Goal: Task Accomplishment & Management: Manage account settings

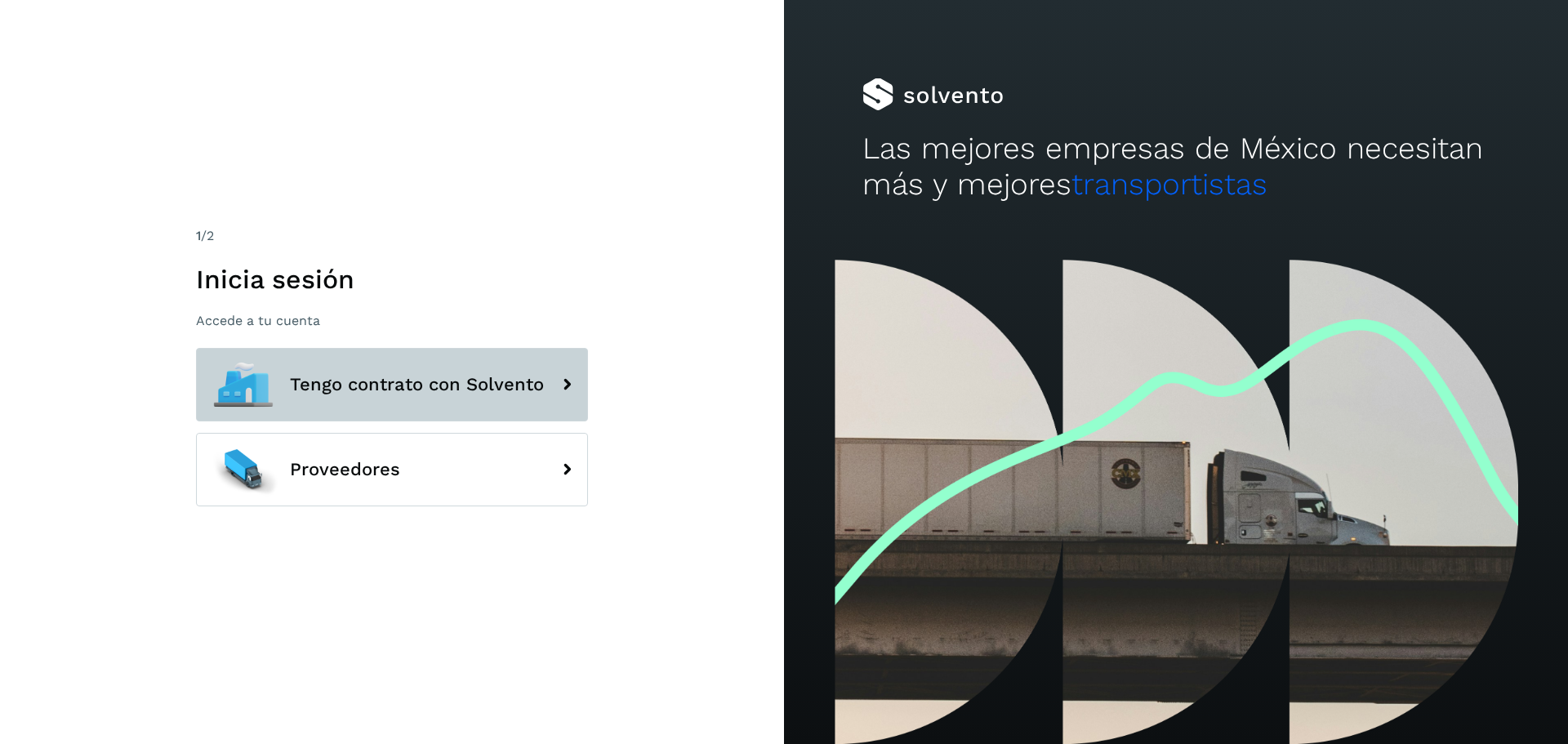
click at [431, 399] on button "Tengo contrato con Solvento" at bounding box center [392, 384] width 392 height 73
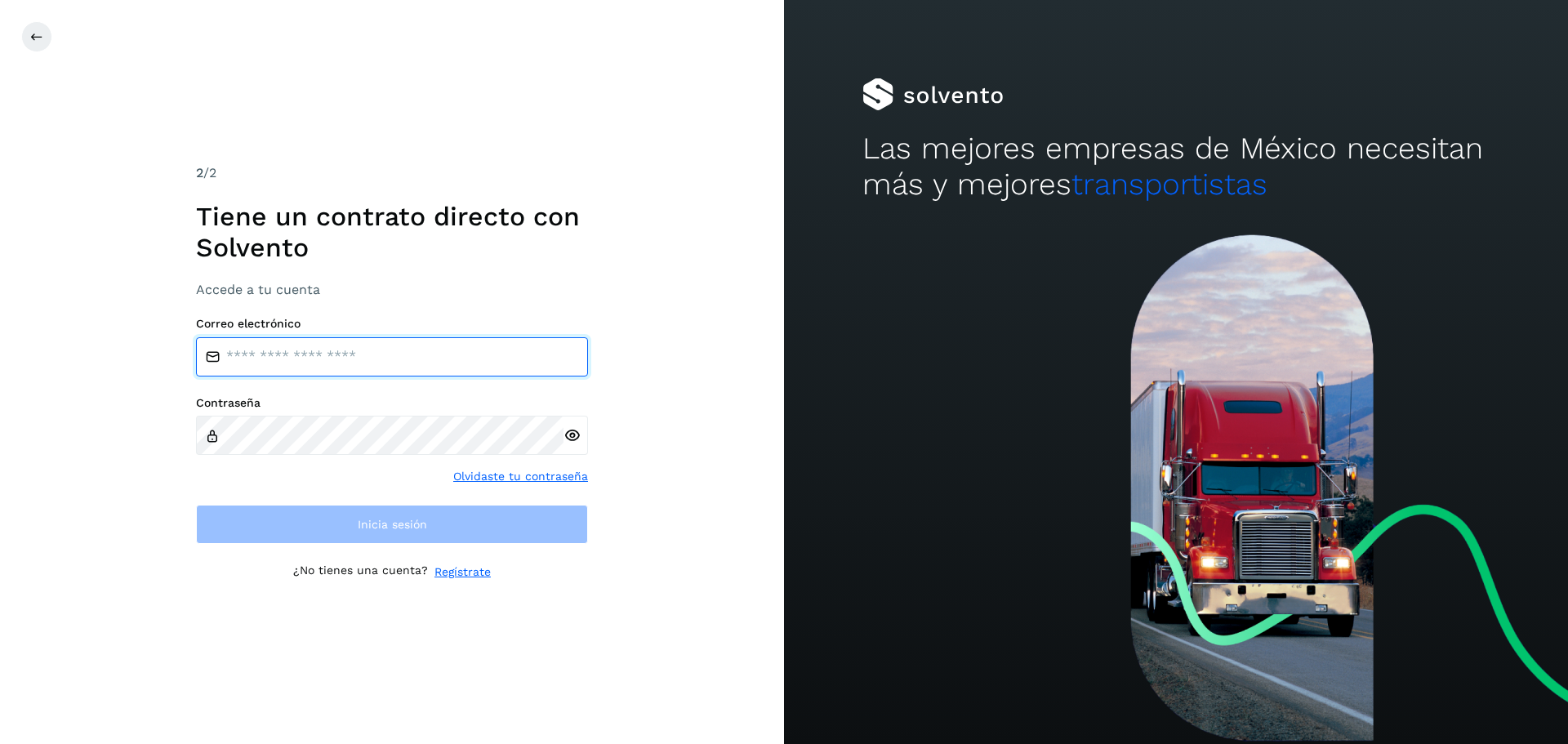
click at [348, 361] on input "email" at bounding box center [392, 356] width 392 height 39
type input "**********"
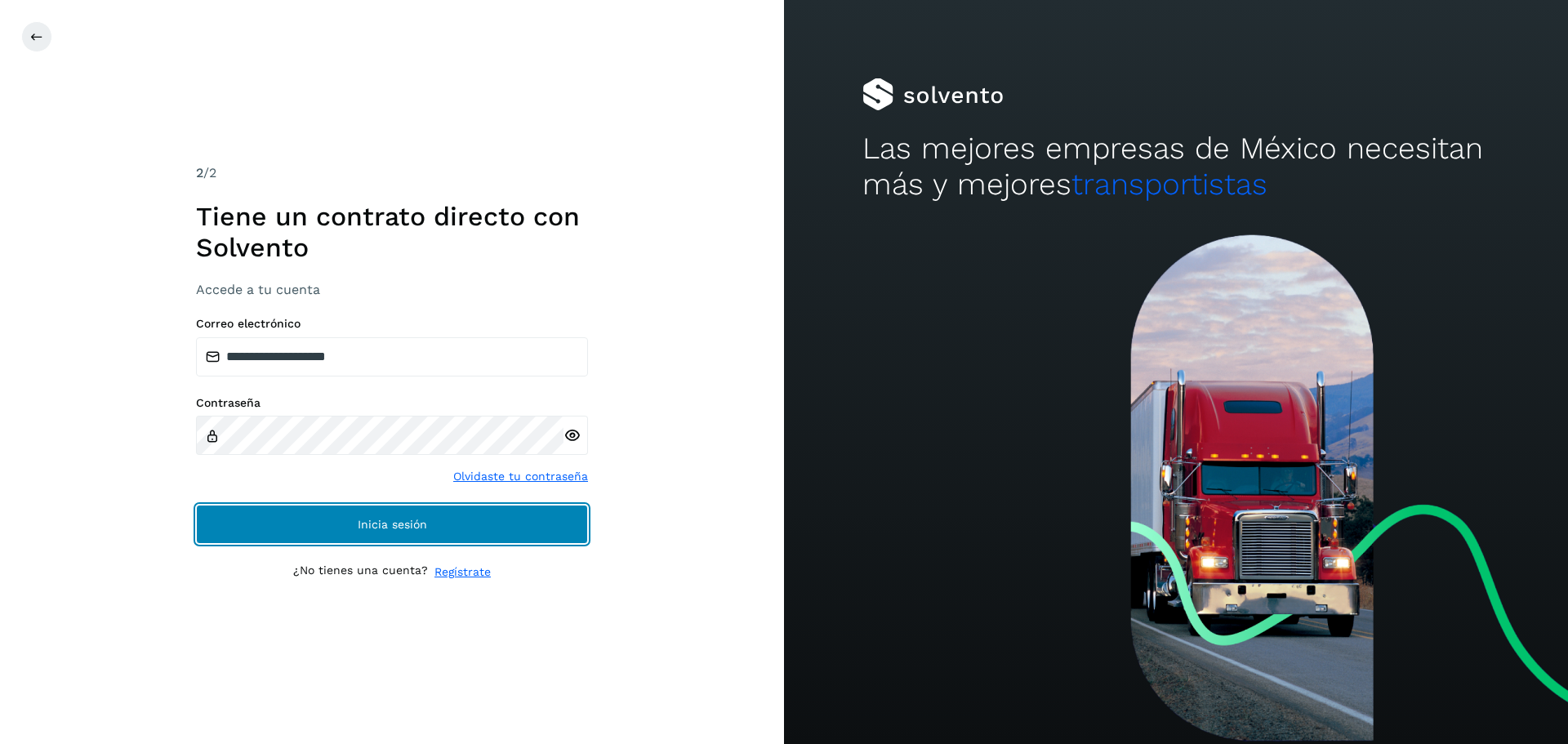
click at [474, 510] on button "Inicia sesión" at bounding box center [392, 523] width 392 height 39
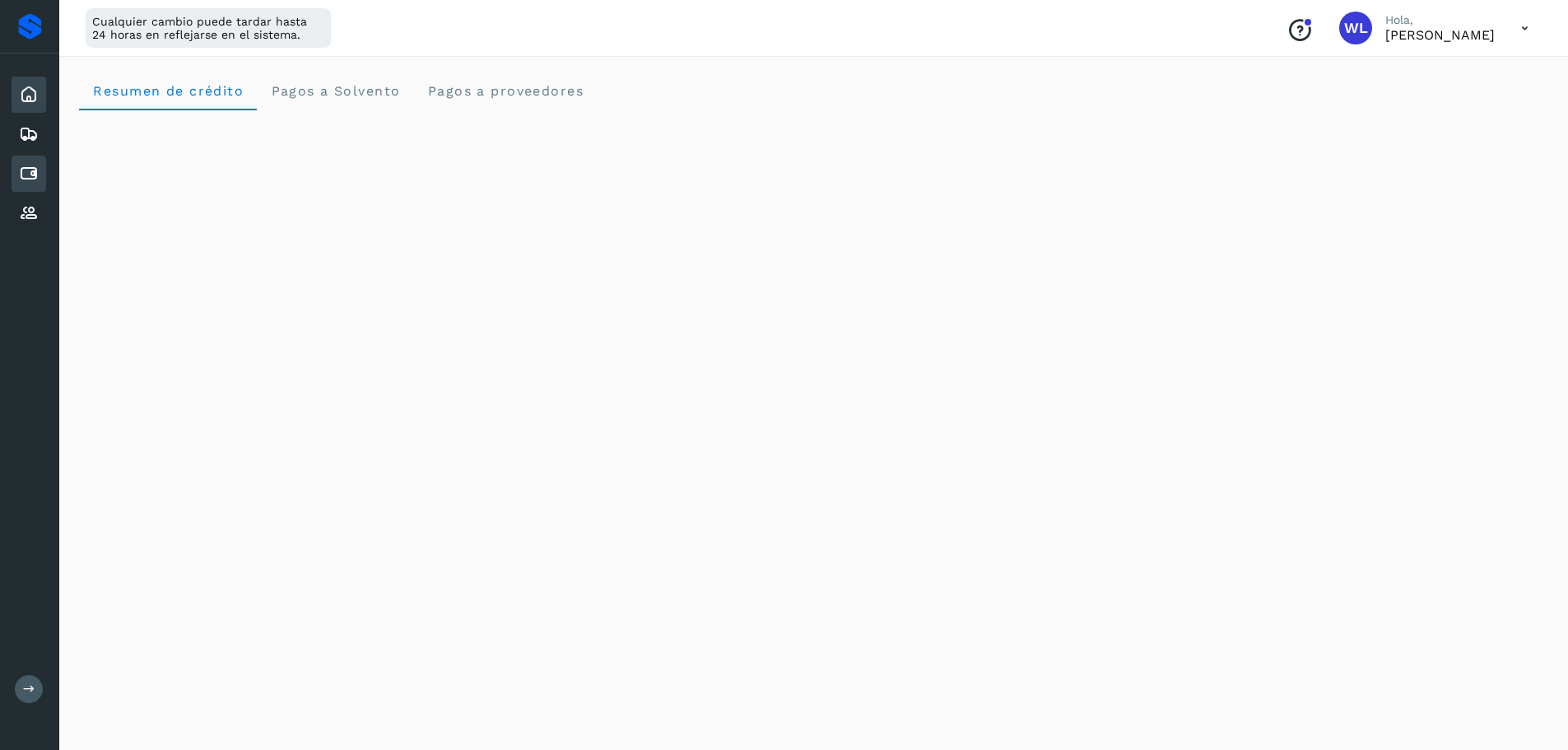
click at [34, 183] on icon at bounding box center [29, 173] width 20 height 20
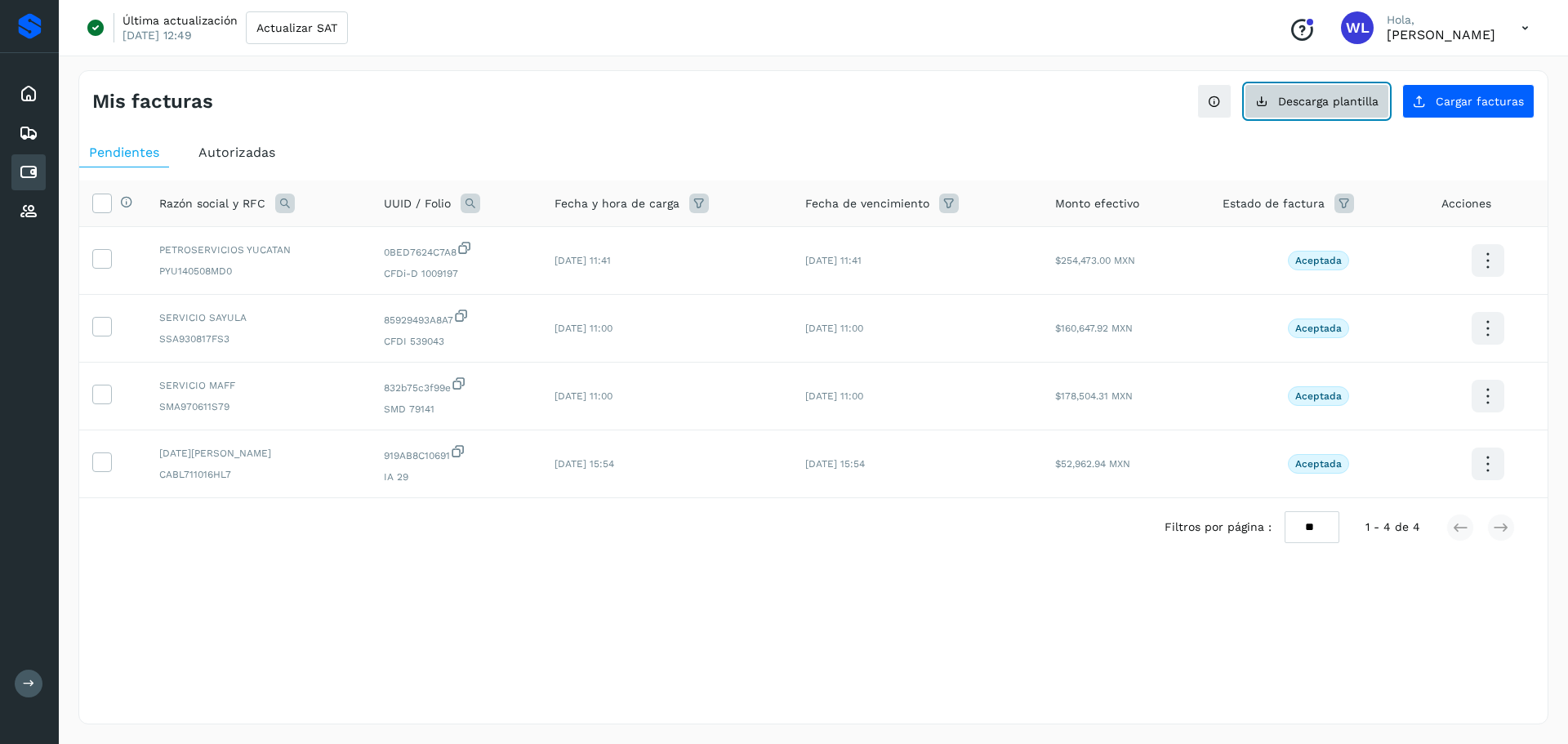
click at [1327, 106] on span "Descarga plantilla" at bounding box center [1328, 101] width 100 height 11
click at [34, 209] on icon at bounding box center [28, 211] width 20 height 20
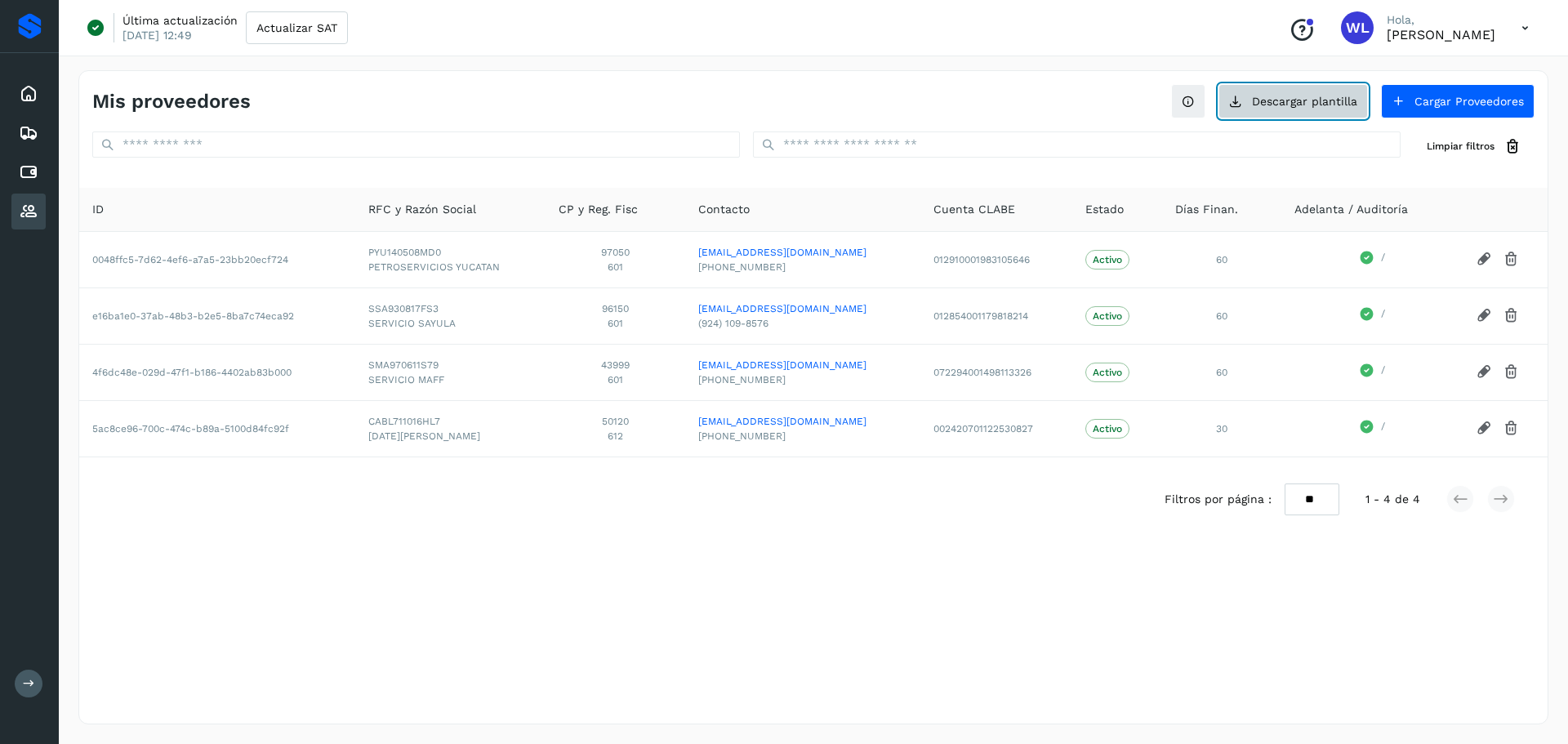
click at [1268, 103] on button "Descargar plantilla" at bounding box center [1293, 102] width 149 height 34
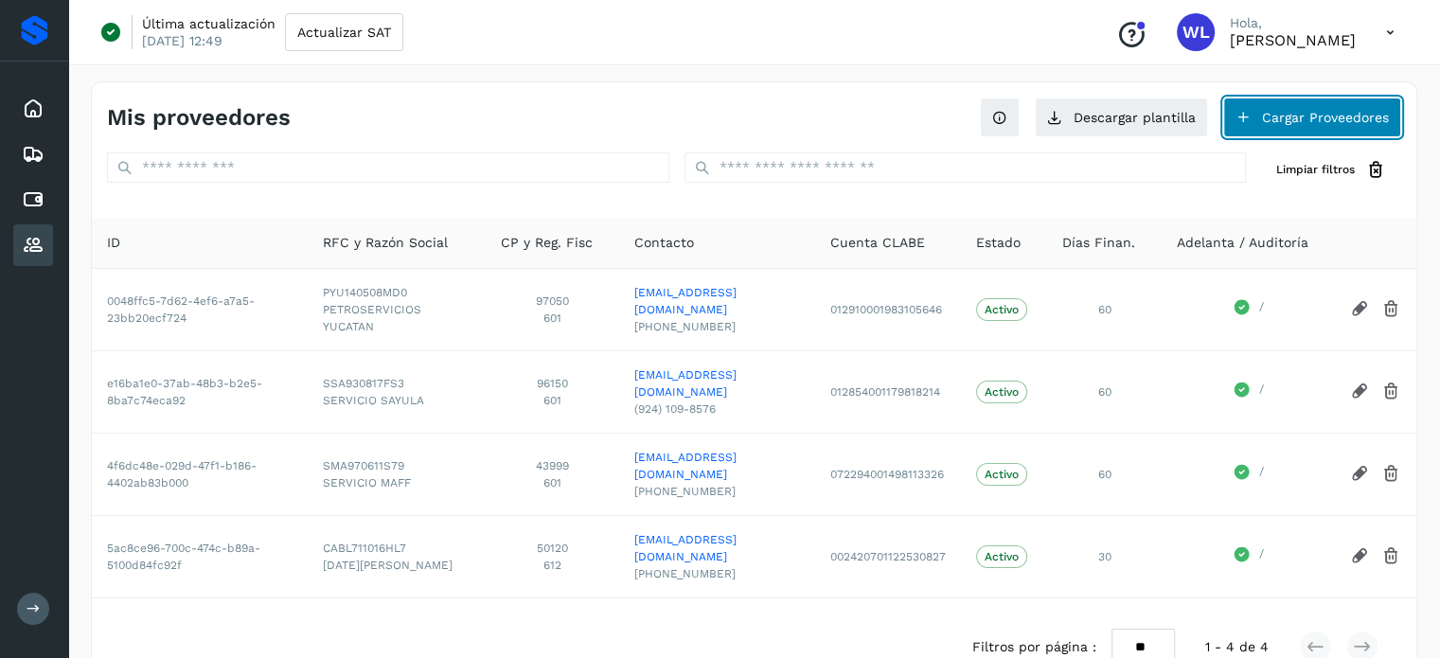
click at [1343, 116] on button "Cargar Proveedores" at bounding box center [1312, 118] width 178 height 40
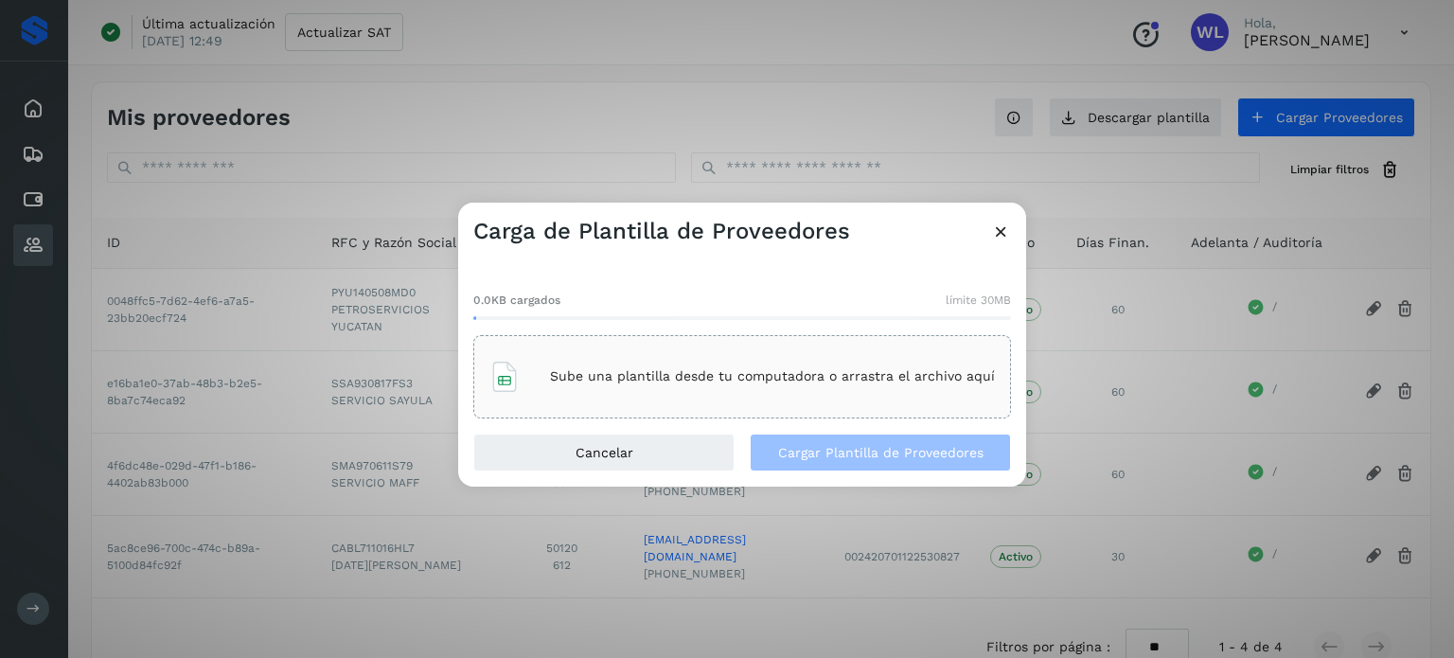
click at [645, 373] on p "Sube una plantilla desde tu computadora o arrastra el archivo aquí" at bounding box center [772, 376] width 445 height 16
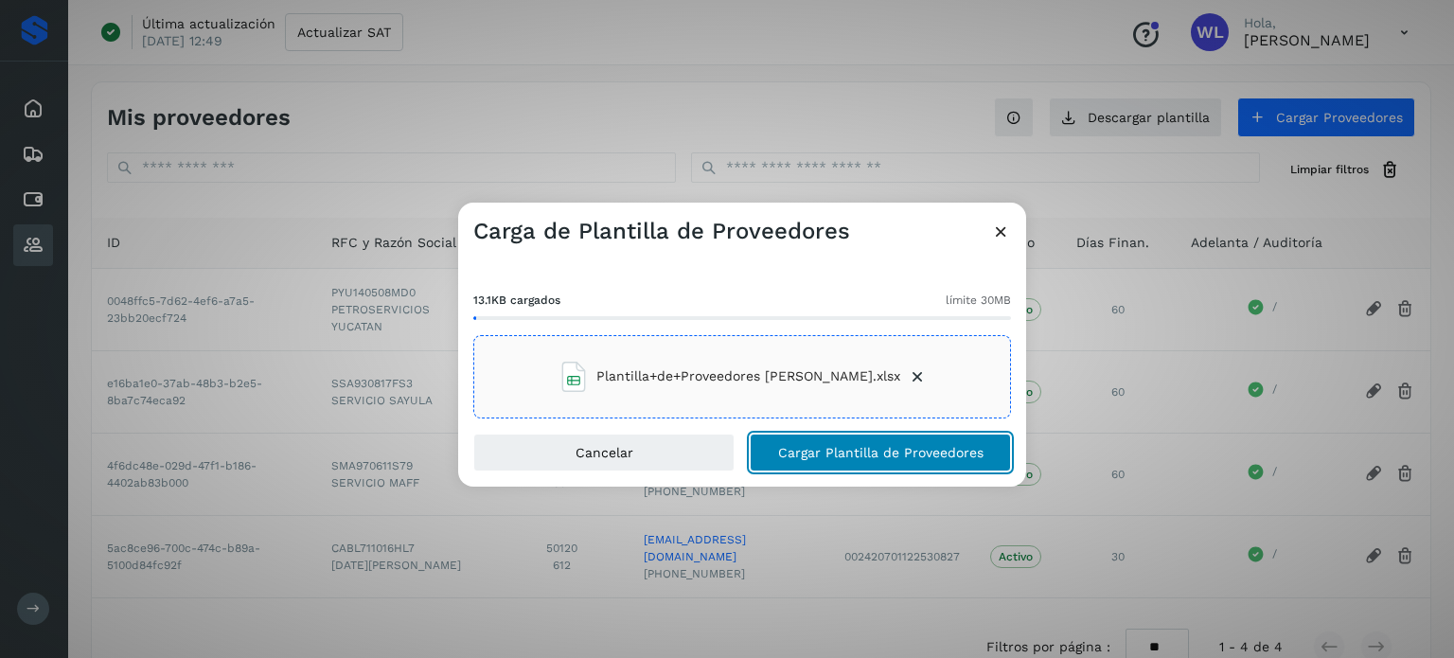
click at [870, 454] on span "Cargar Plantilla de Proveedores" at bounding box center [880, 452] width 205 height 13
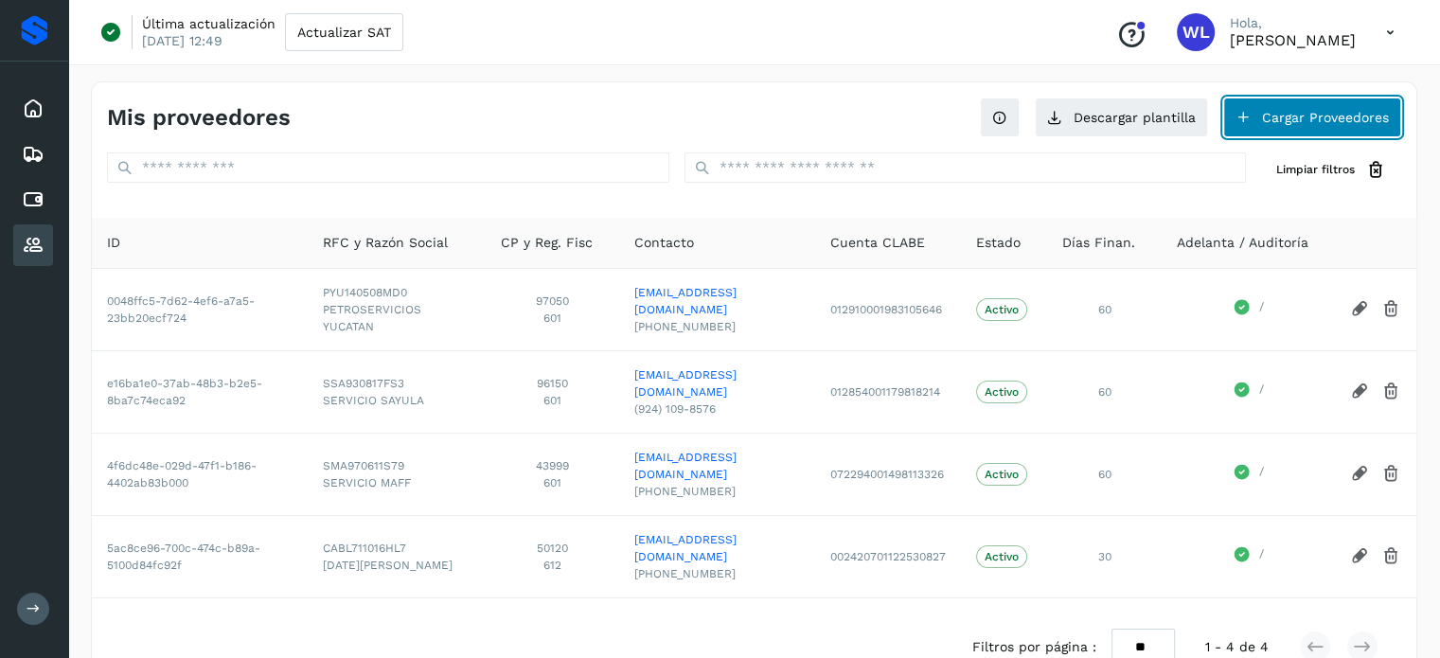
click at [1277, 109] on button "Cargar Proveedores" at bounding box center [1312, 118] width 178 height 40
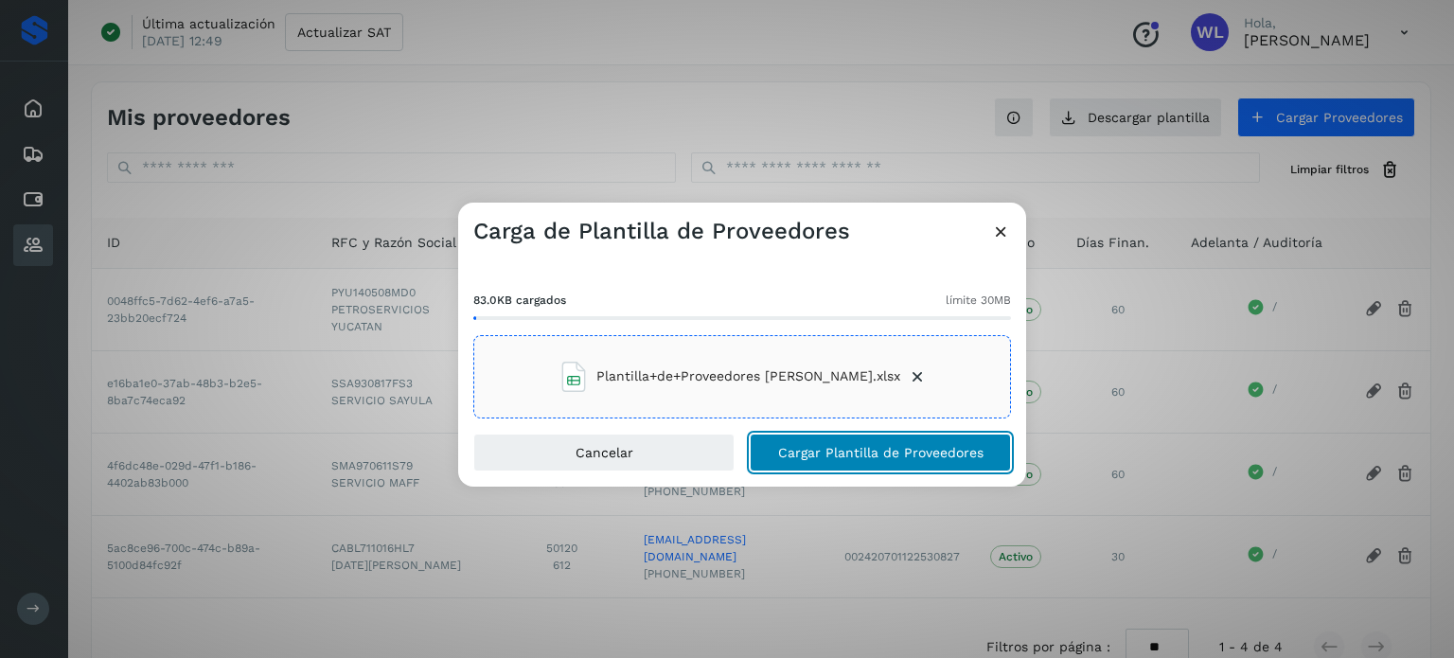
click at [936, 454] on span "Cargar Plantilla de Proveedores" at bounding box center [880, 452] width 205 height 13
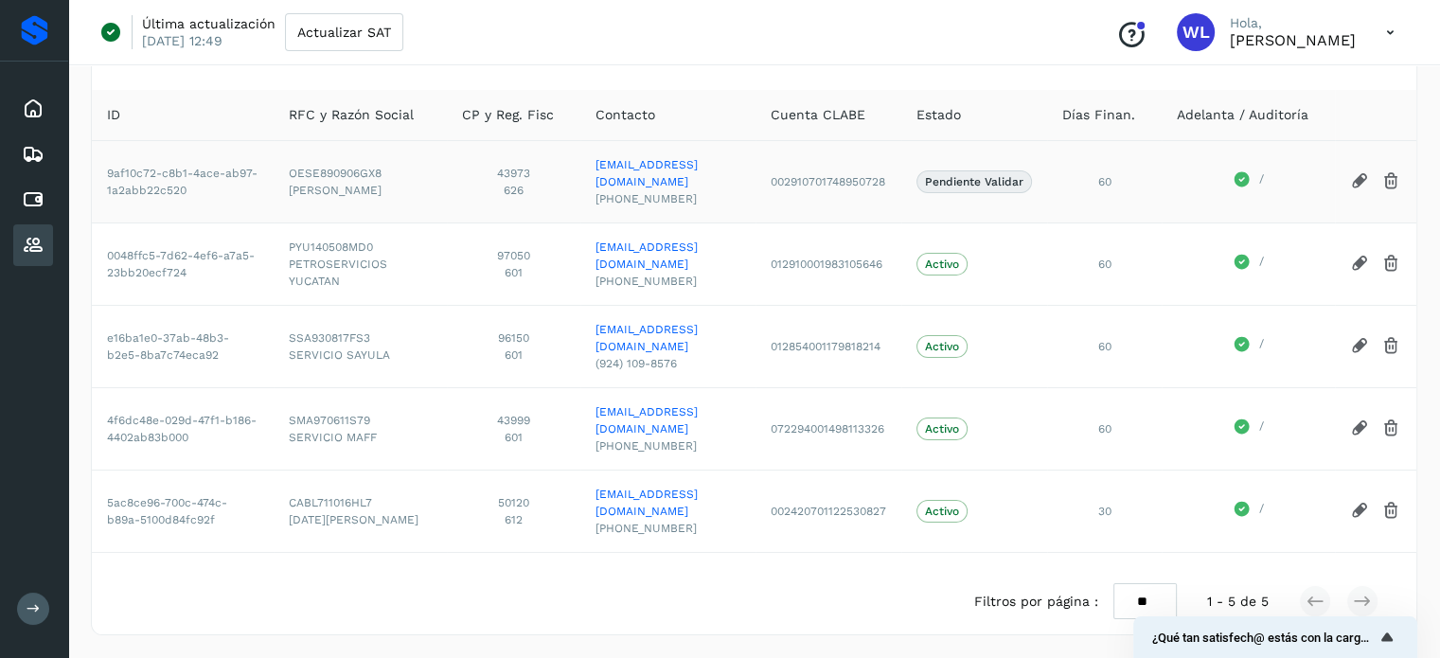
drag, startPoint x: 1012, startPoint y: 205, endPoint x: 1026, endPoint y: 189, distance: 21.5
click at [1014, 204] on td "Pendiente Validar" at bounding box center [974, 181] width 146 height 82
click at [1024, 188] on p "Pendiente Validar" at bounding box center [974, 181] width 98 height 13
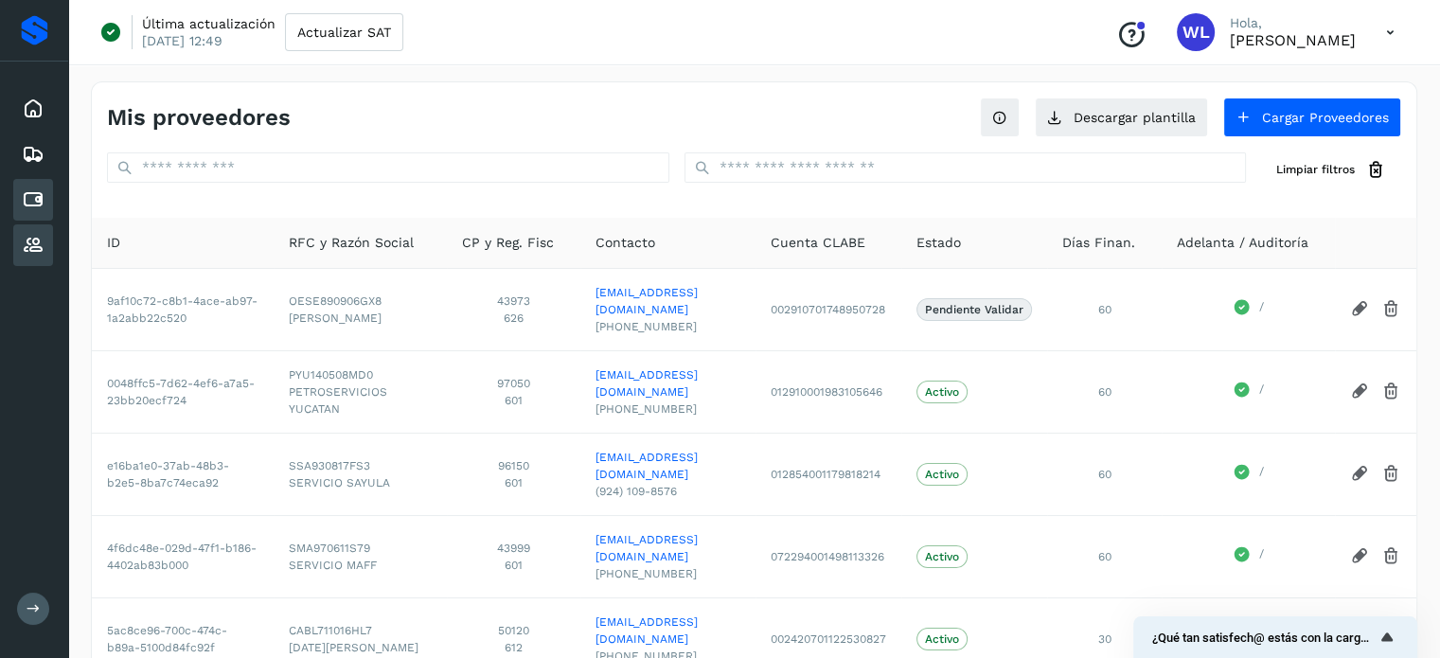
click at [26, 189] on icon at bounding box center [33, 199] width 23 height 23
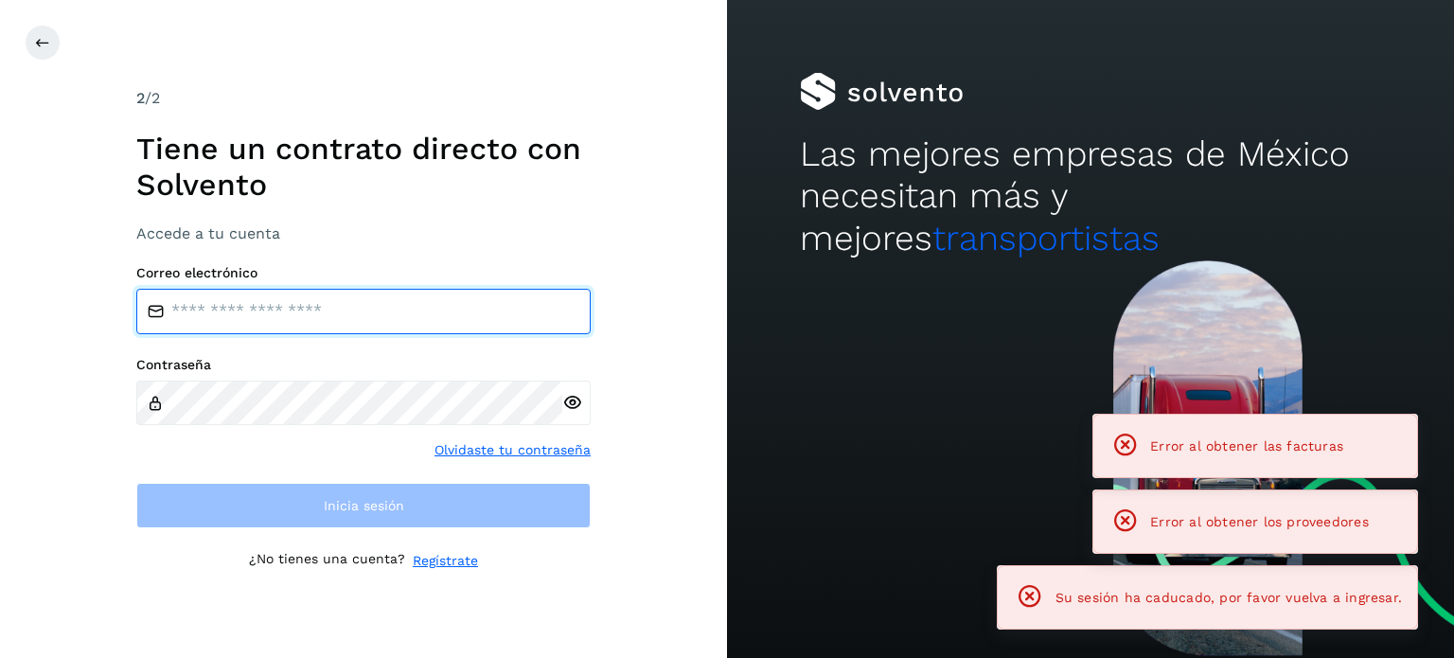
click at [368, 315] on input "email" at bounding box center [363, 311] width 454 height 45
type input "**********"
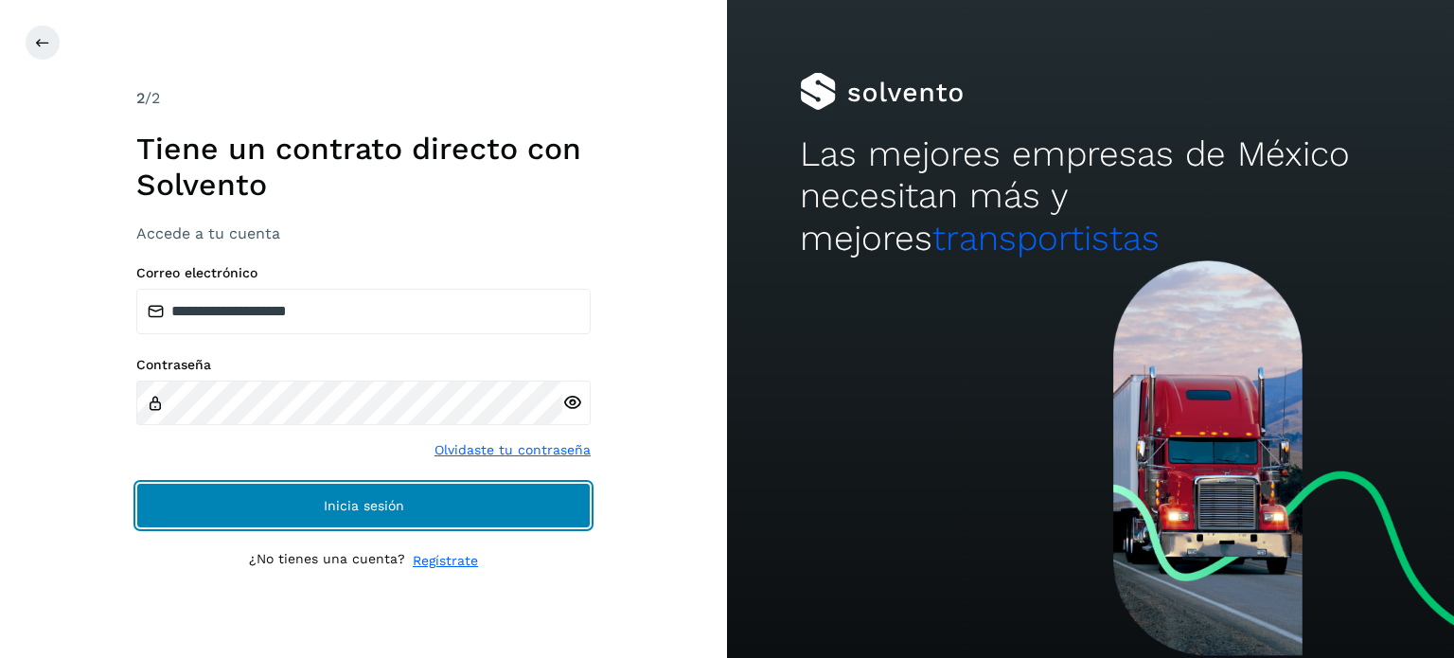
click at [413, 509] on button "Inicia sesión" at bounding box center [363, 505] width 454 height 45
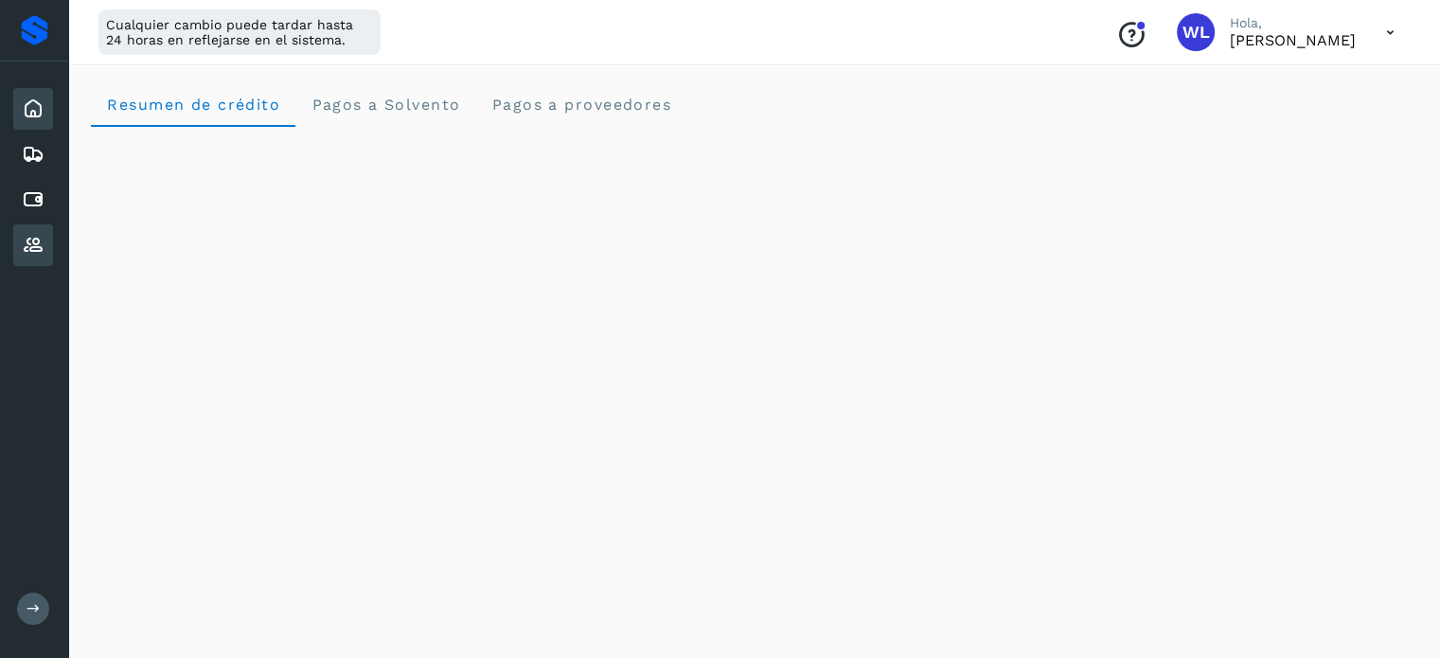
click at [23, 235] on icon at bounding box center [33, 245] width 23 height 23
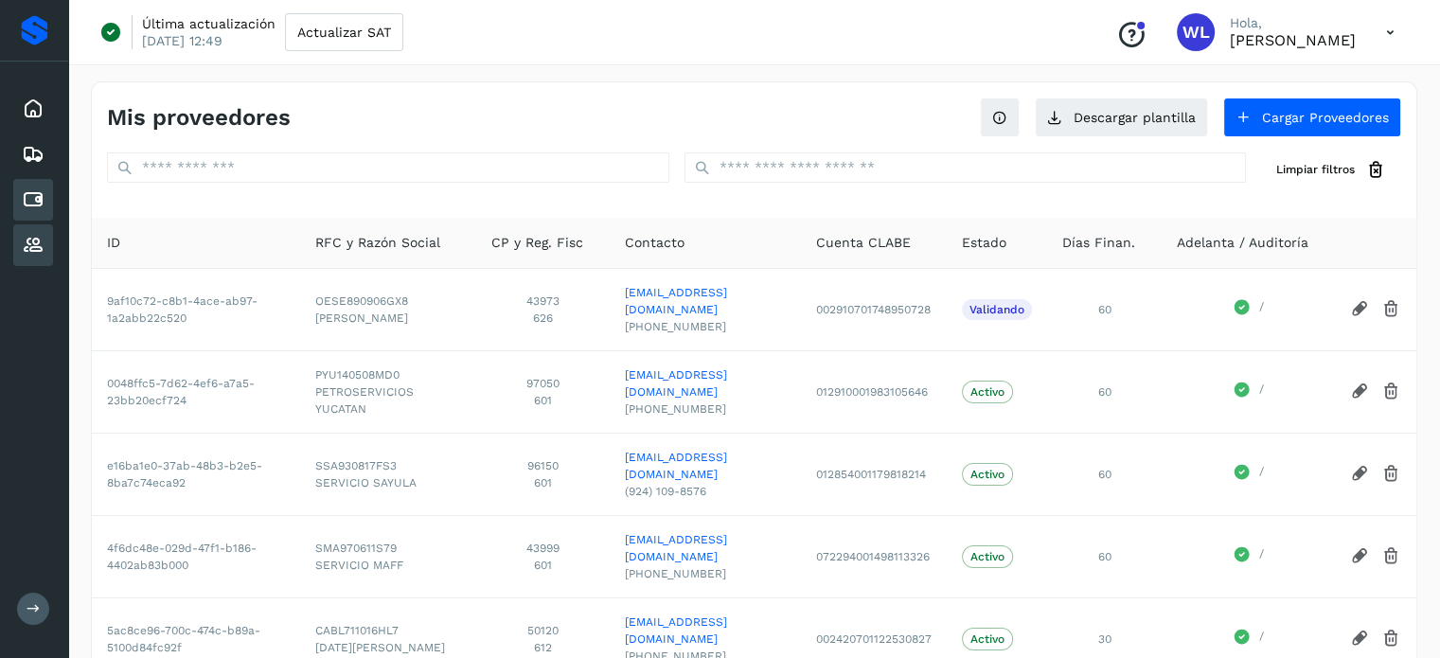
click at [30, 202] on icon at bounding box center [33, 199] width 23 height 23
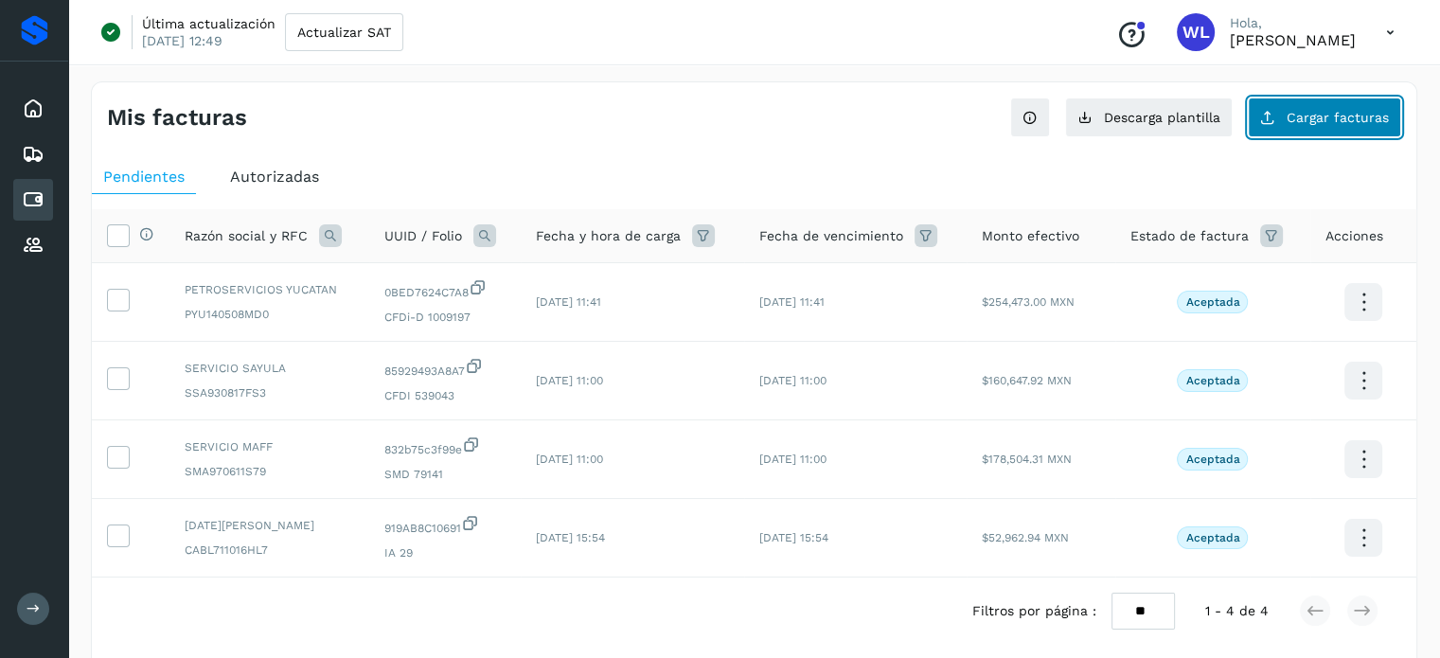
click at [1302, 98] on button "Cargar facturas" at bounding box center [1324, 118] width 153 height 40
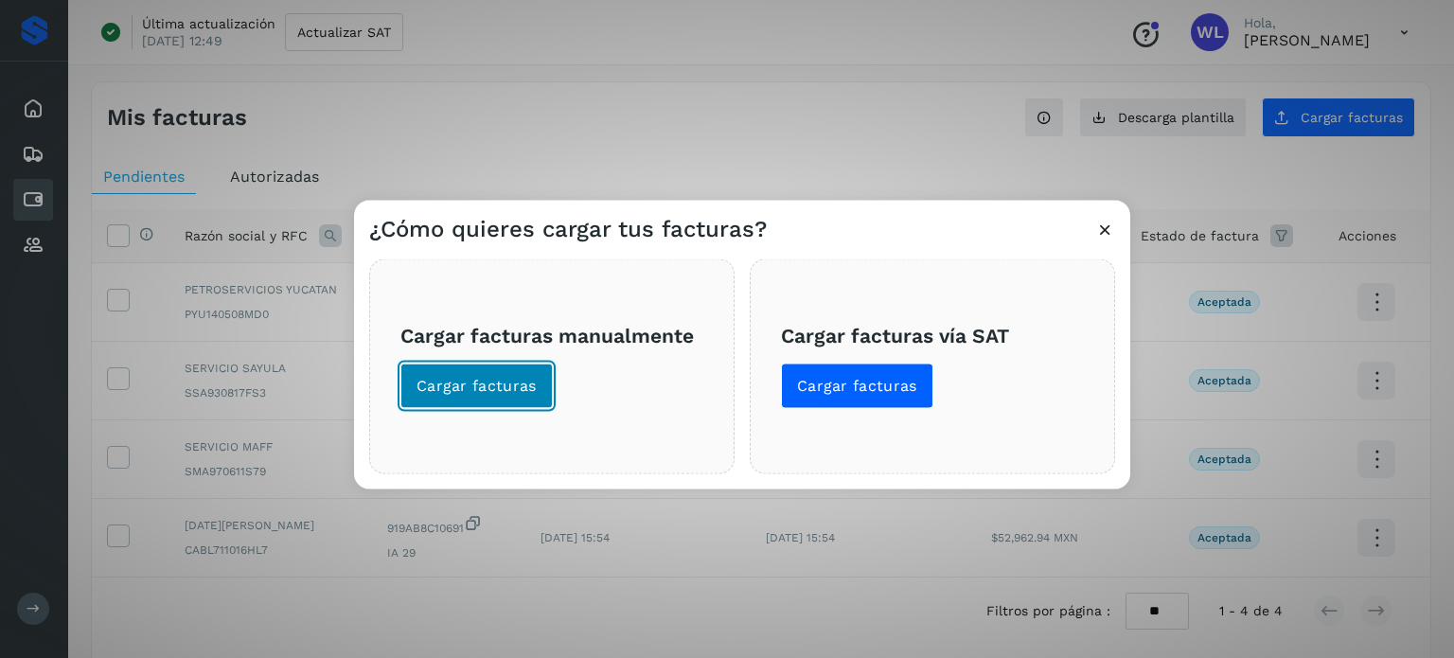
click at [509, 388] on span "Cargar facturas" at bounding box center [477, 385] width 120 height 21
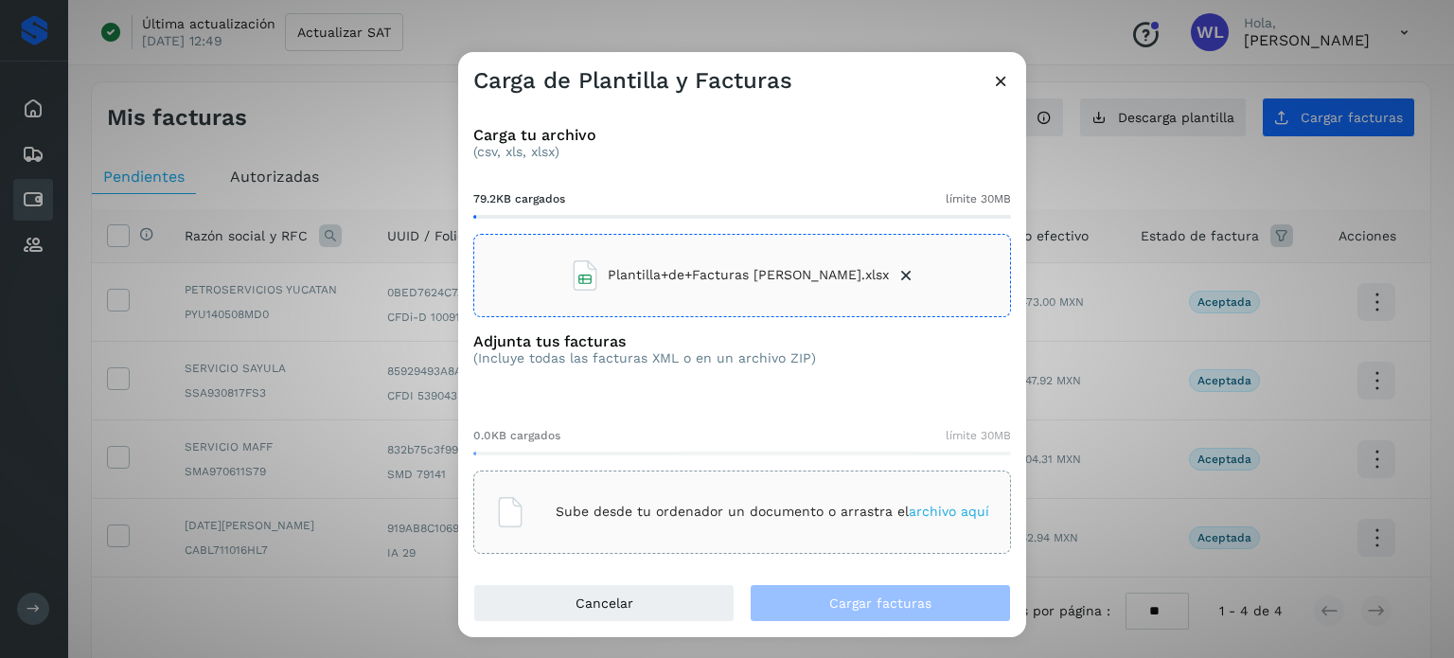
click at [643, 514] on p "Sube desde tu ordenador un documento o arrastra el archivo aquí" at bounding box center [773, 512] width 434 height 16
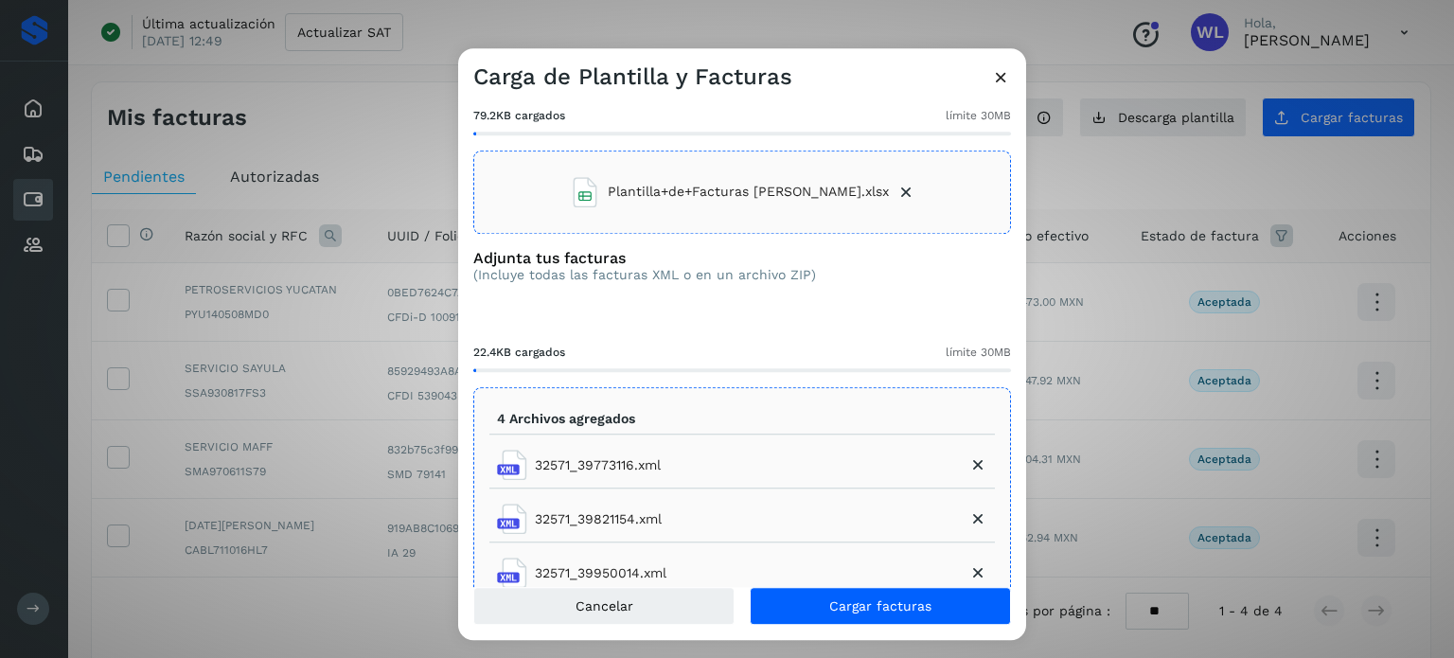
scroll to position [187, 0]
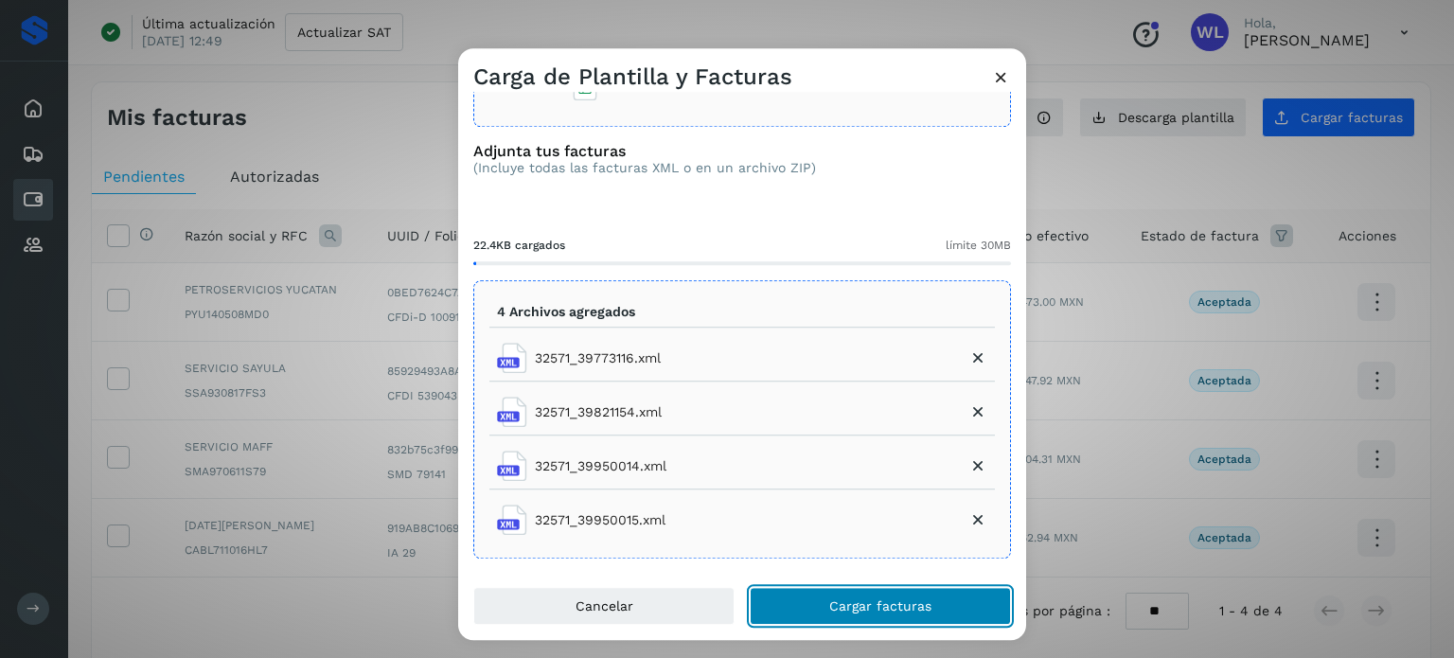
click at [912, 601] on span "Cargar facturas" at bounding box center [880, 605] width 102 height 13
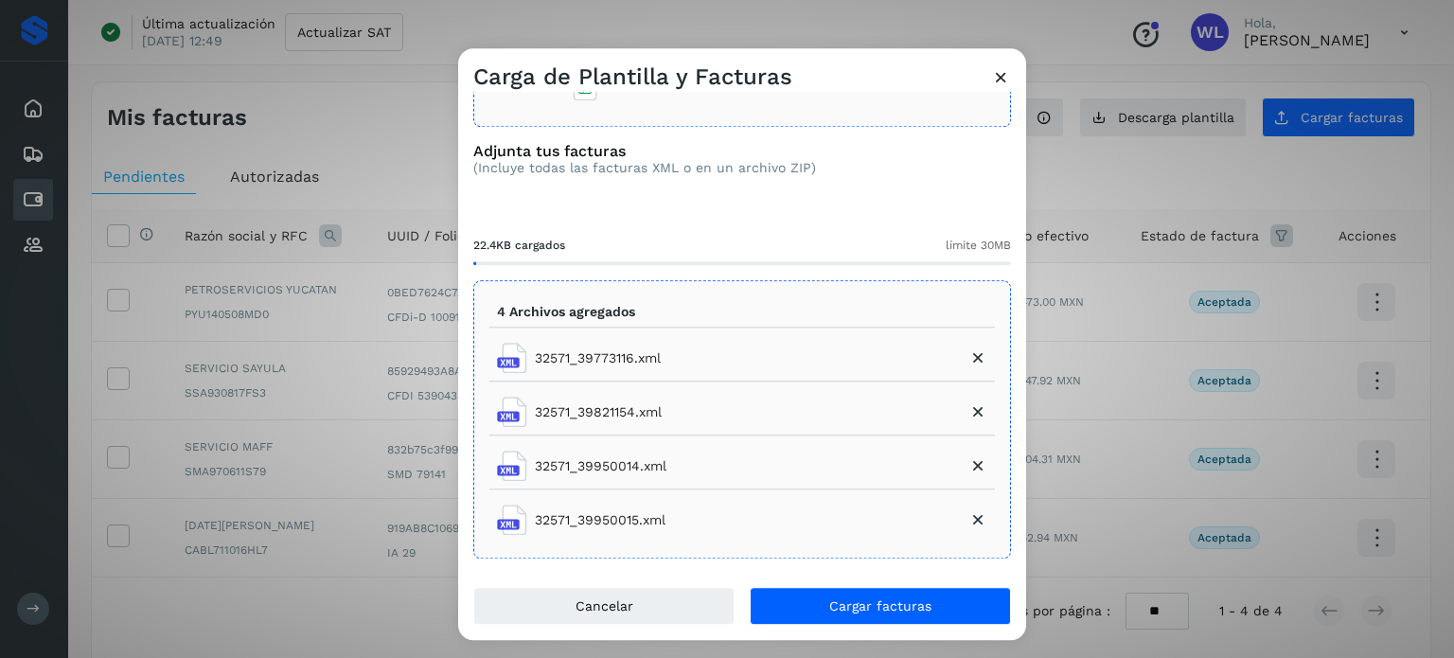
scroll to position [0, 0]
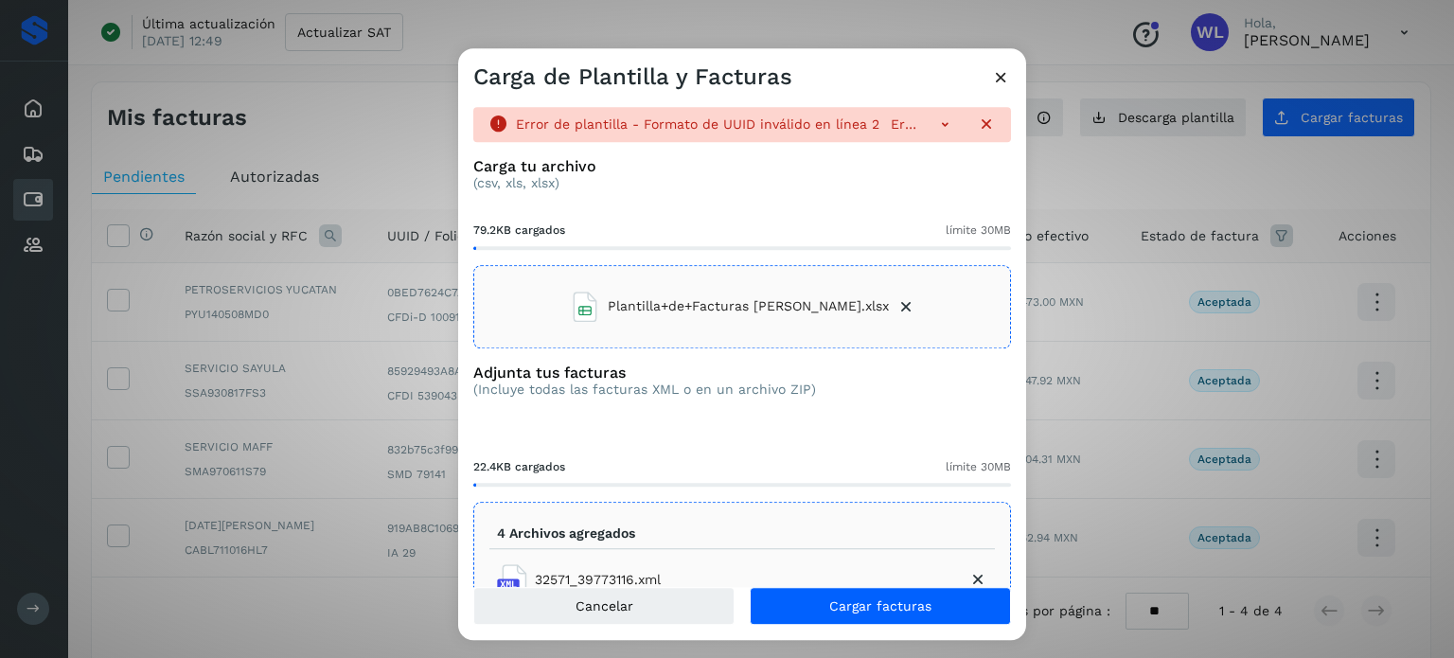
click at [936, 117] on icon at bounding box center [945, 124] width 19 height 19
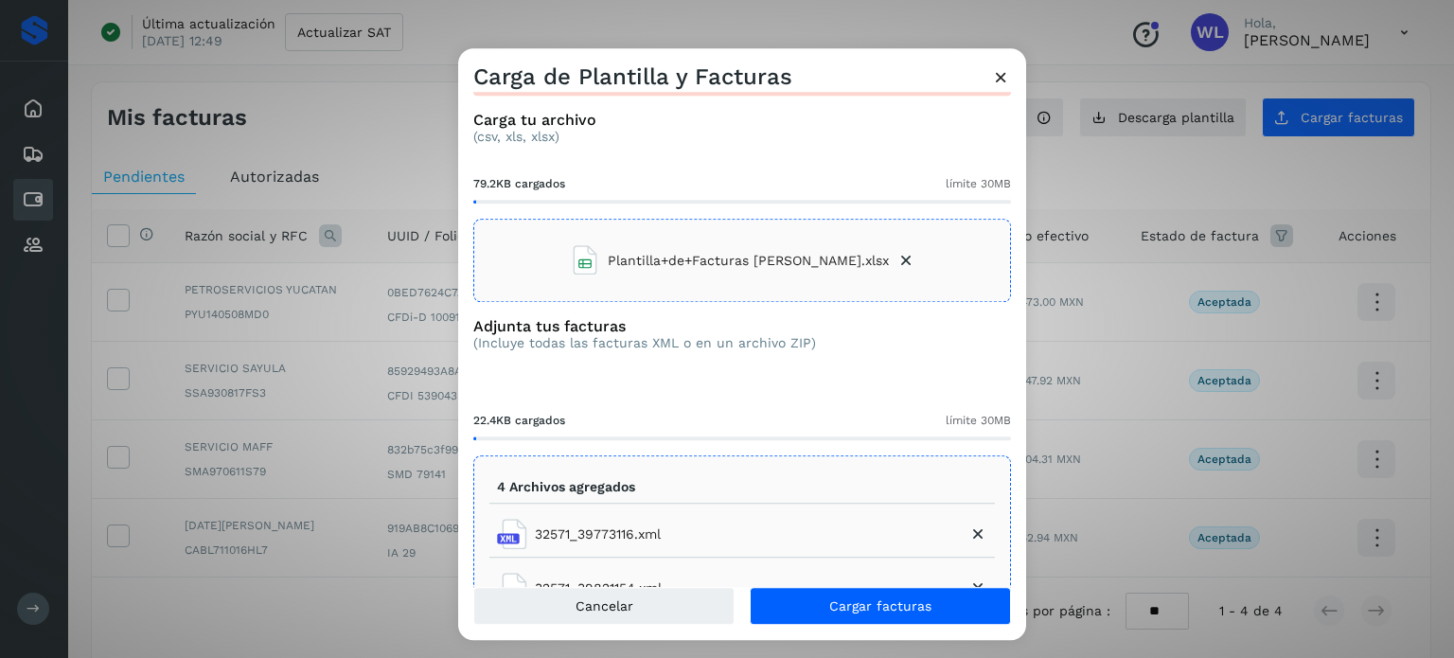
scroll to position [473, 0]
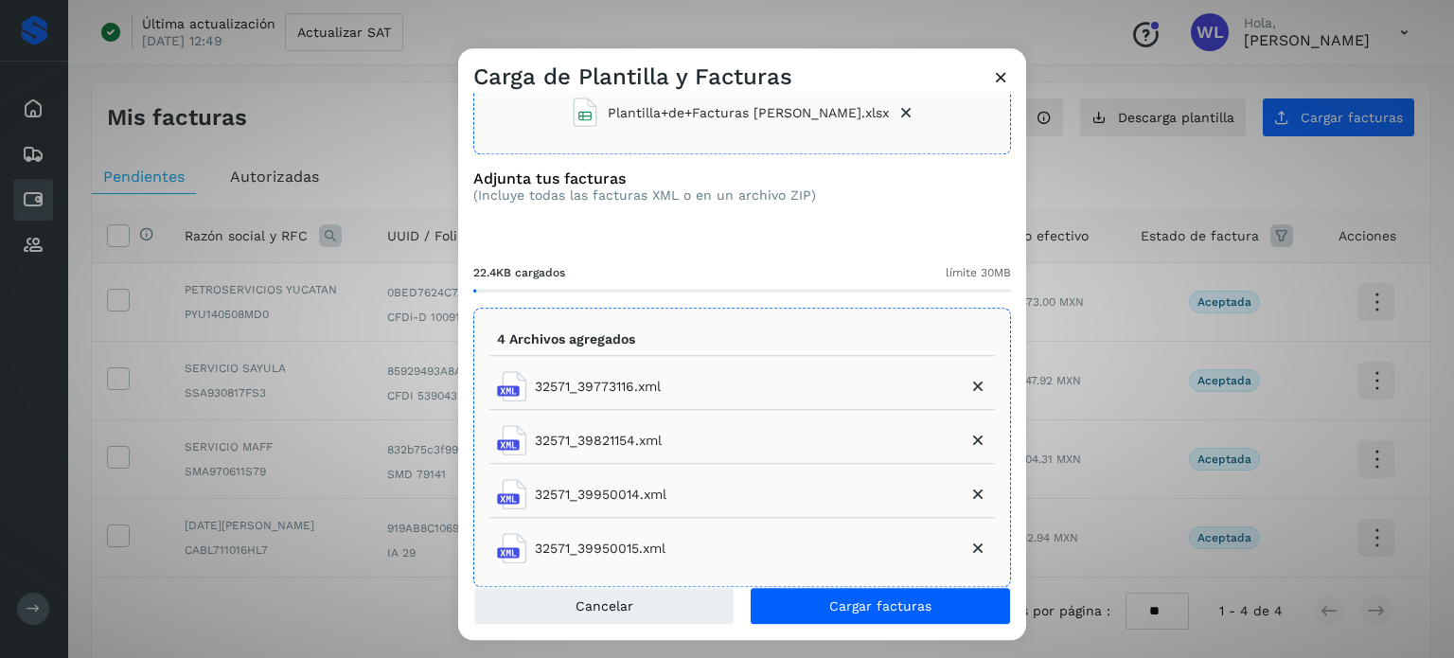
click at [993, 82] on icon at bounding box center [1001, 77] width 20 height 20
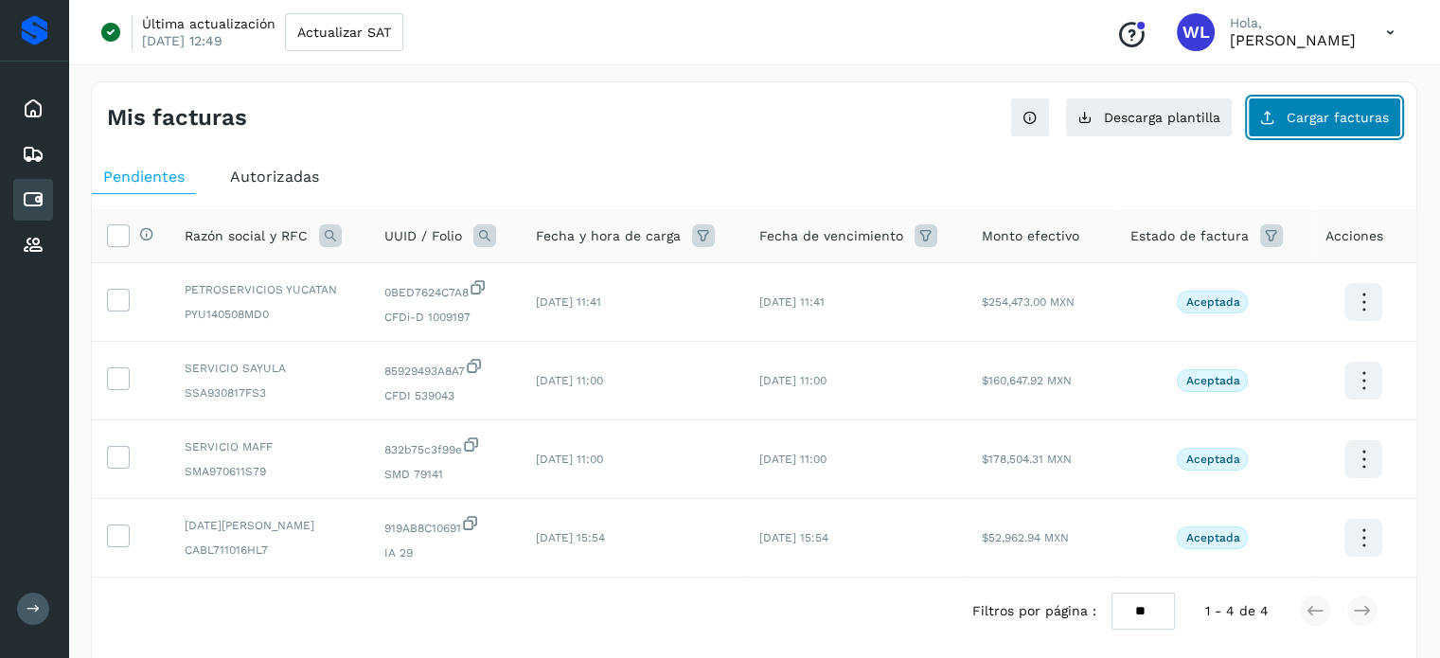
click at [1299, 118] on span "Cargar facturas" at bounding box center [1338, 117] width 102 height 13
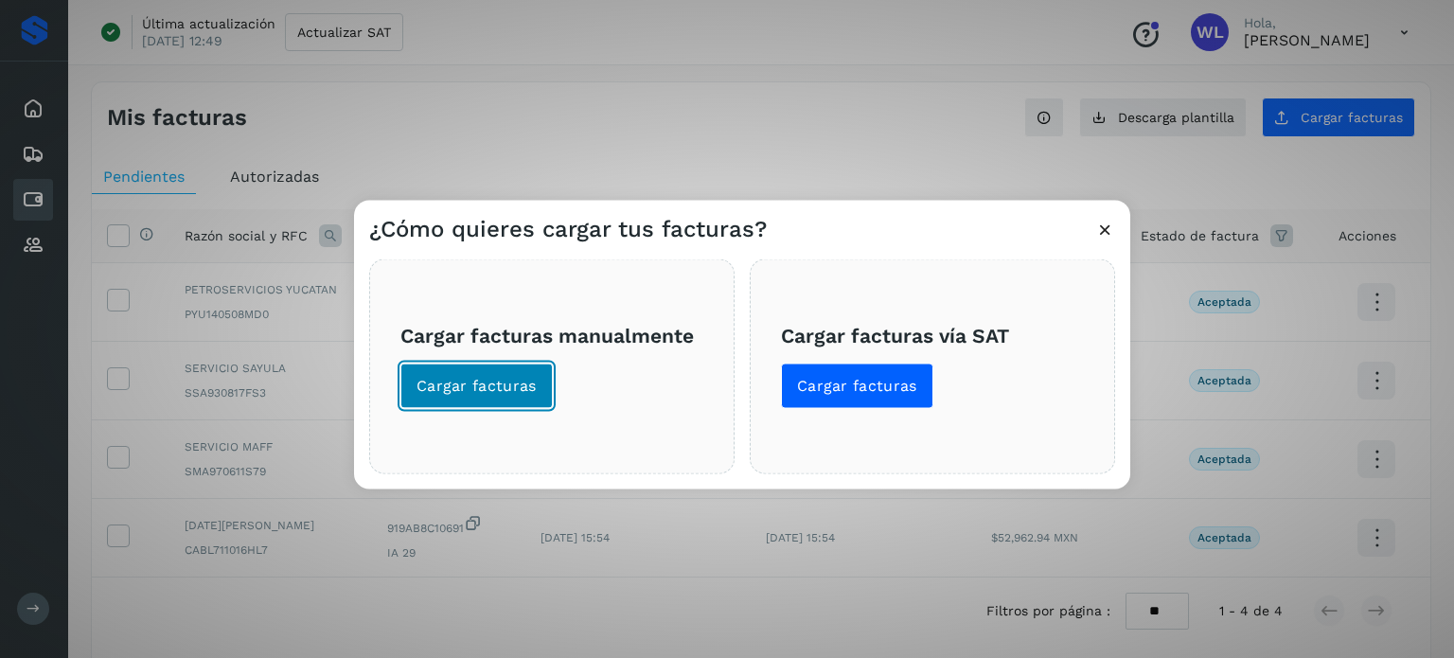
click at [440, 389] on span "Cargar facturas" at bounding box center [477, 385] width 120 height 21
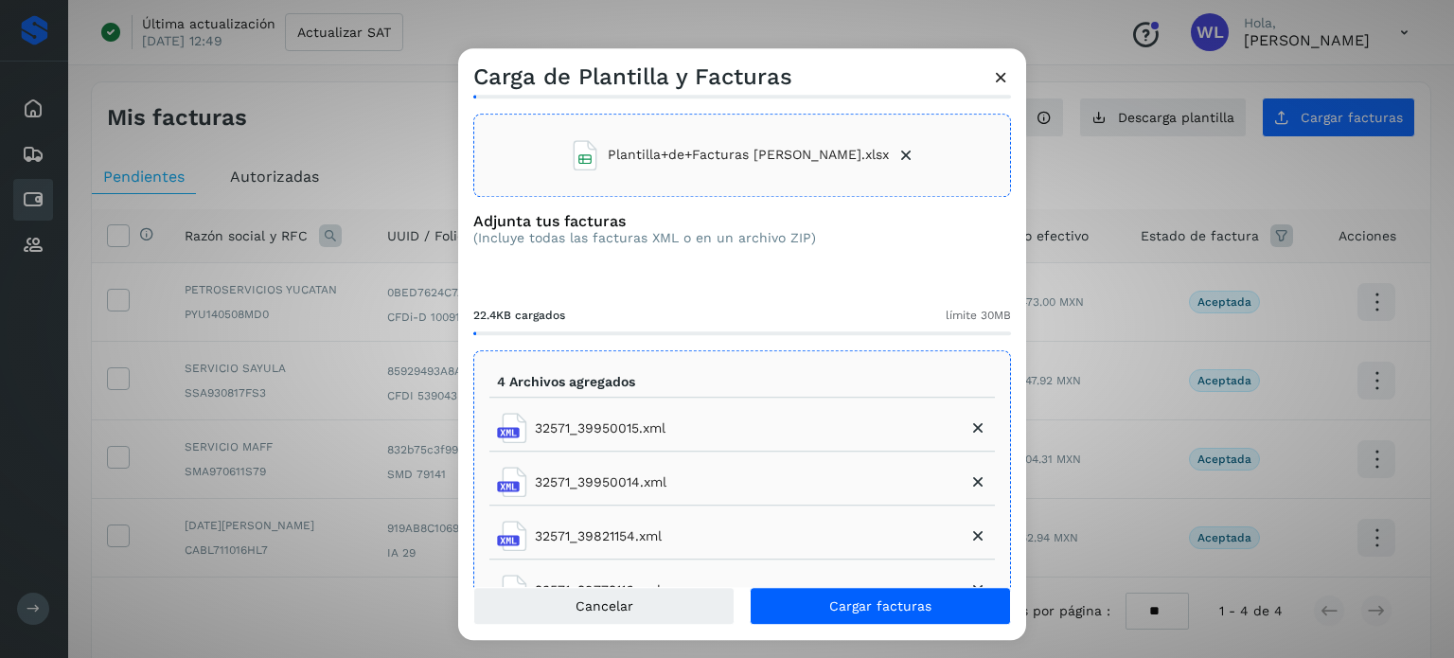
scroll to position [187, 0]
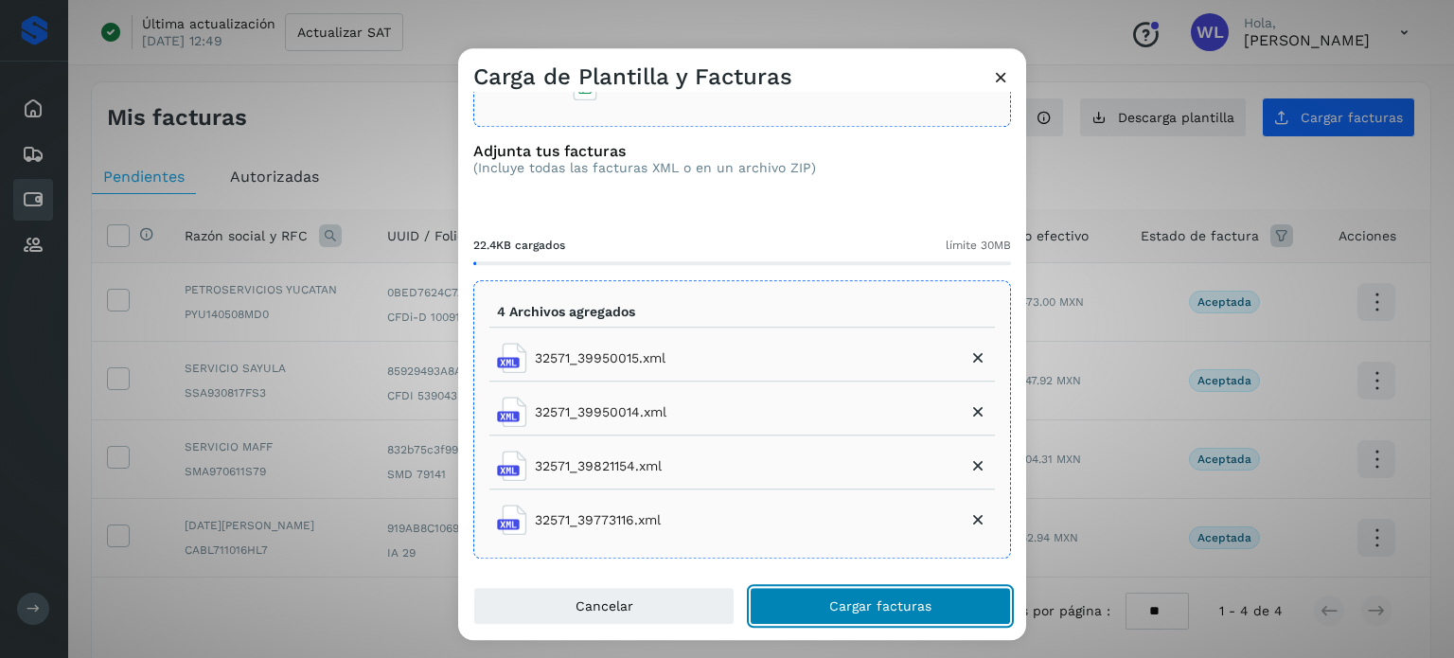
click at [918, 607] on span "Cargar facturas" at bounding box center [880, 605] width 102 height 13
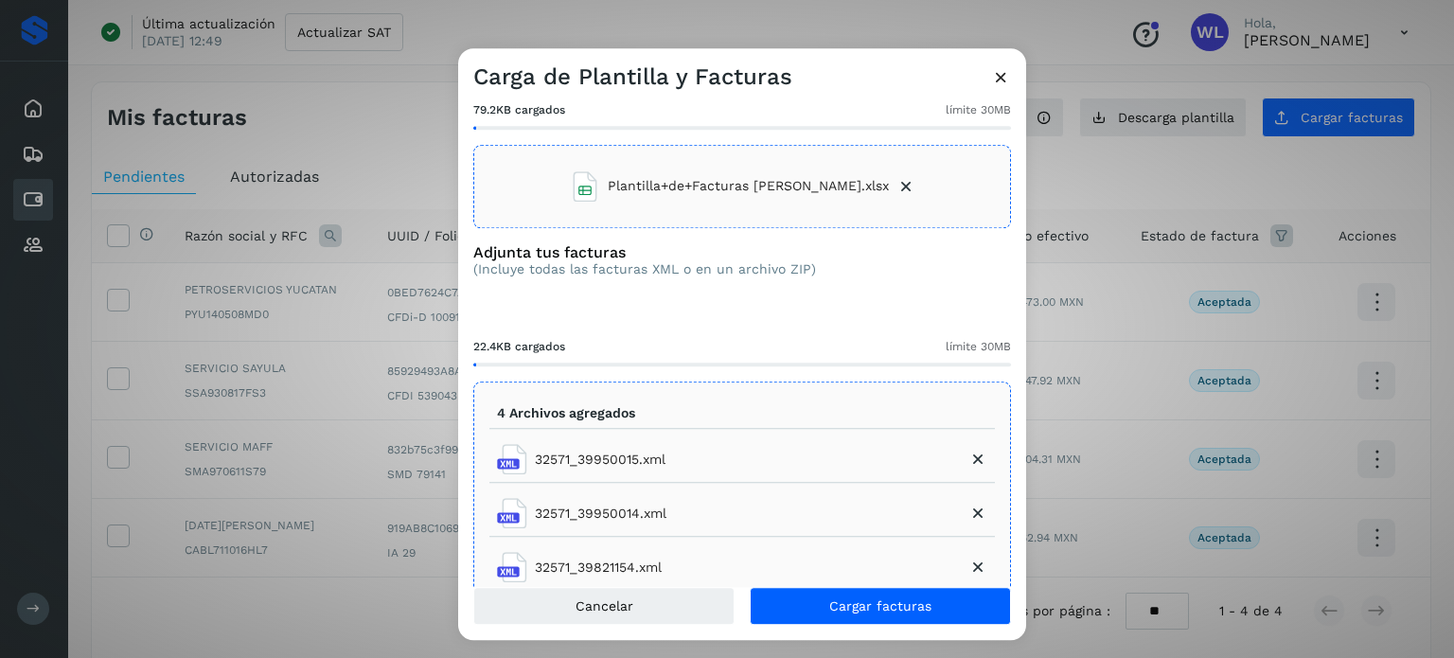
scroll to position [0, 0]
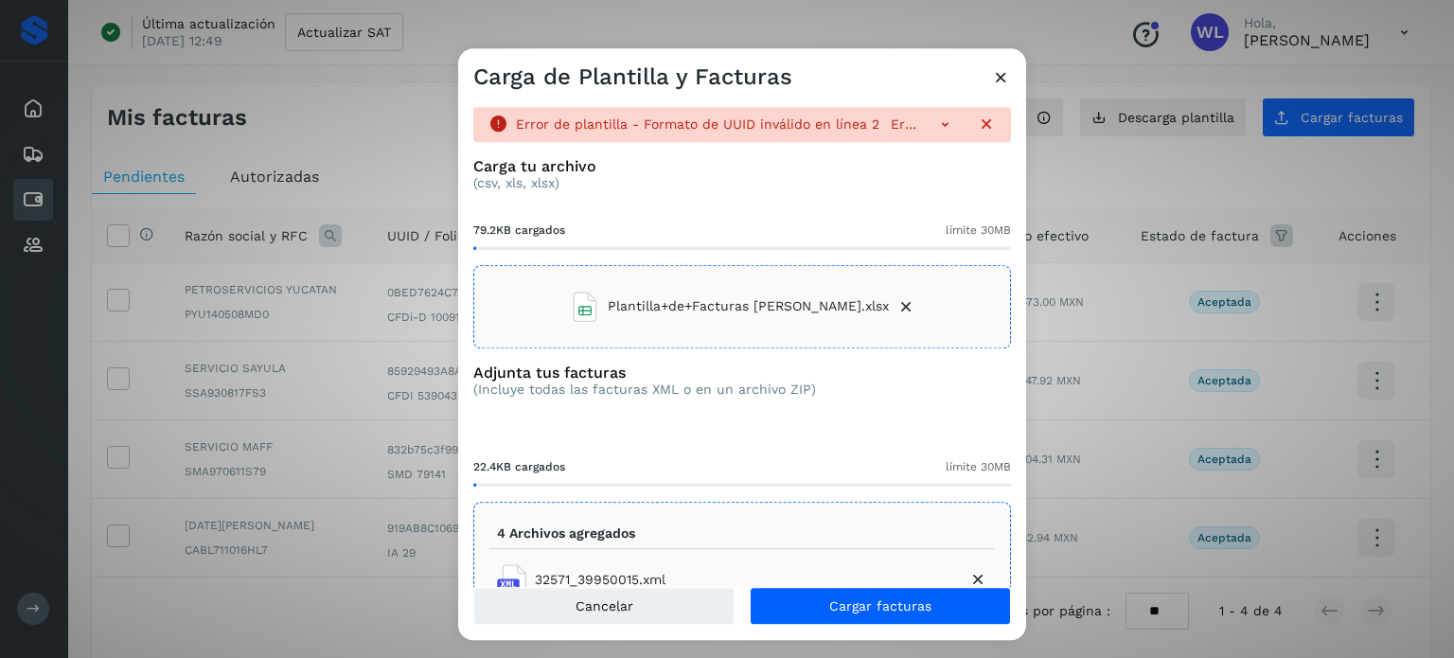
click at [936, 121] on icon at bounding box center [945, 124] width 19 height 19
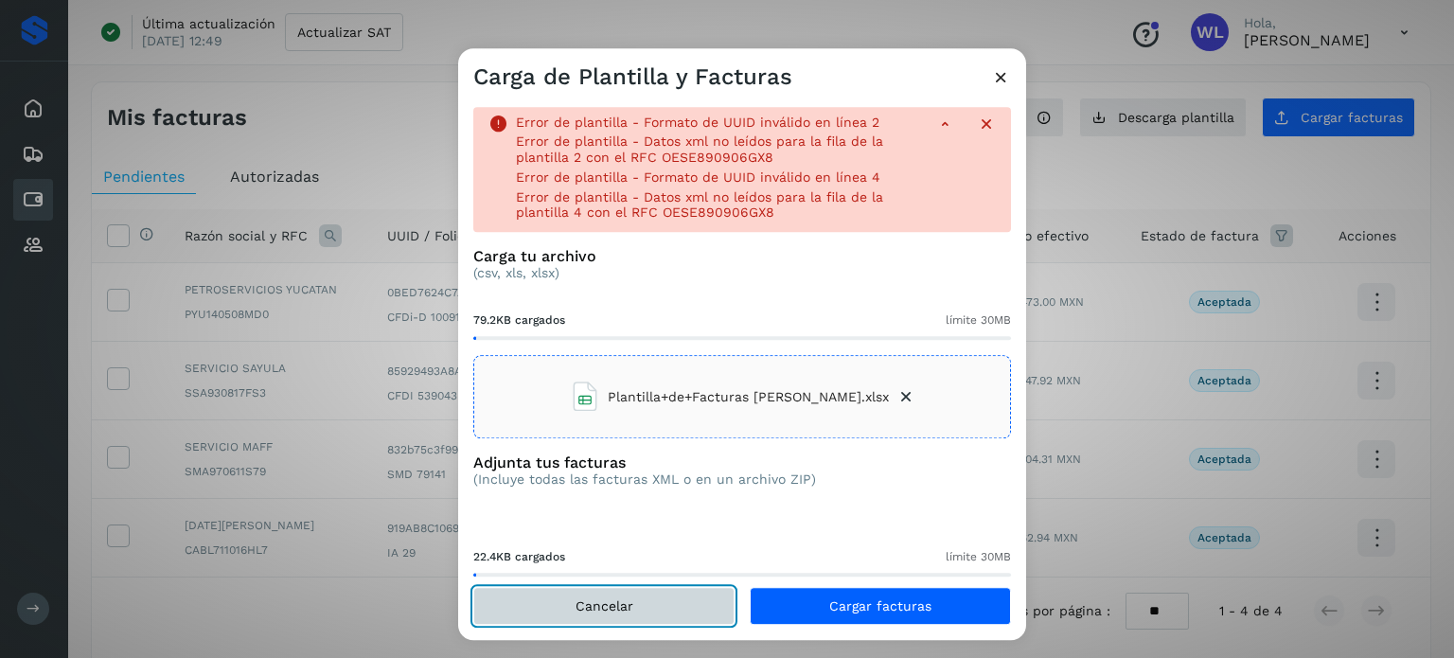
click at [644, 595] on button "Cancelar" at bounding box center [603, 606] width 261 height 38
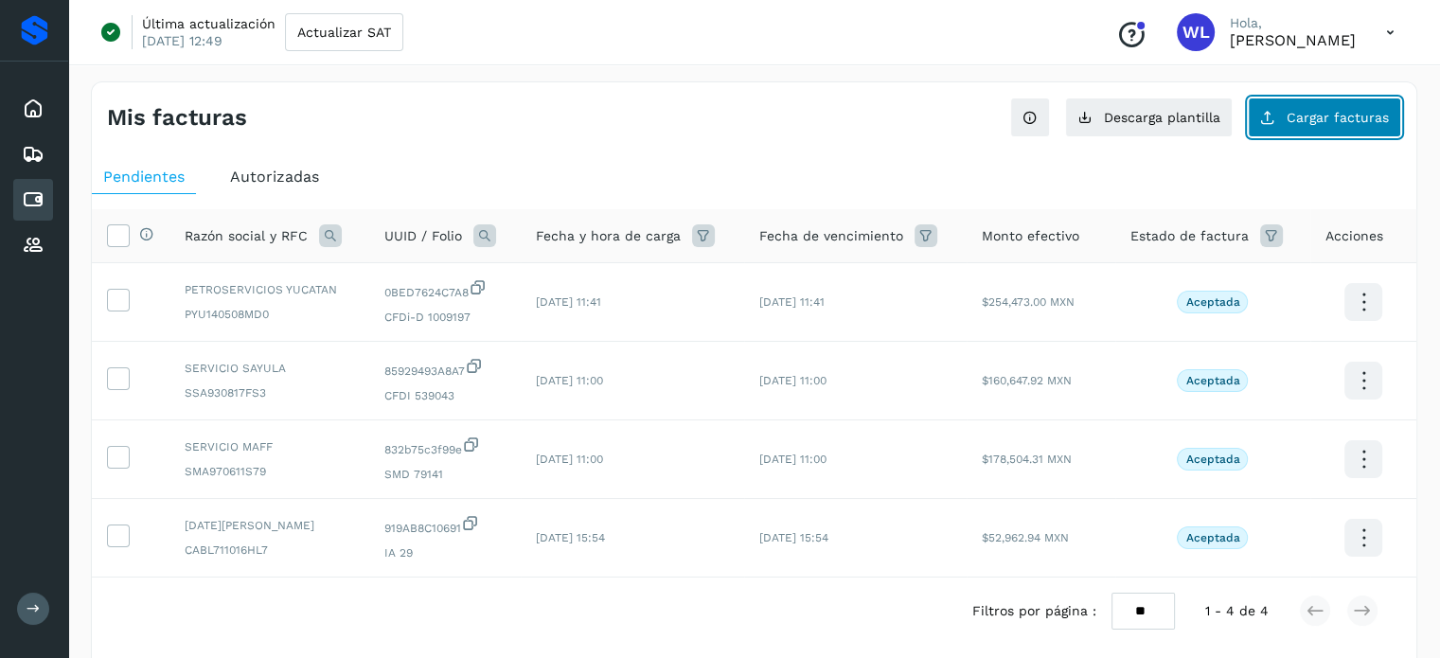
click at [1323, 124] on button "Cargar facturas" at bounding box center [1324, 118] width 153 height 40
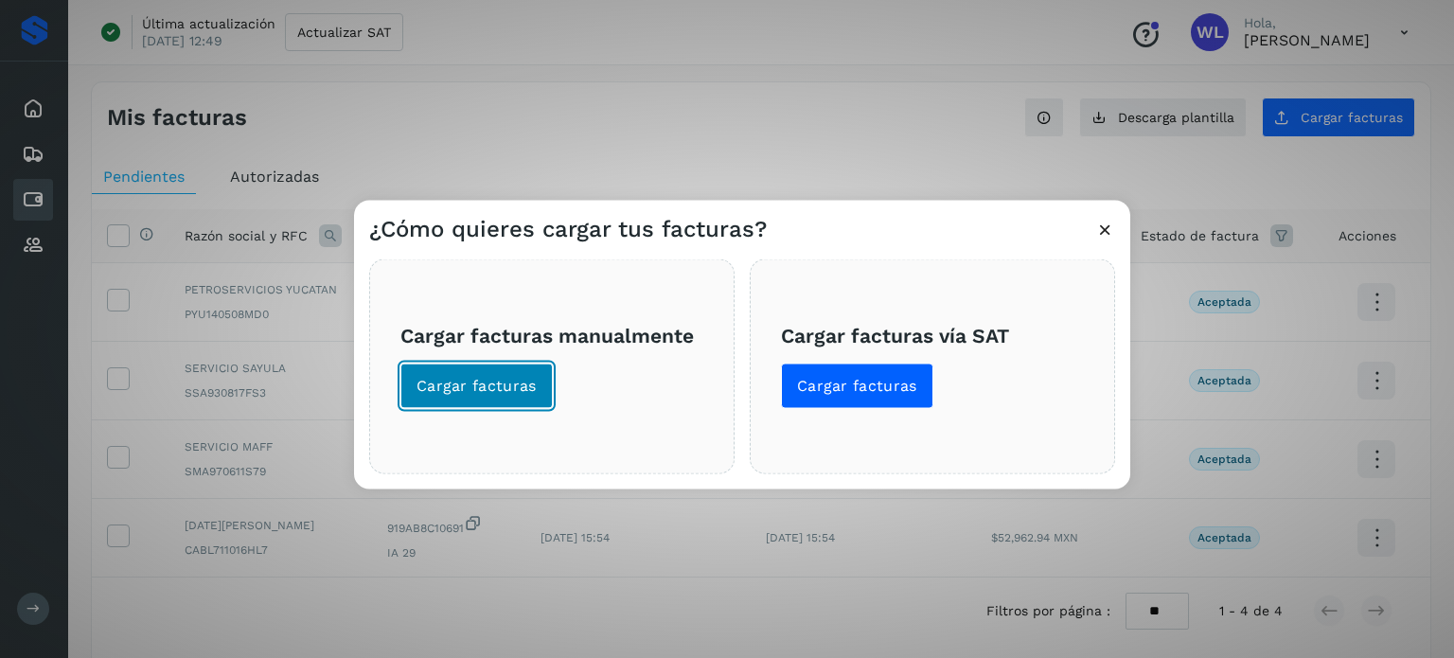
click at [489, 401] on button "Cargar facturas" at bounding box center [477, 385] width 152 height 45
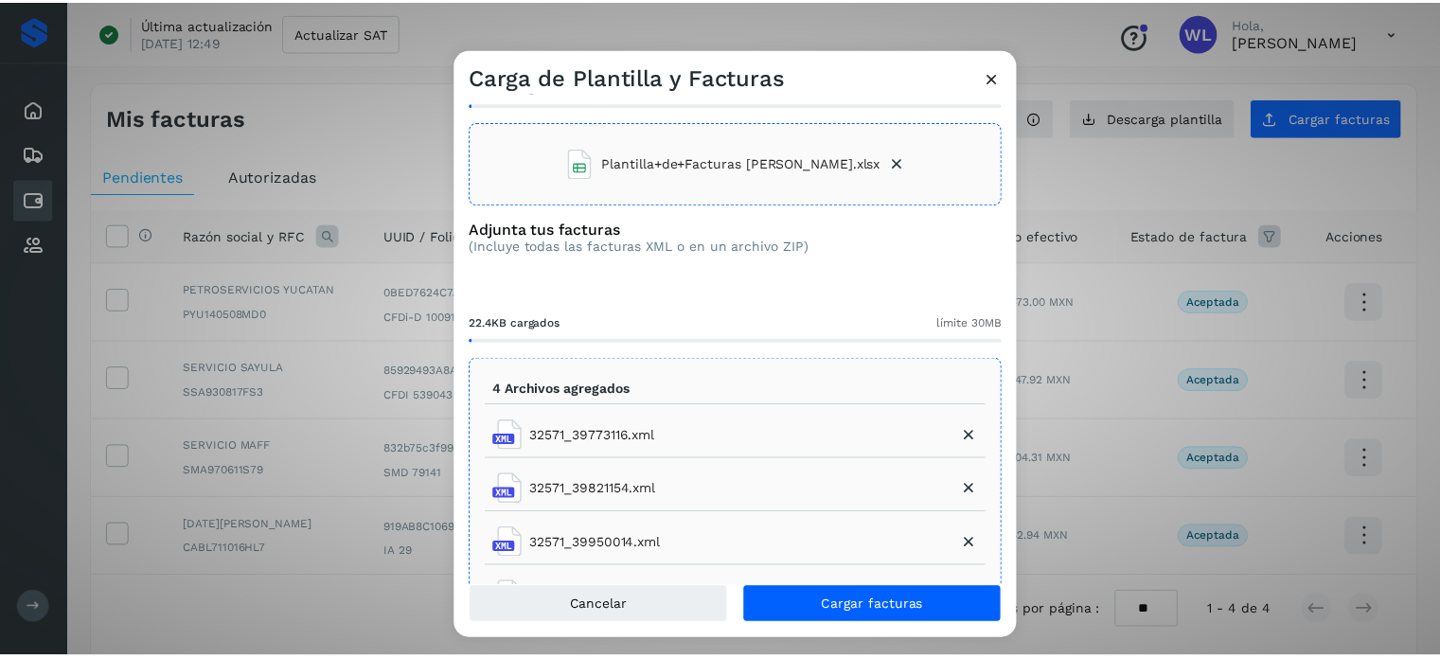
scroll to position [187, 0]
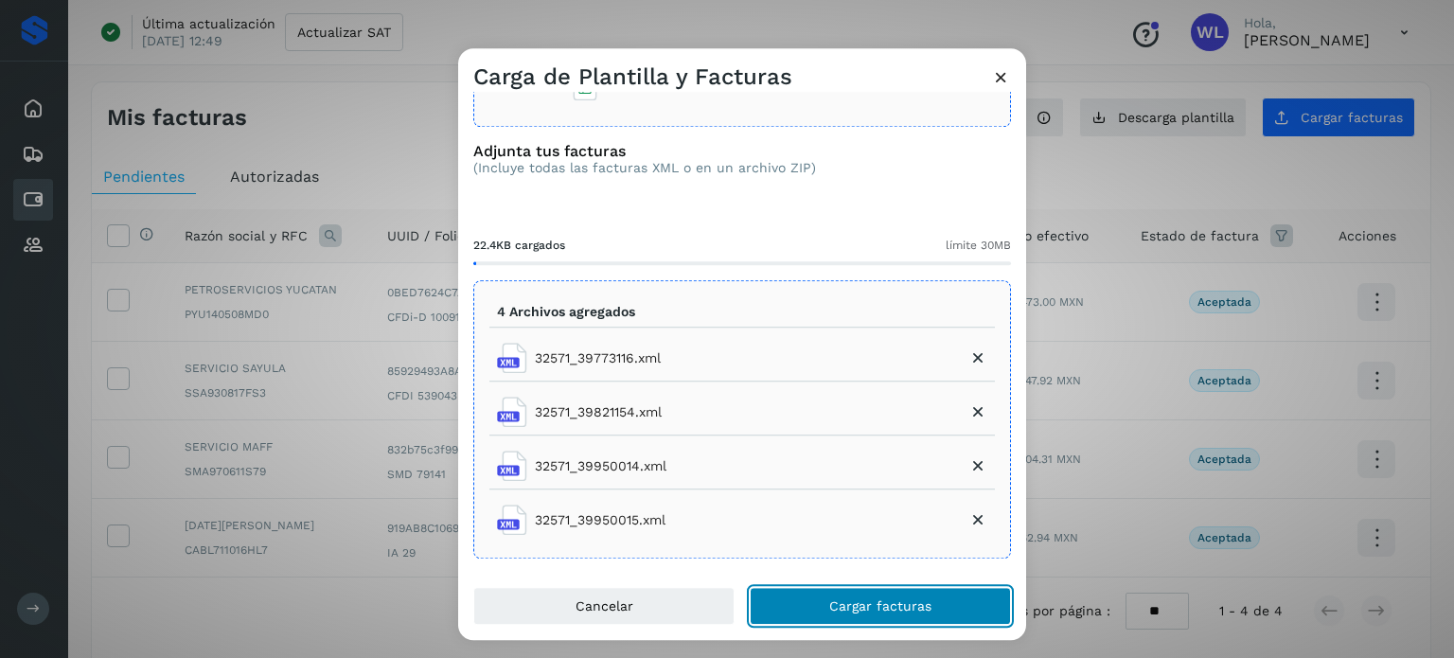
click at [942, 607] on button "Cargar facturas" at bounding box center [880, 606] width 261 height 38
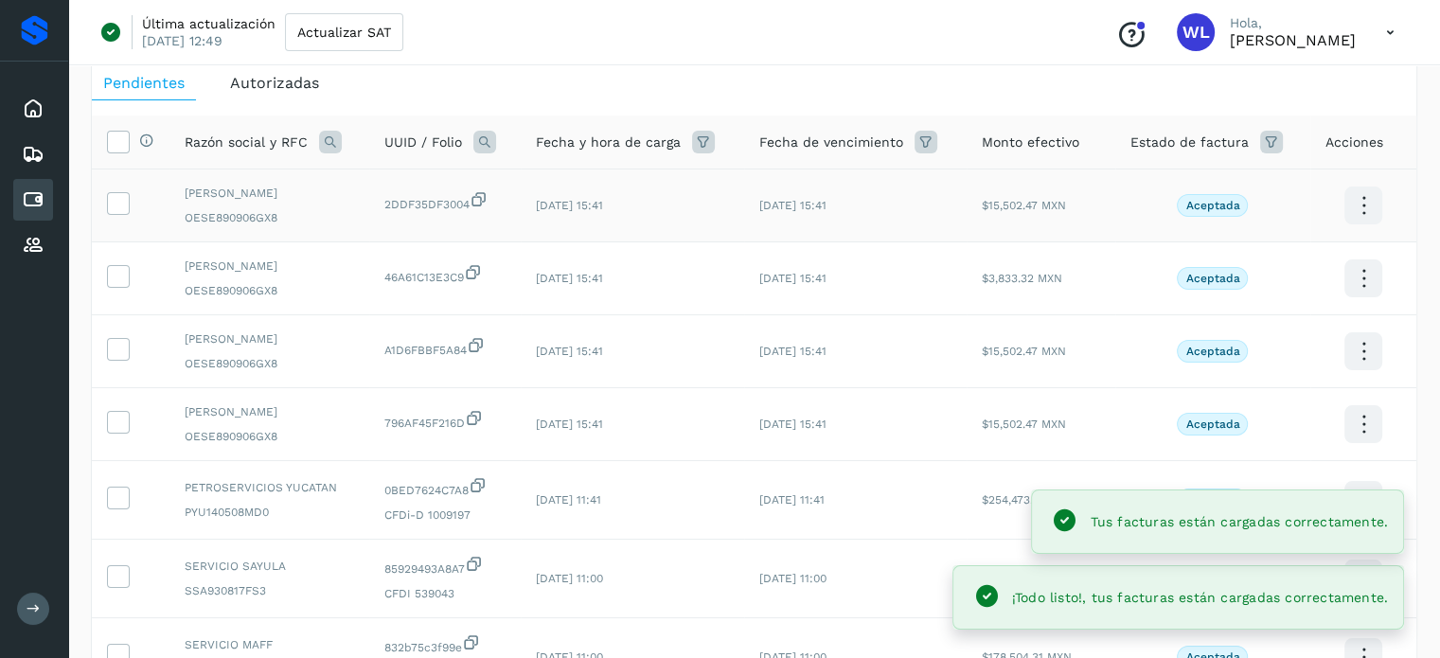
scroll to position [95, 0]
drag, startPoint x: 121, startPoint y: 204, endPoint x: 117, endPoint y: 220, distance: 16.5
click at [117, 207] on icon at bounding box center [118, 201] width 20 height 20
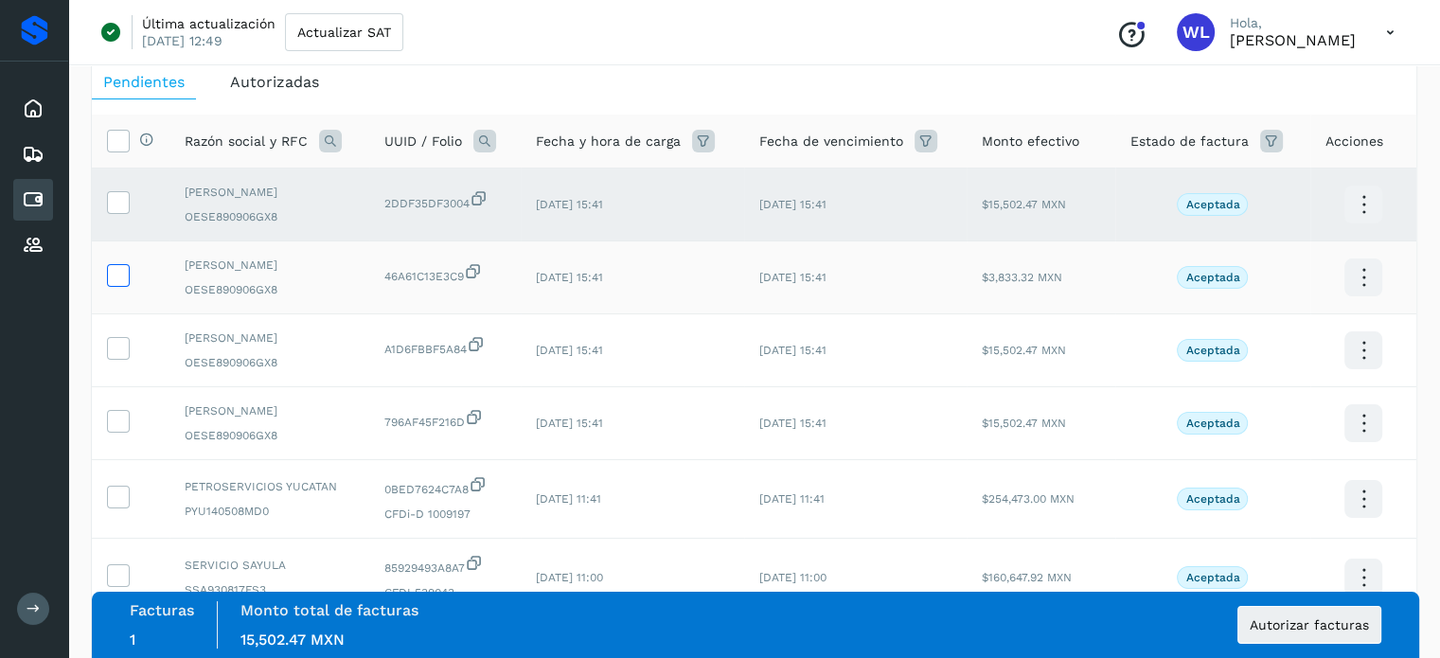
click at [108, 279] on icon at bounding box center [118, 274] width 20 height 20
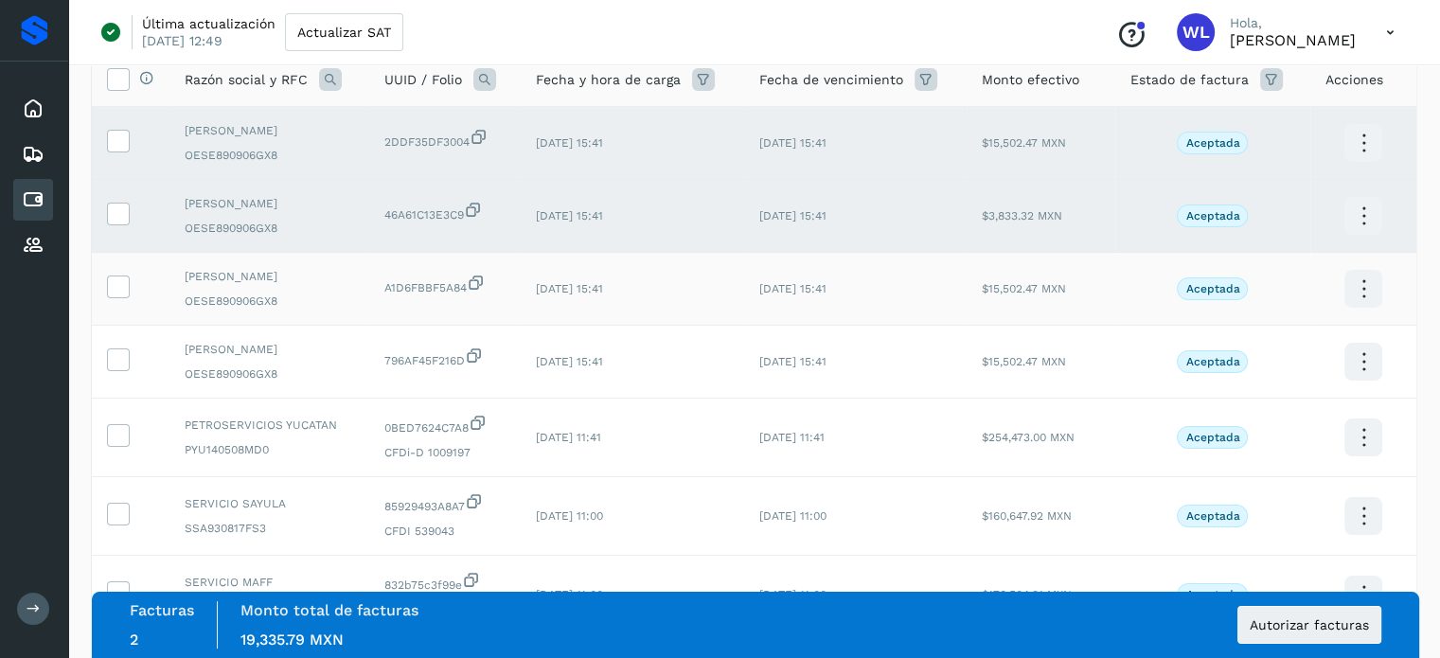
scroll to position [189, 0]
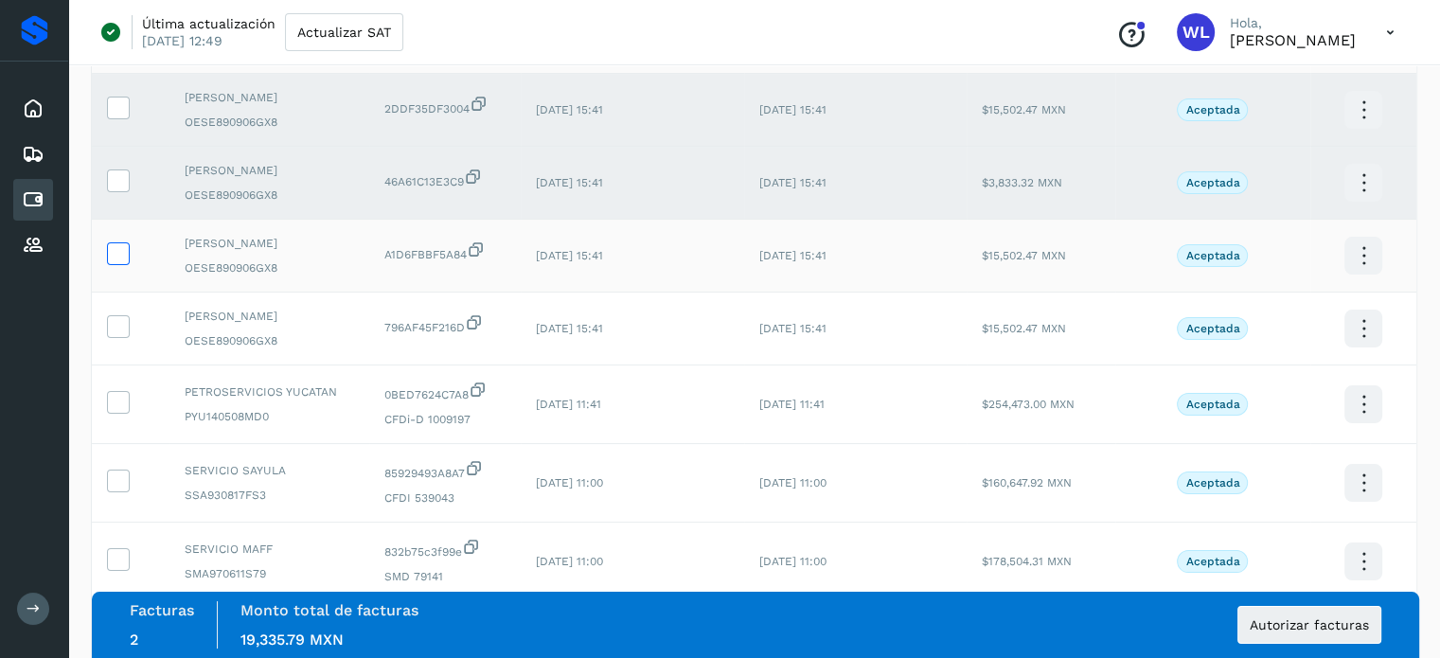
click at [116, 260] on icon at bounding box center [118, 252] width 20 height 20
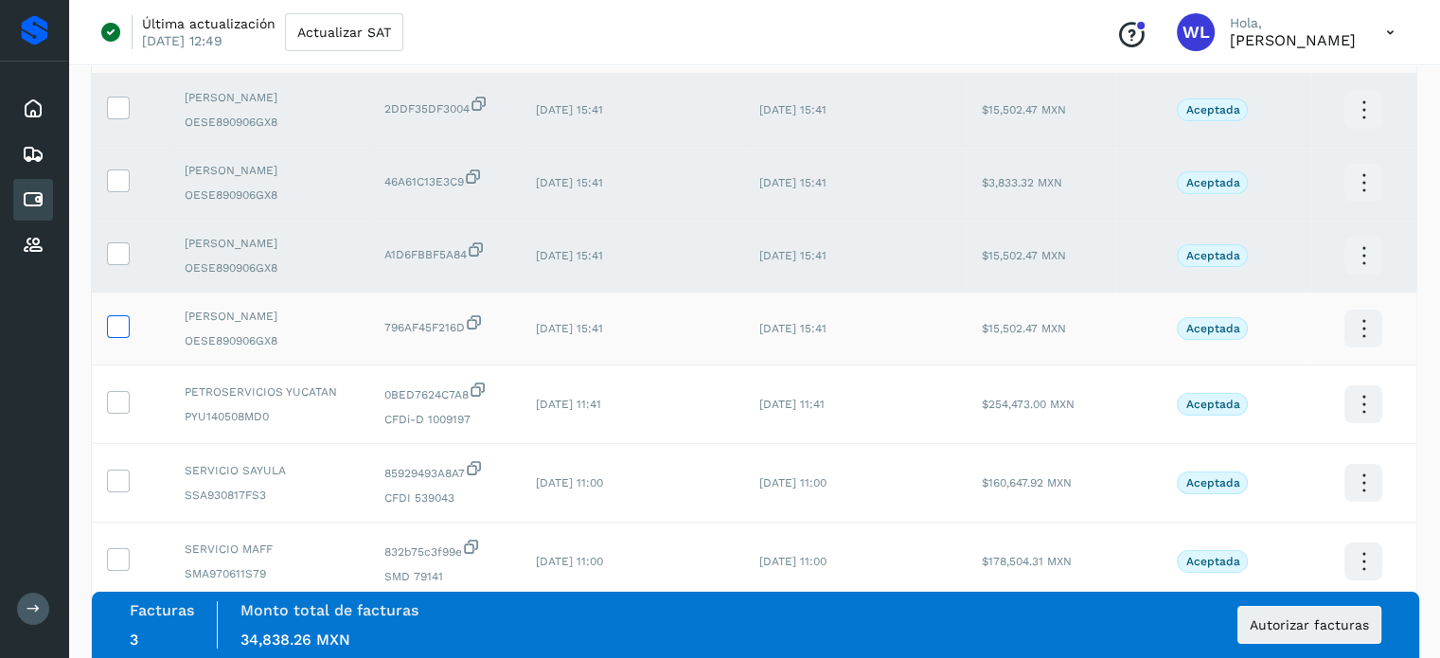
click at [112, 321] on icon at bounding box center [118, 325] width 20 height 20
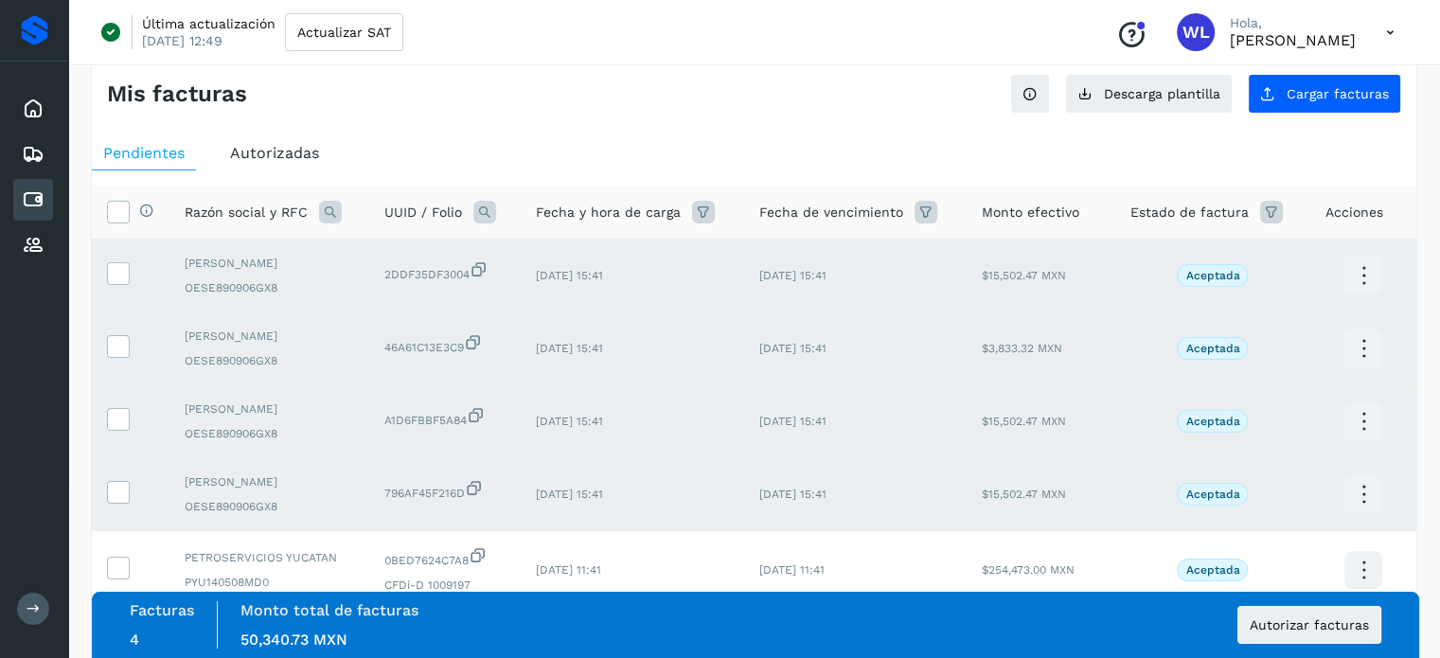
scroll to position [0, 0]
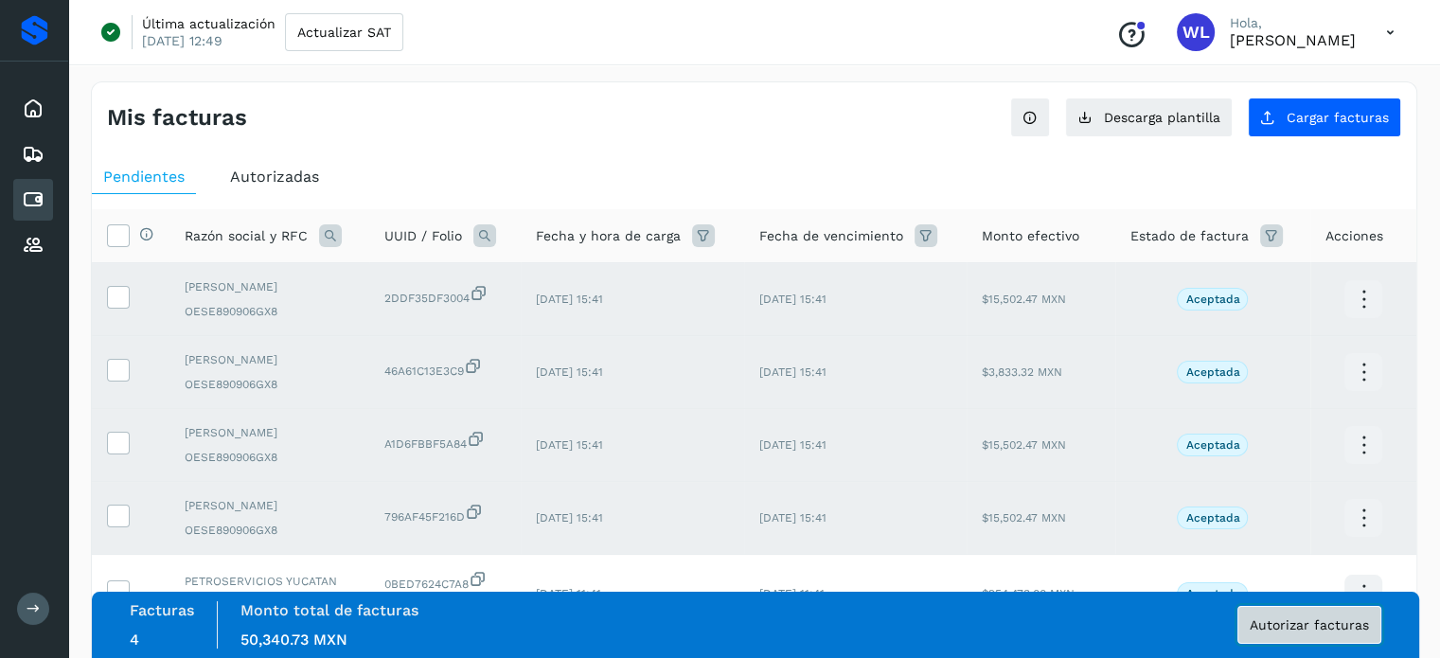
click at [1319, 623] on span "Autorizar facturas" at bounding box center [1309, 624] width 119 height 13
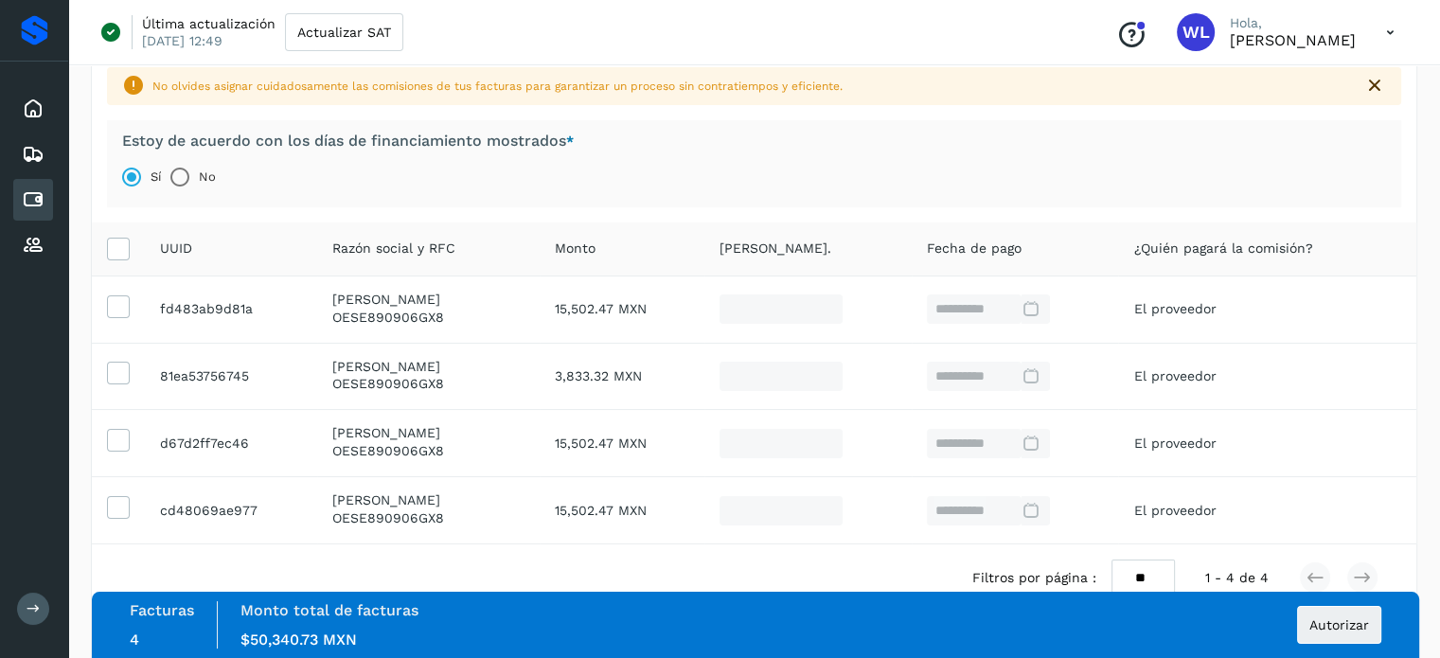
scroll to position [226, 0]
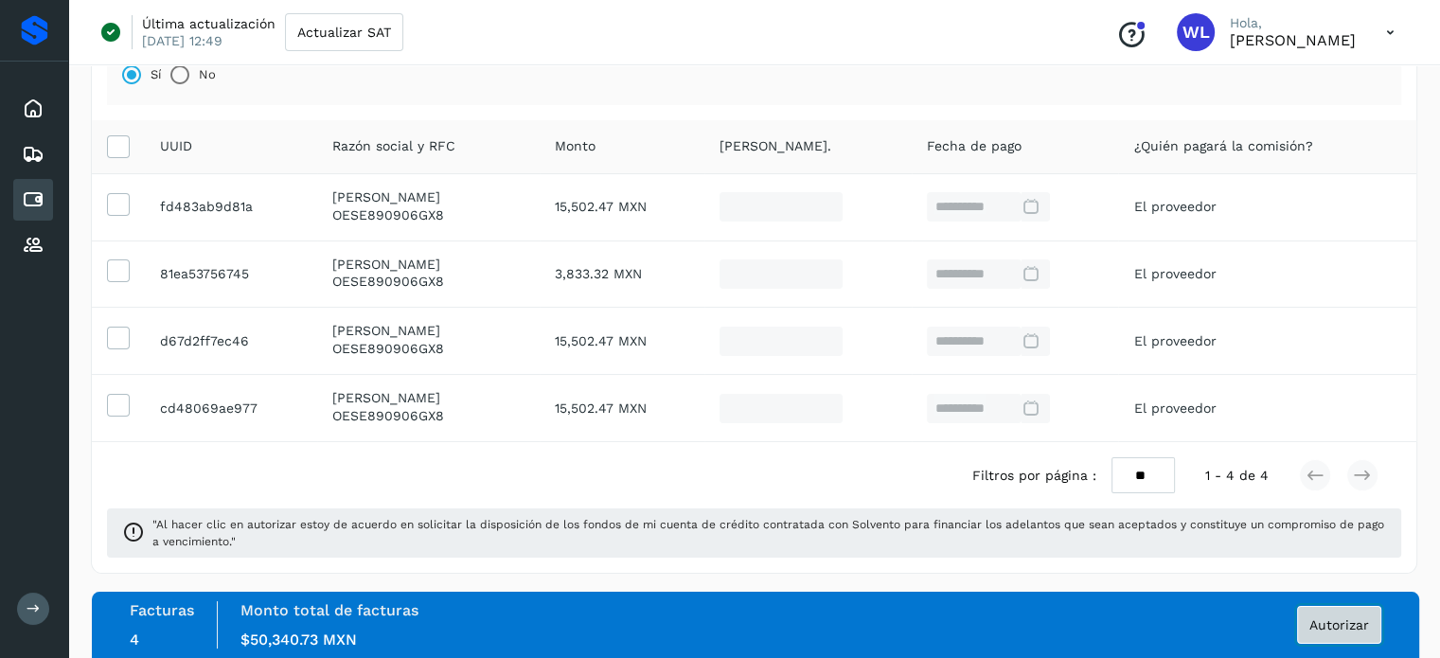
click at [1346, 627] on span "Autorizar" at bounding box center [1340, 624] width 60 height 13
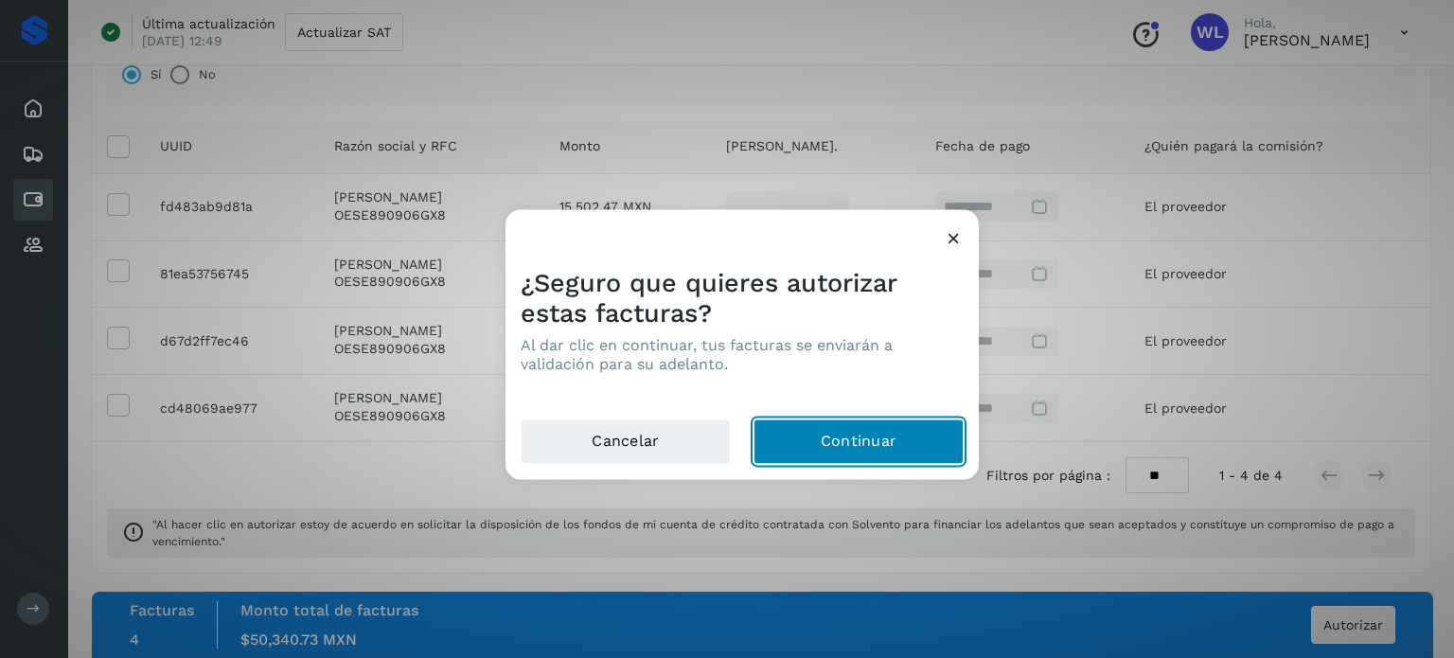
click at [855, 439] on button "Continuar" at bounding box center [859, 441] width 210 height 45
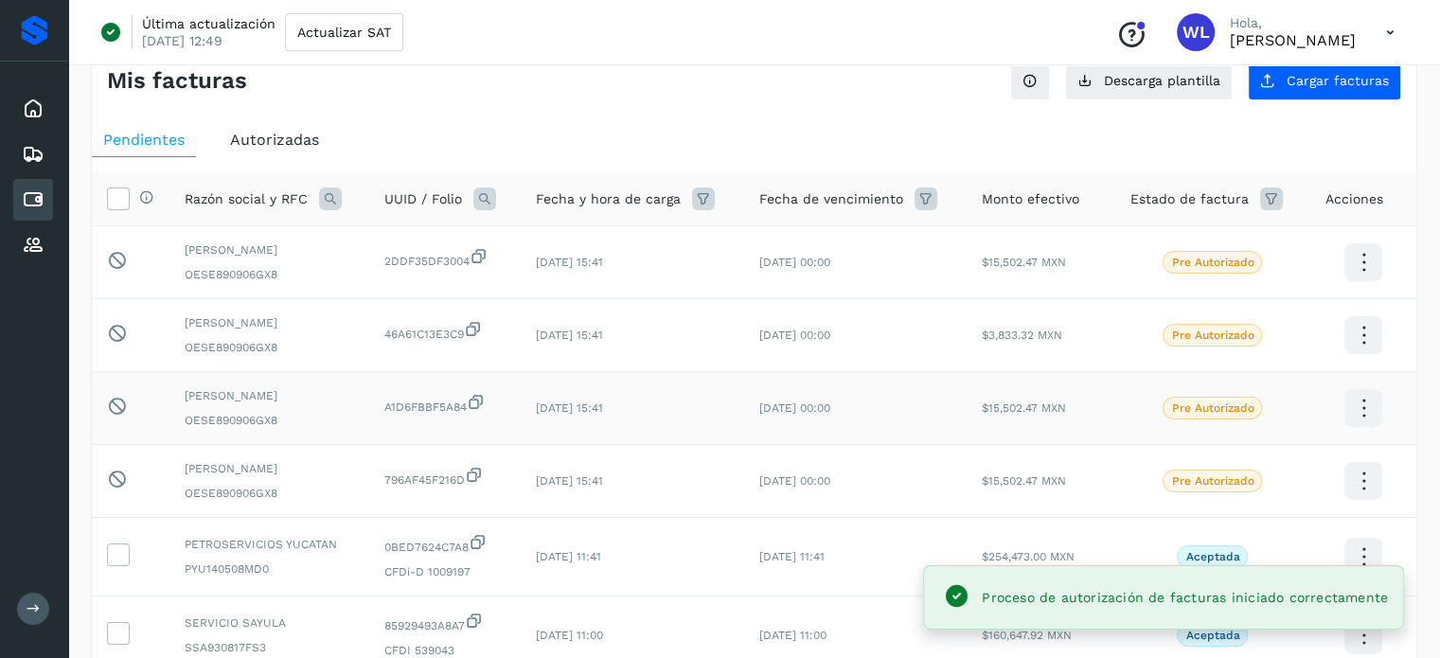
scroll to position [132, 0]
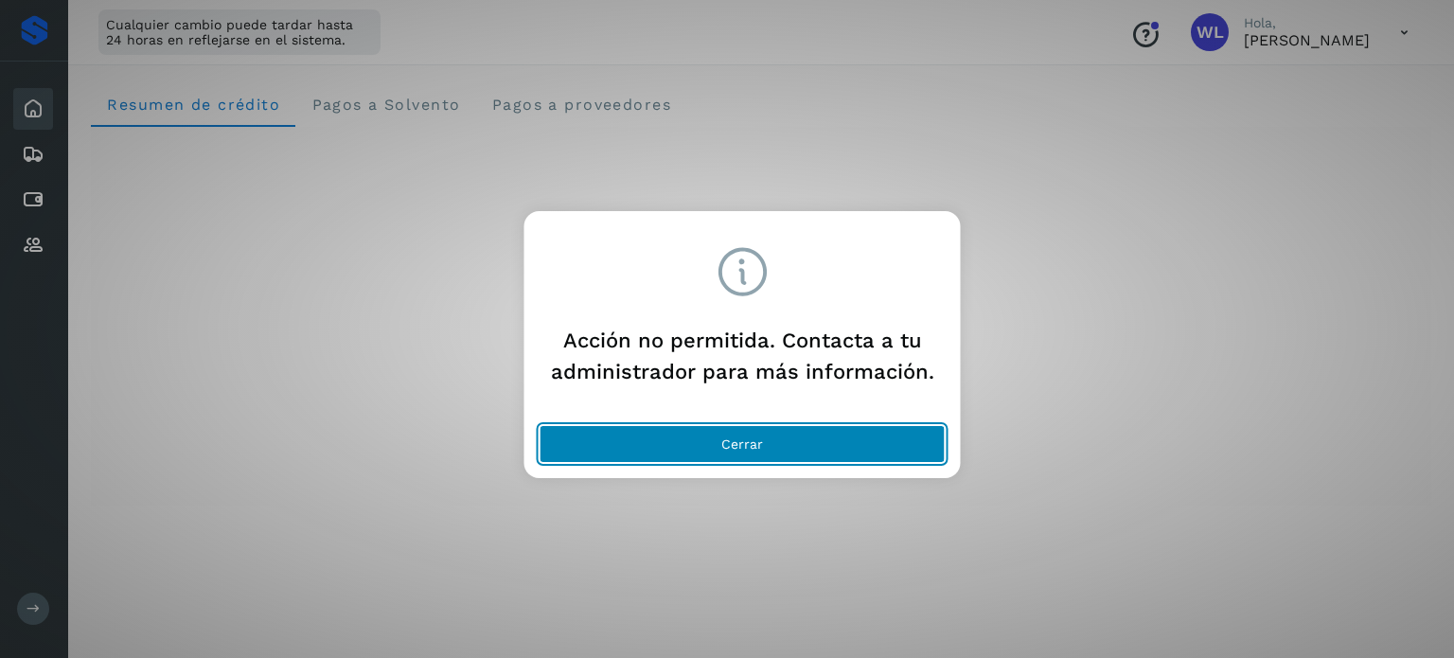
click at [735, 442] on span "Cerrar" at bounding box center [743, 443] width 42 height 13
click at [751, 440] on span "Cerrar" at bounding box center [743, 443] width 42 height 13
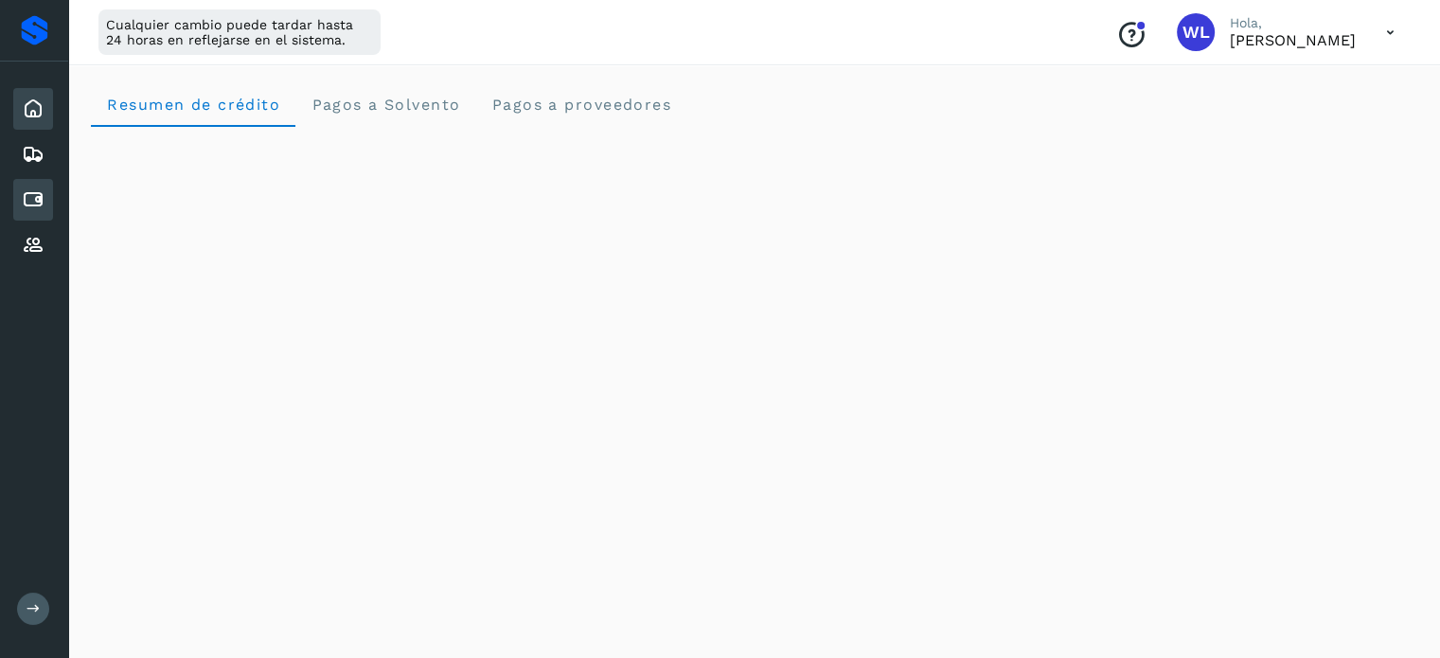
click at [27, 205] on icon at bounding box center [33, 199] width 23 height 23
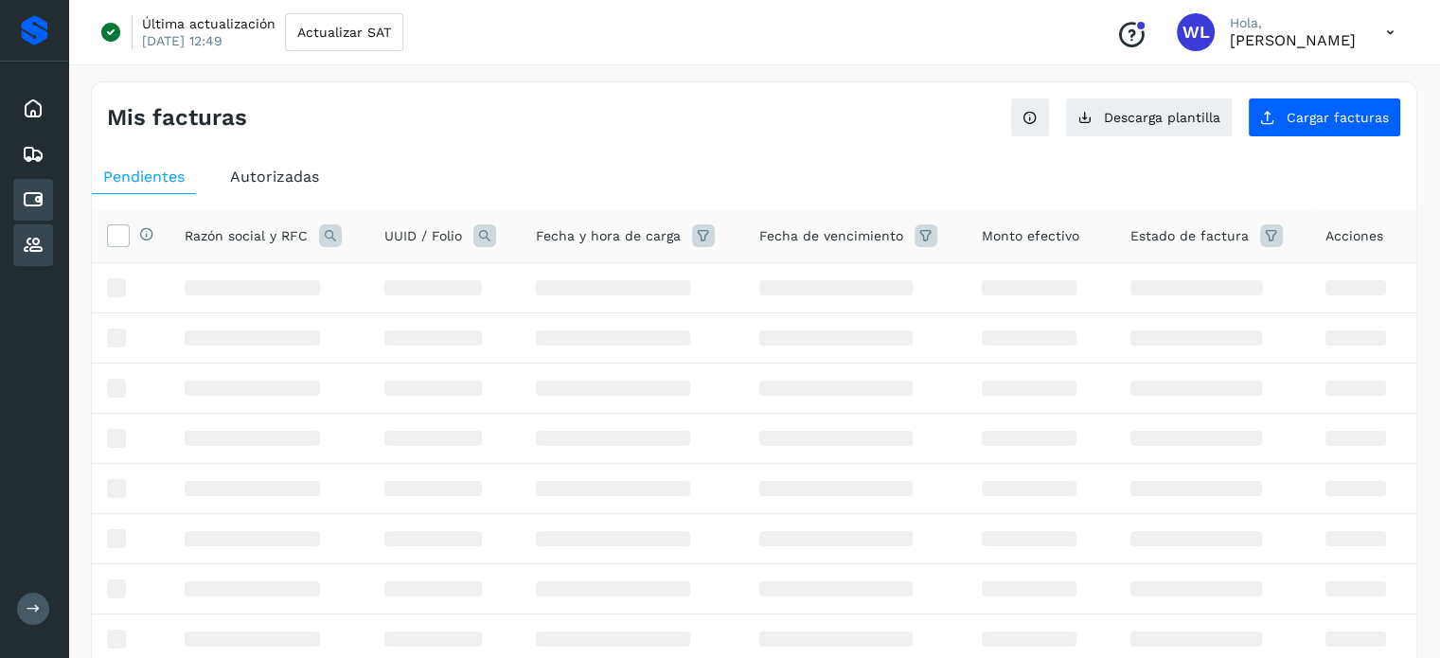
click at [33, 239] on icon at bounding box center [33, 245] width 23 height 23
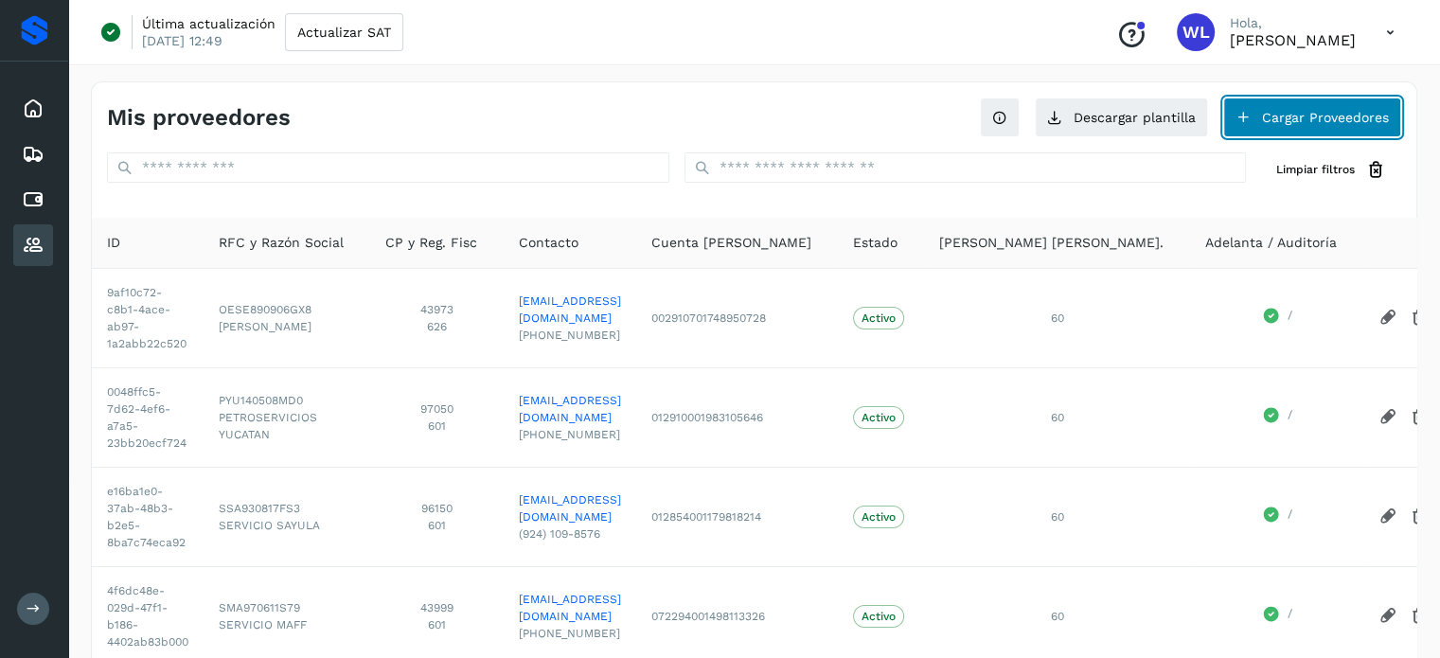
click at [1266, 118] on button "Cargar Proveedores" at bounding box center [1312, 118] width 178 height 40
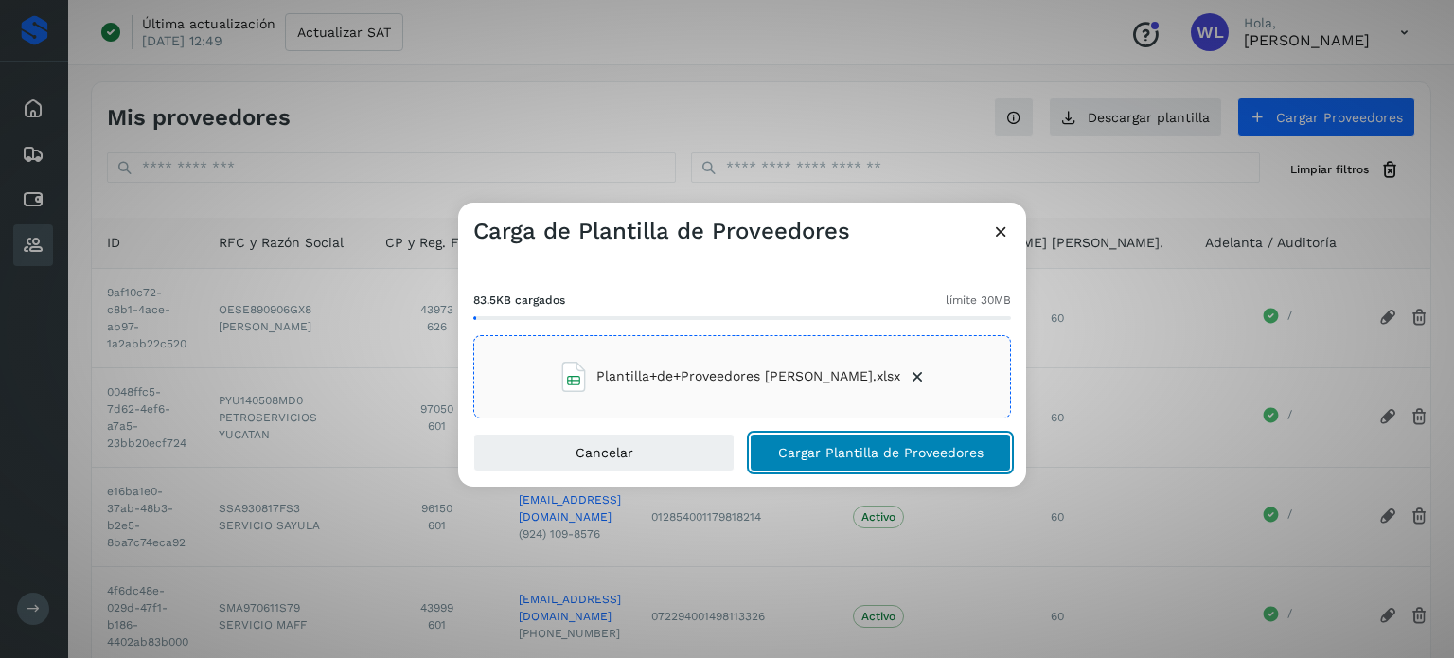
click at [950, 454] on span "Cargar Plantilla de Proveedores" at bounding box center [880, 452] width 205 height 13
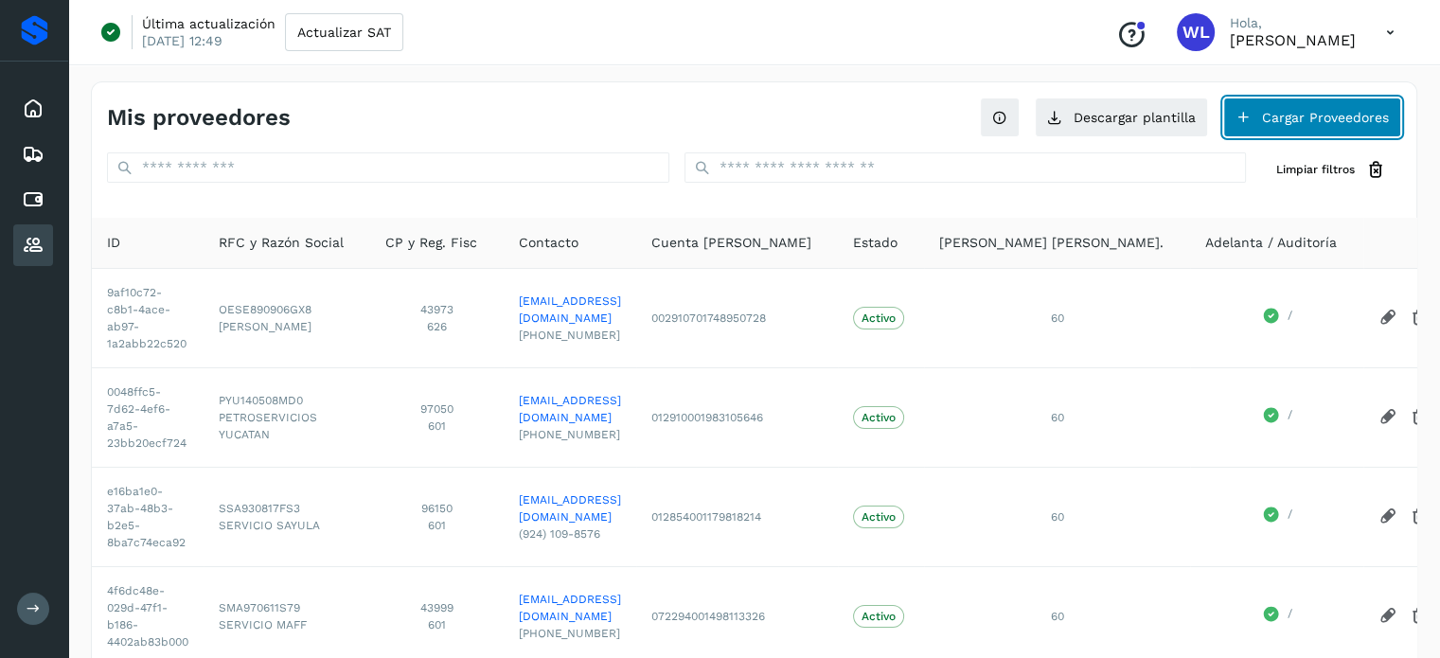
click at [1310, 127] on button "Cargar Proveedores" at bounding box center [1312, 118] width 178 height 40
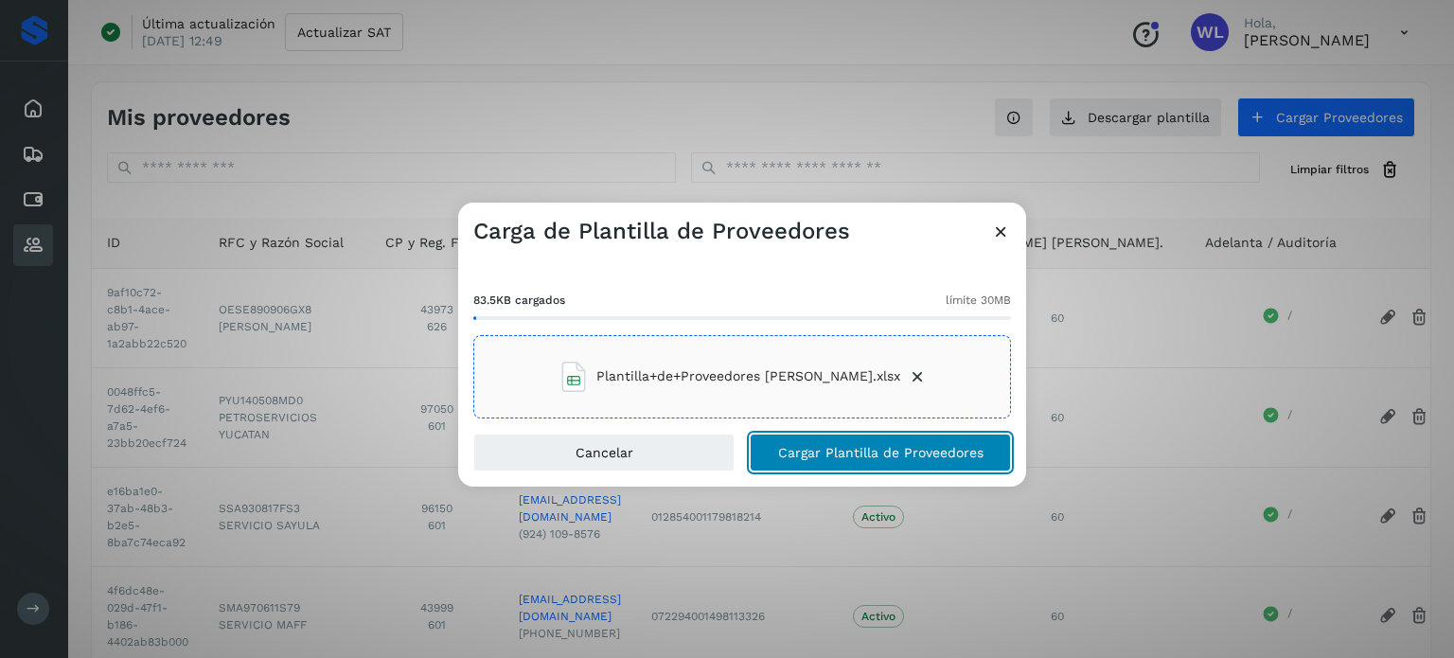
click at [940, 461] on button "Cargar Plantilla de Proveedores" at bounding box center [880, 453] width 261 height 38
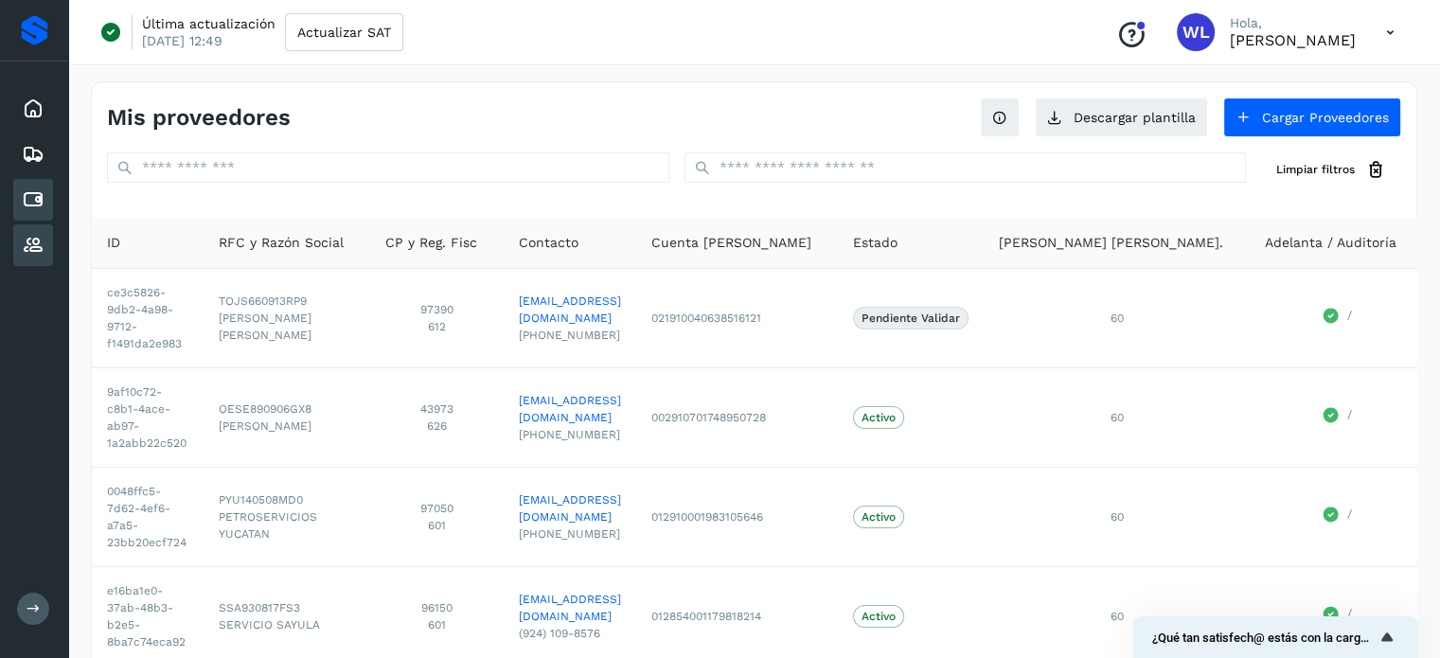
click at [42, 198] on icon at bounding box center [33, 199] width 23 height 23
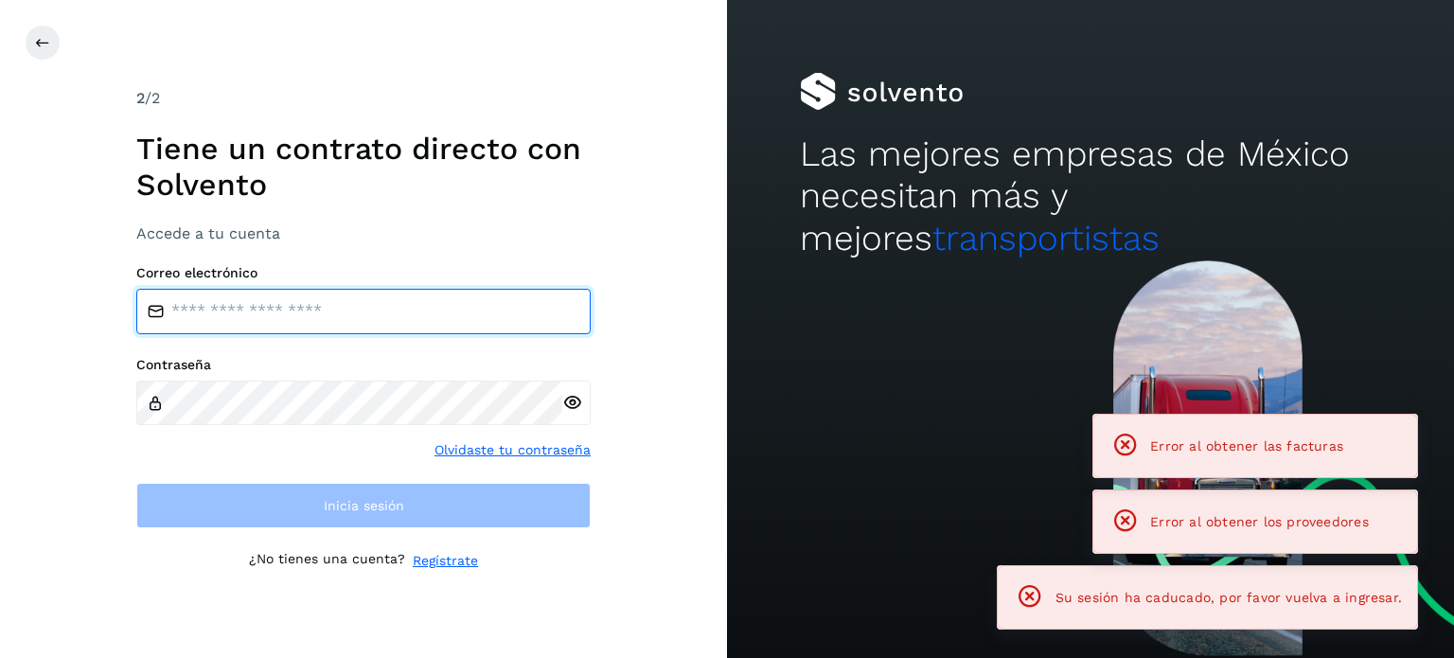
click at [221, 325] on input "email" at bounding box center [363, 311] width 454 height 45
type input "**********"
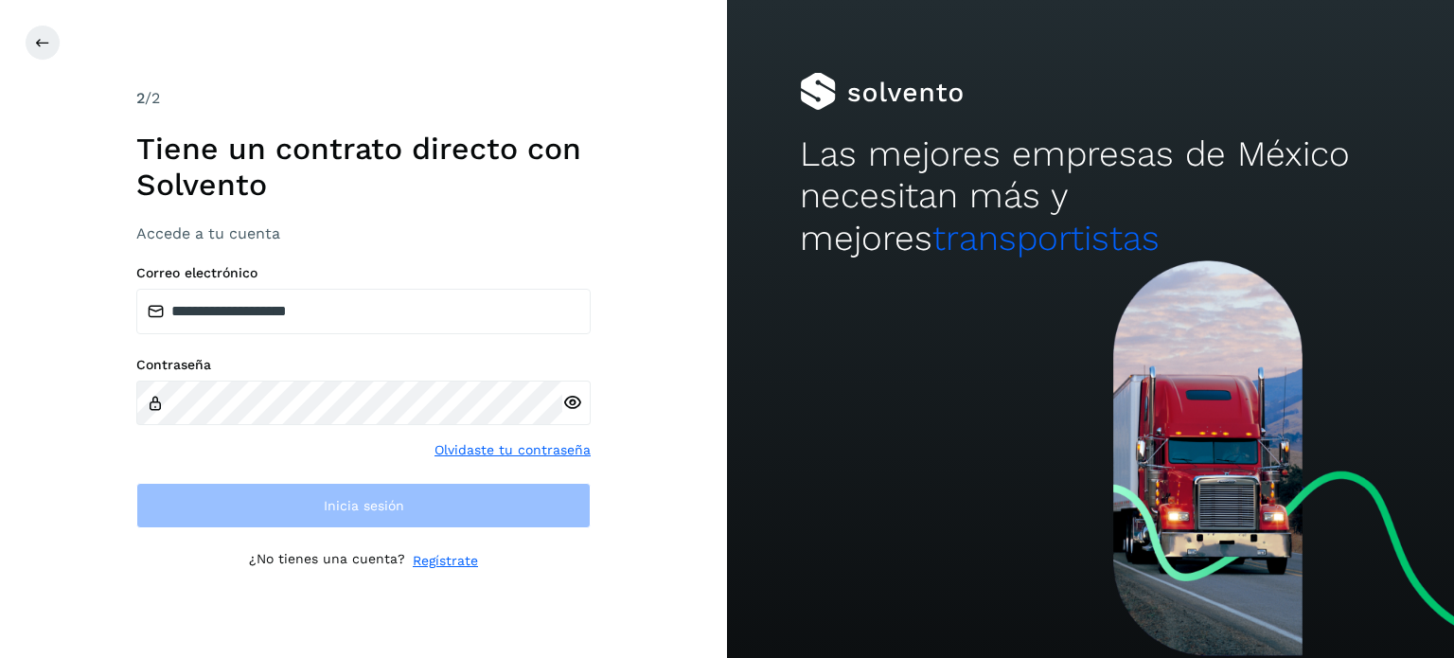
click at [267, 379] on div "Contraseña" at bounding box center [363, 391] width 454 height 68
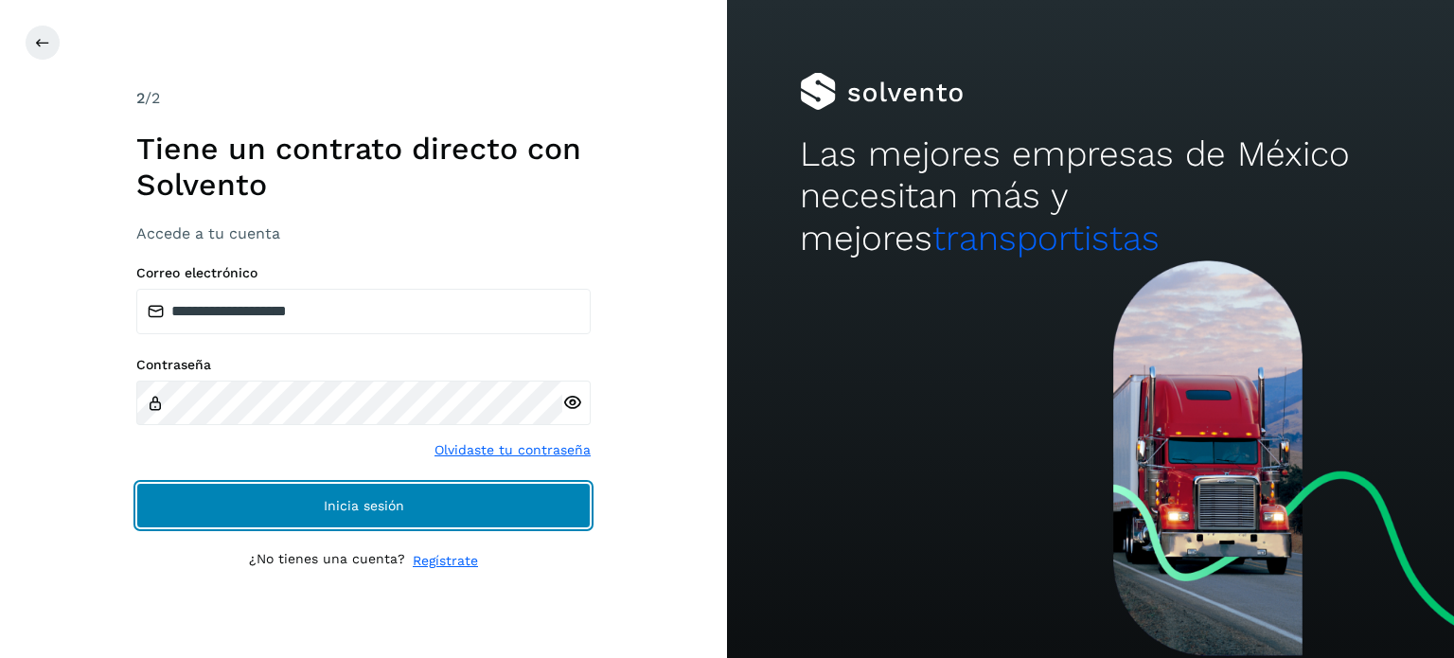
click at [409, 507] on button "Inicia sesión" at bounding box center [363, 505] width 454 height 45
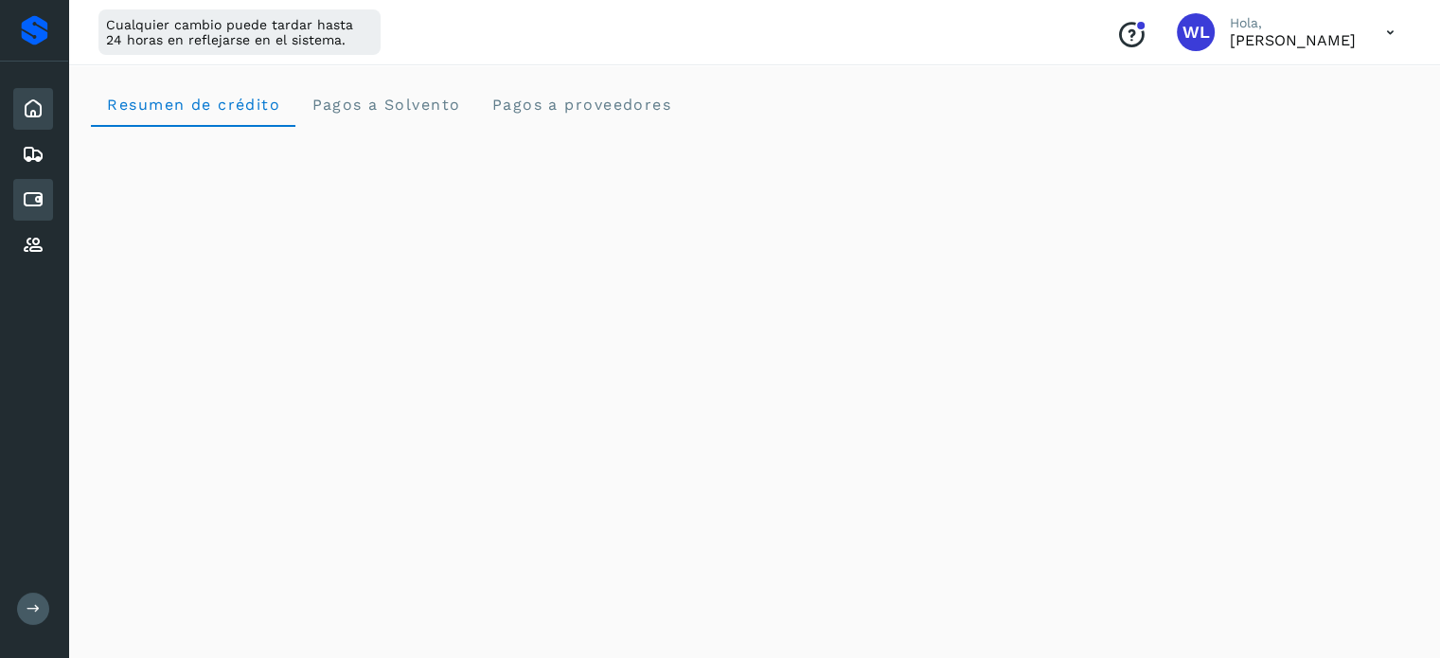
click at [19, 206] on div "Cuentas por pagar" at bounding box center [33, 200] width 40 height 42
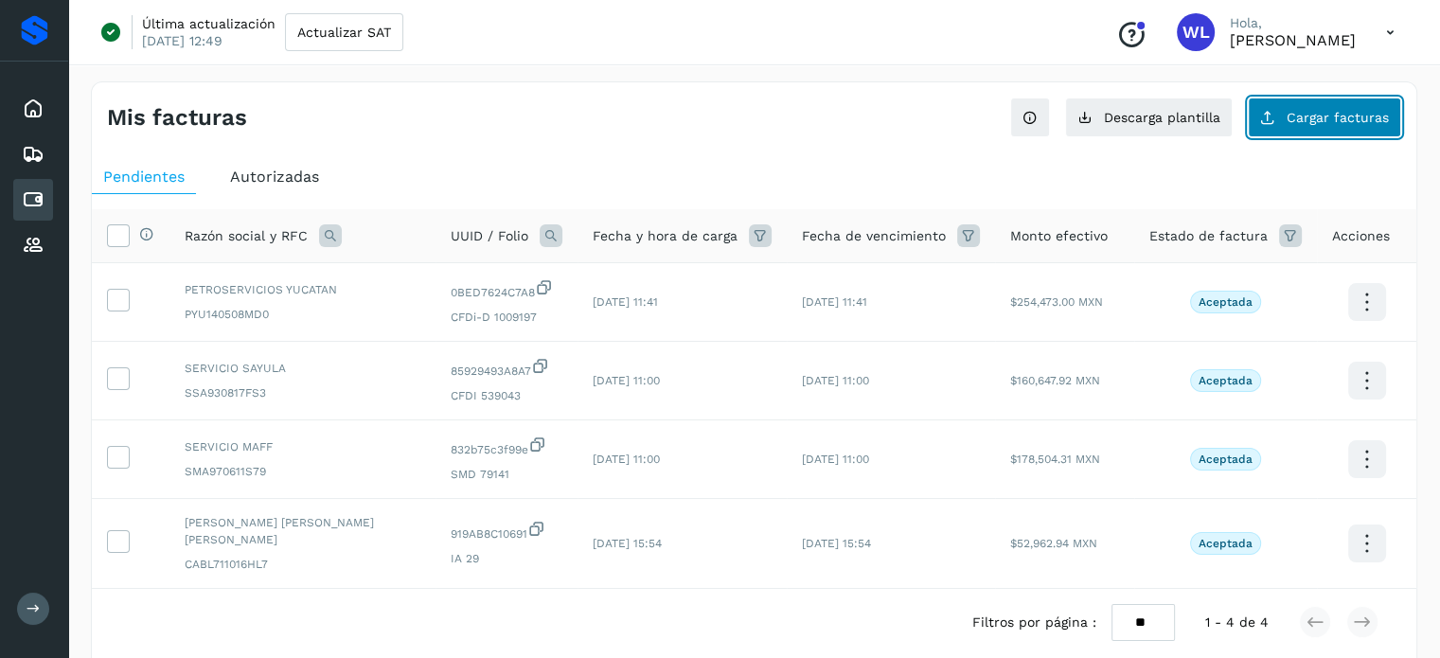
click at [1309, 113] on span "Cargar facturas" at bounding box center [1338, 117] width 102 height 13
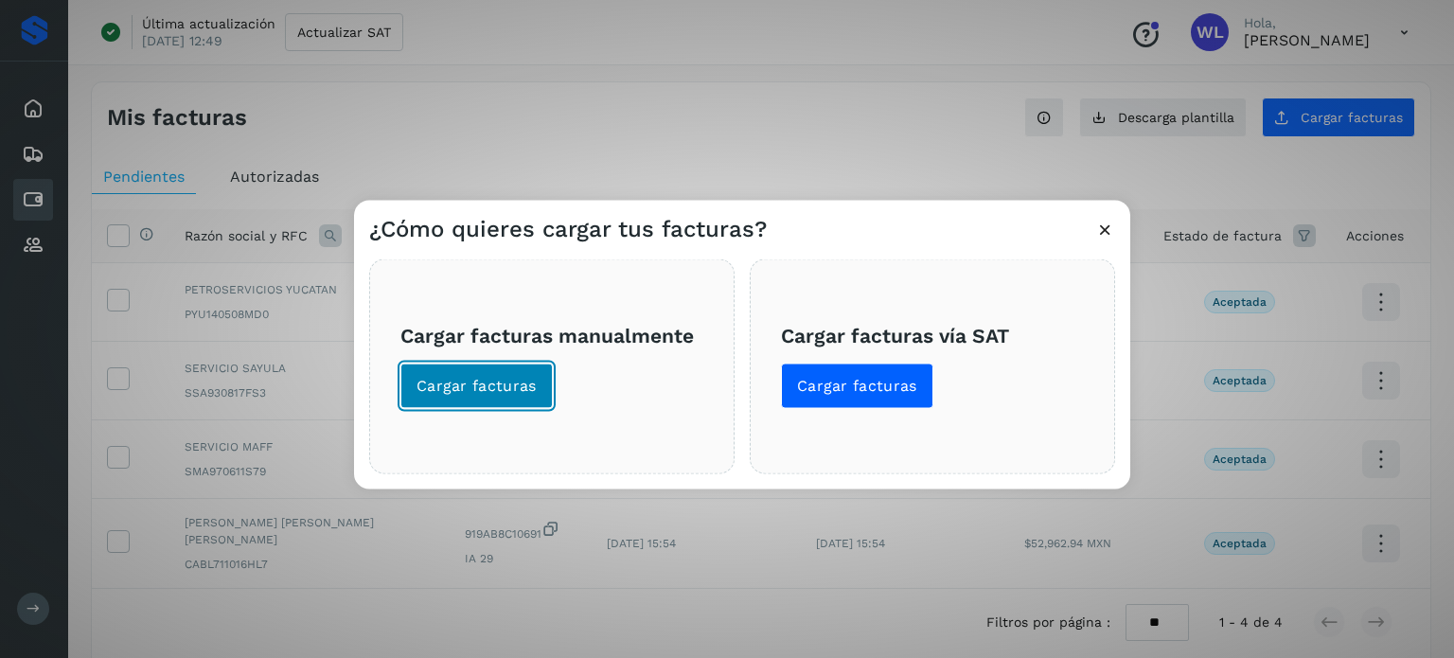
click at [458, 399] on button "Cargar facturas" at bounding box center [477, 385] width 152 height 45
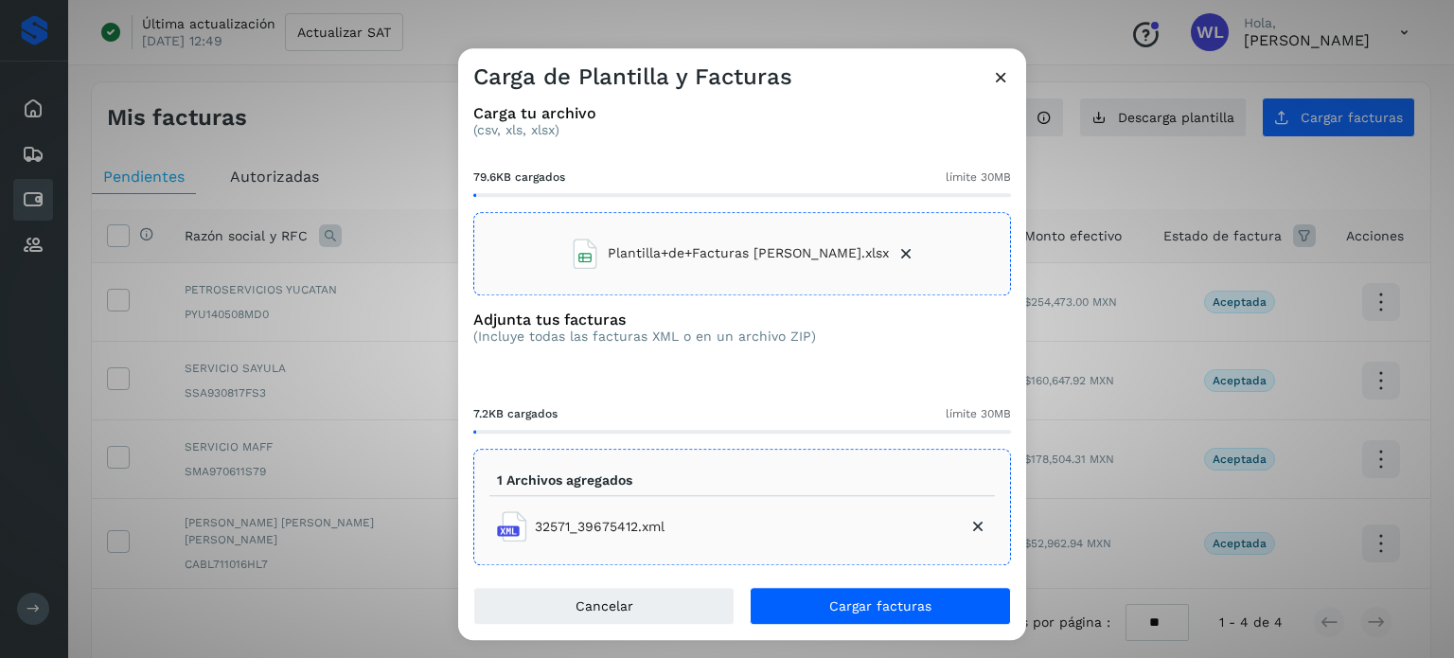
scroll to position [26, 0]
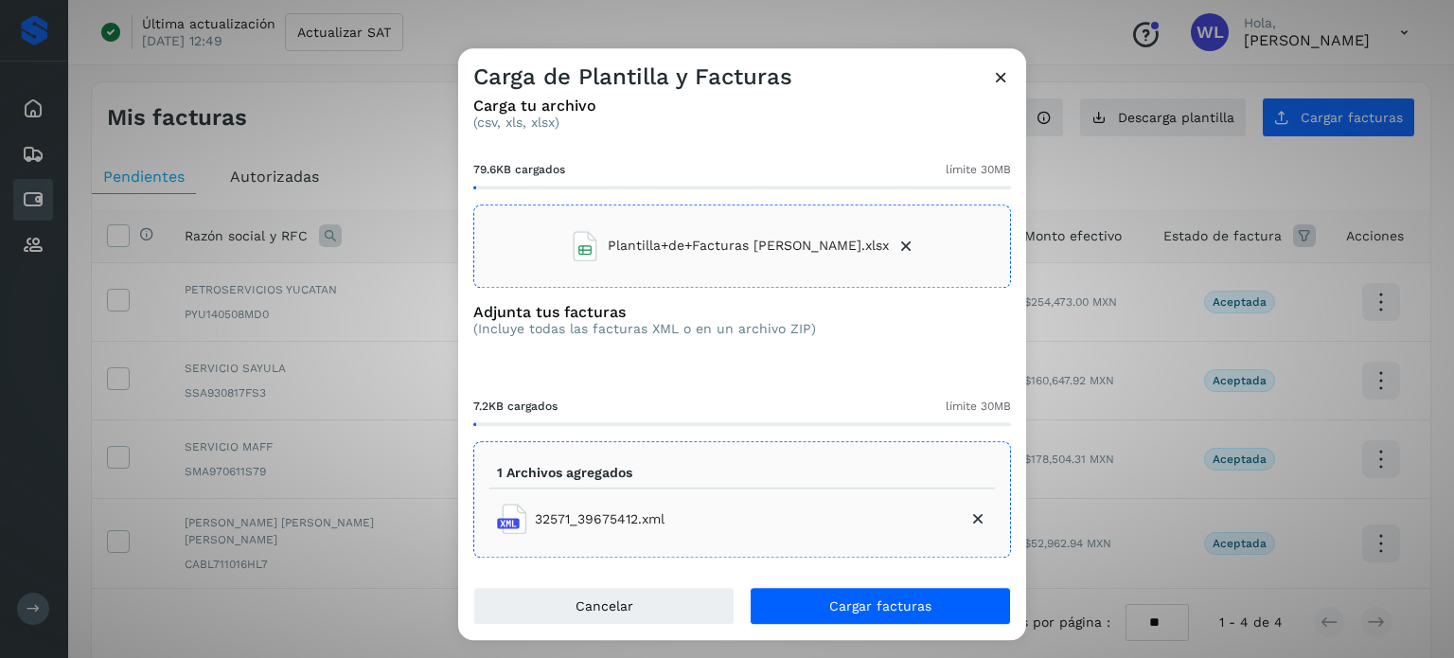
click at [969, 522] on icon at bounding box center [978, 519] width 19 height 19
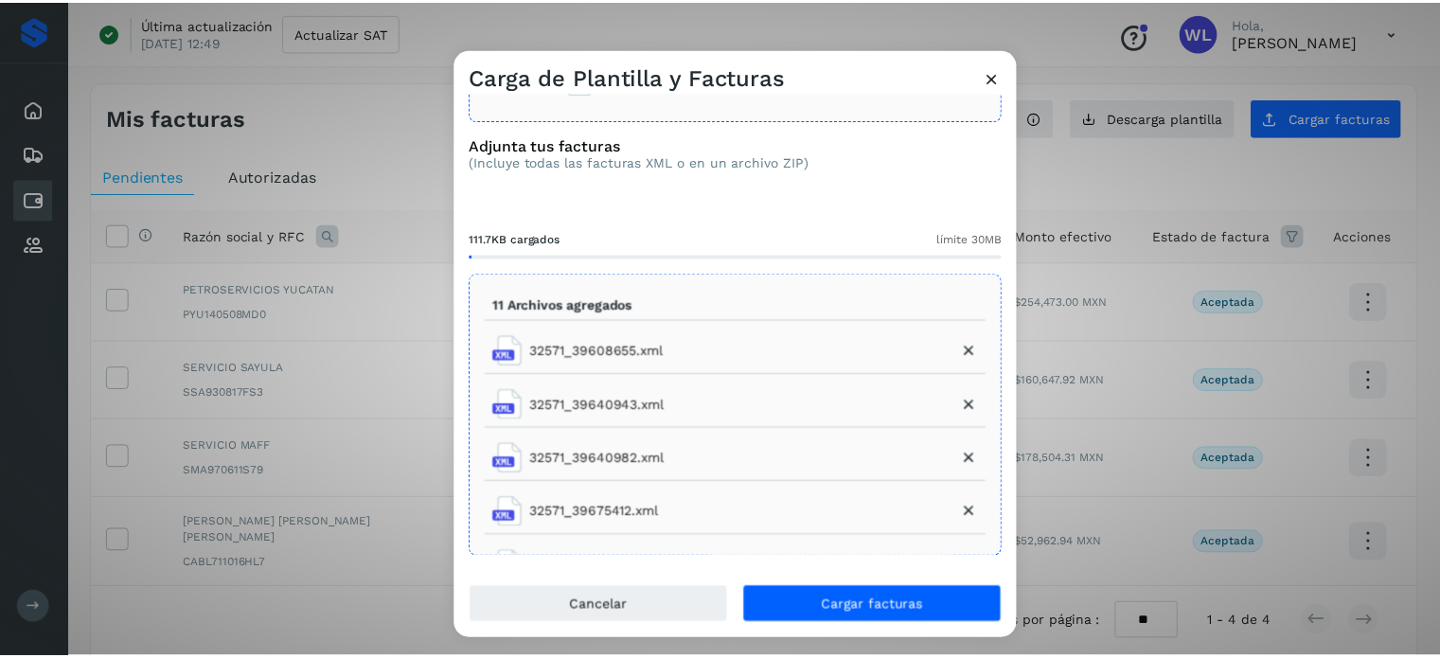
scroll to position [0, 0]
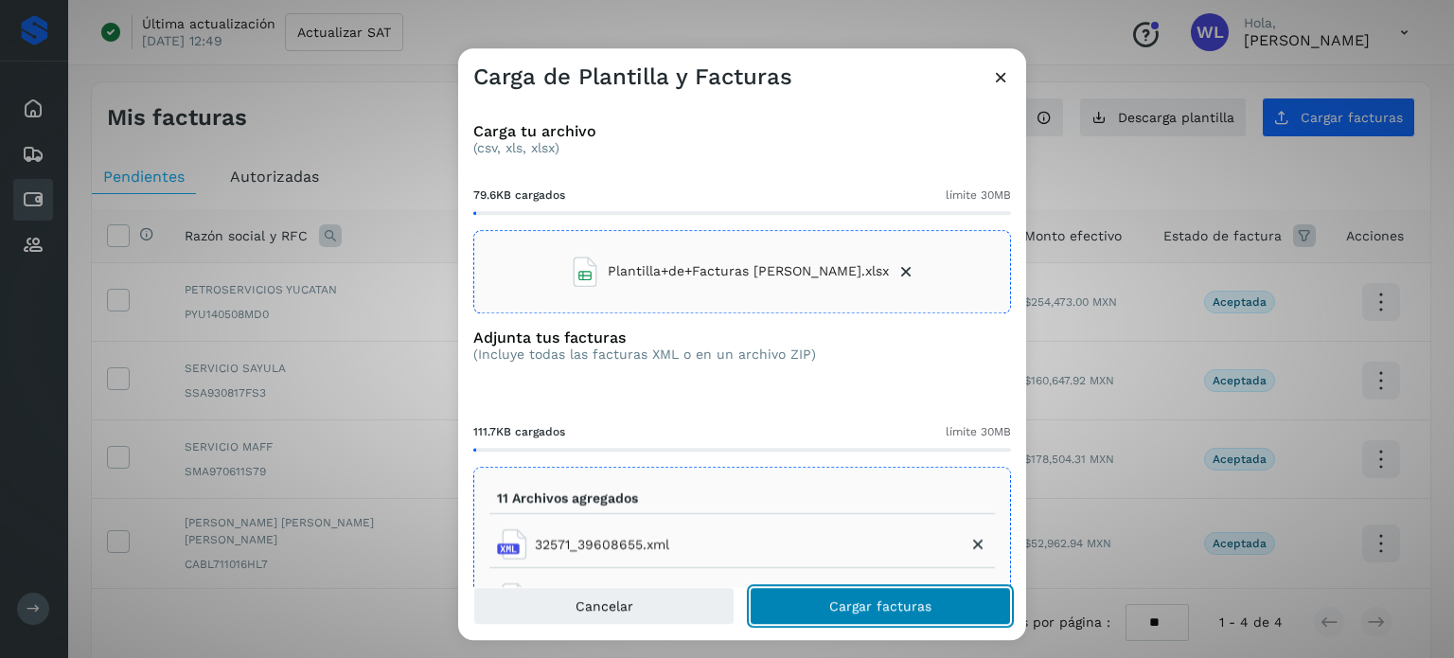
click at [943, 607] on button "Cargar facturas" at bounding box center [880, 606] width 261 height 38
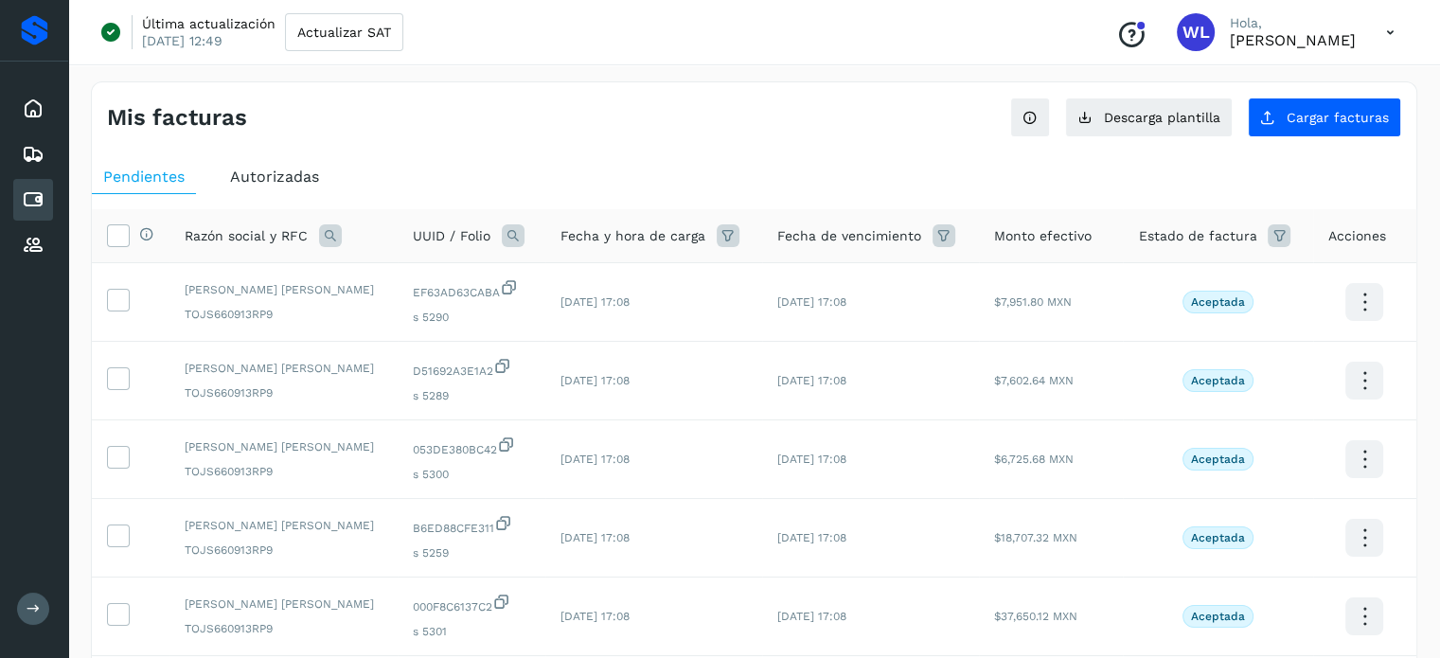
scroll to position [95, 0]
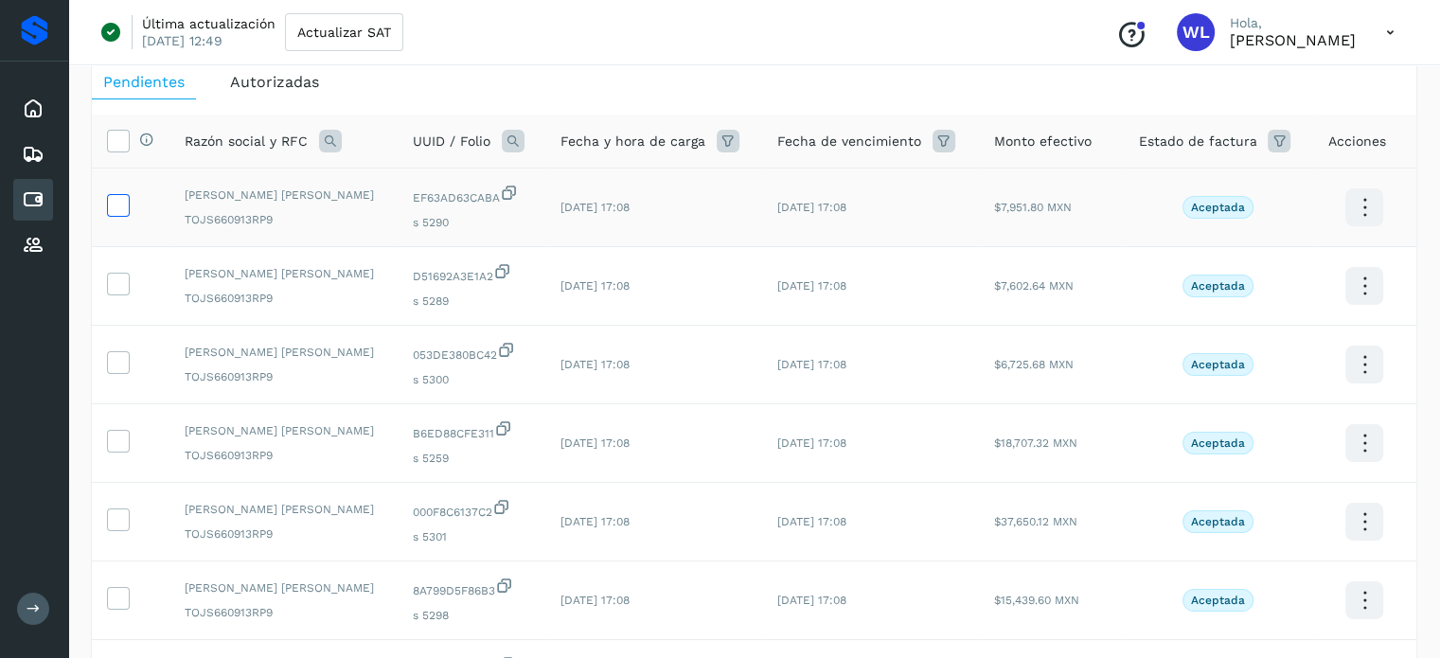
click at [115, 208] on icon at bounding box center [118, 204] width 20 height 20
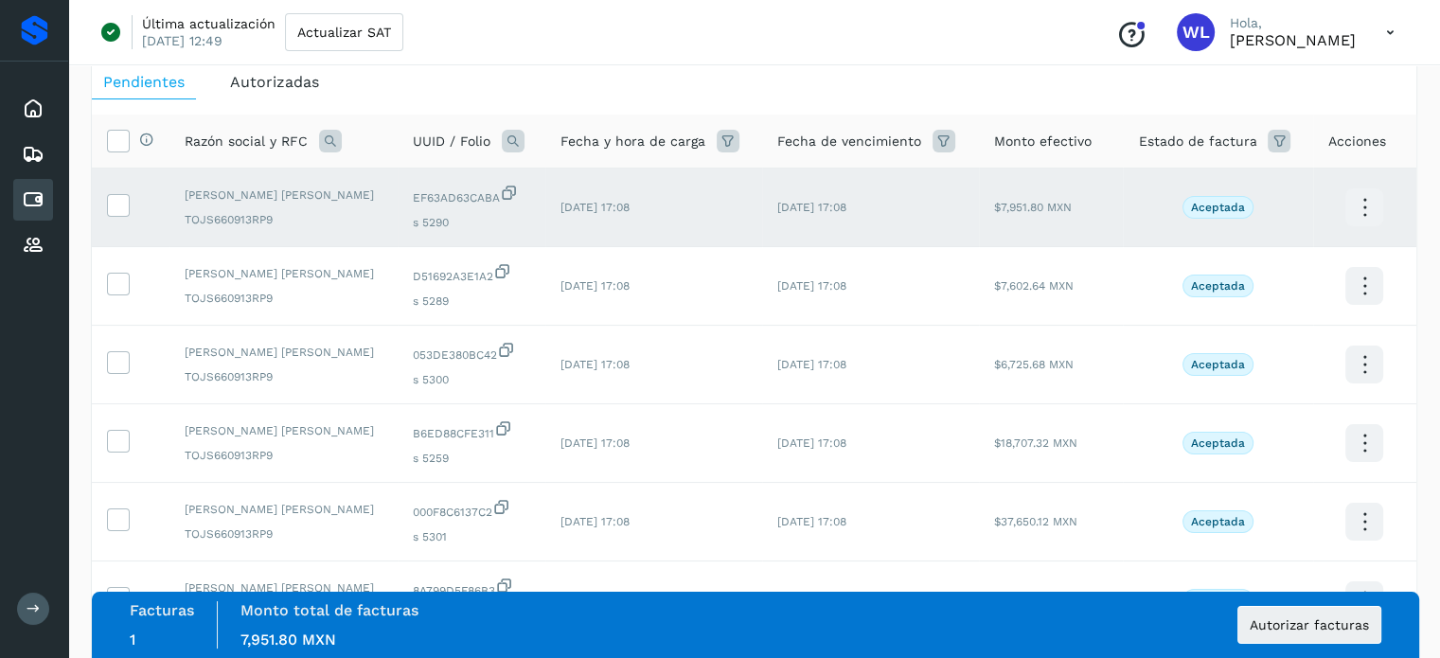
click at [119, 198] on icon at bounding box center [118, 204] width 20 height 20
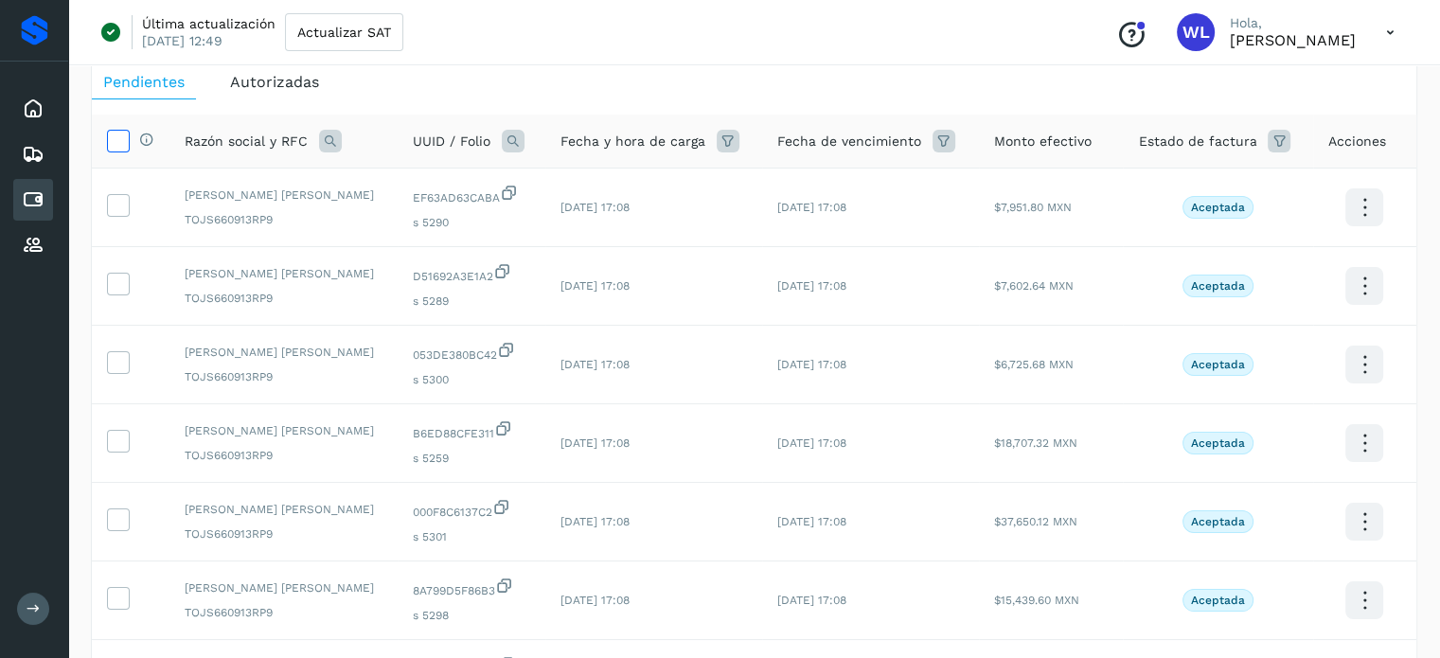
click at [117, 148] on icon at bounding box center [118, 140] width 20 height 20
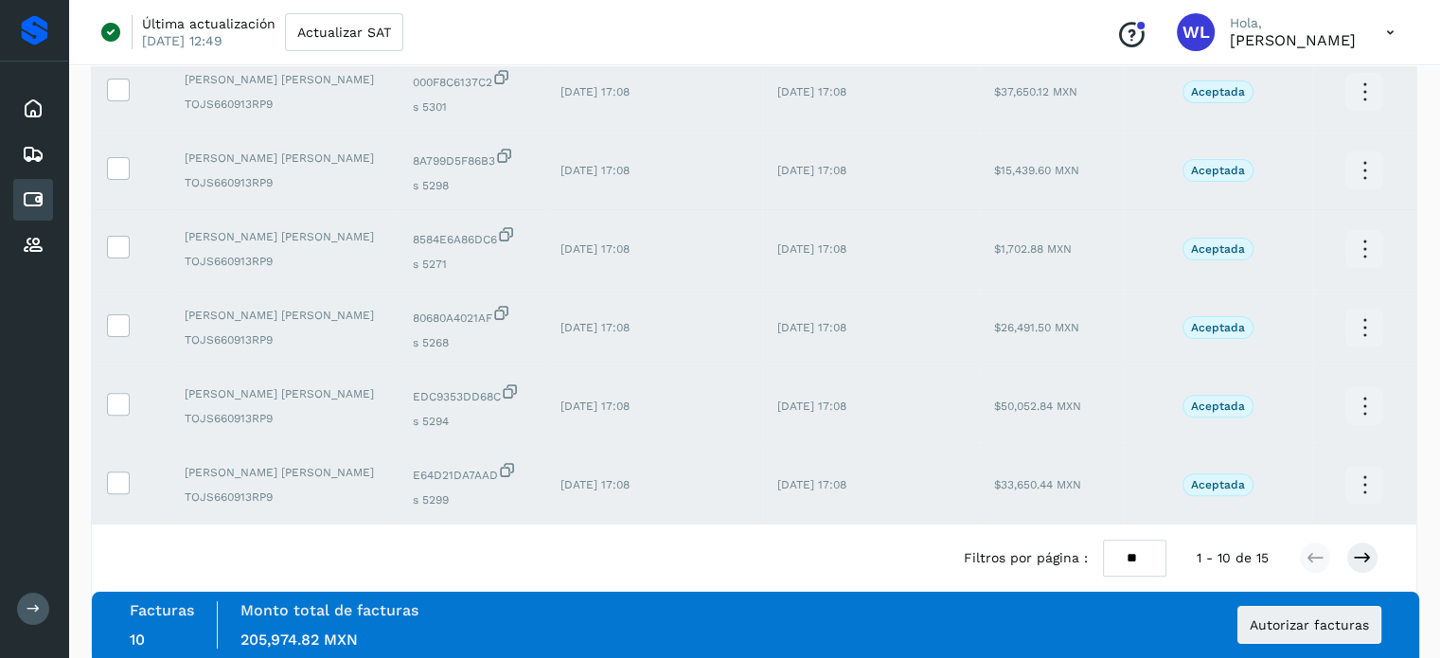
scroll to position [552, 0]
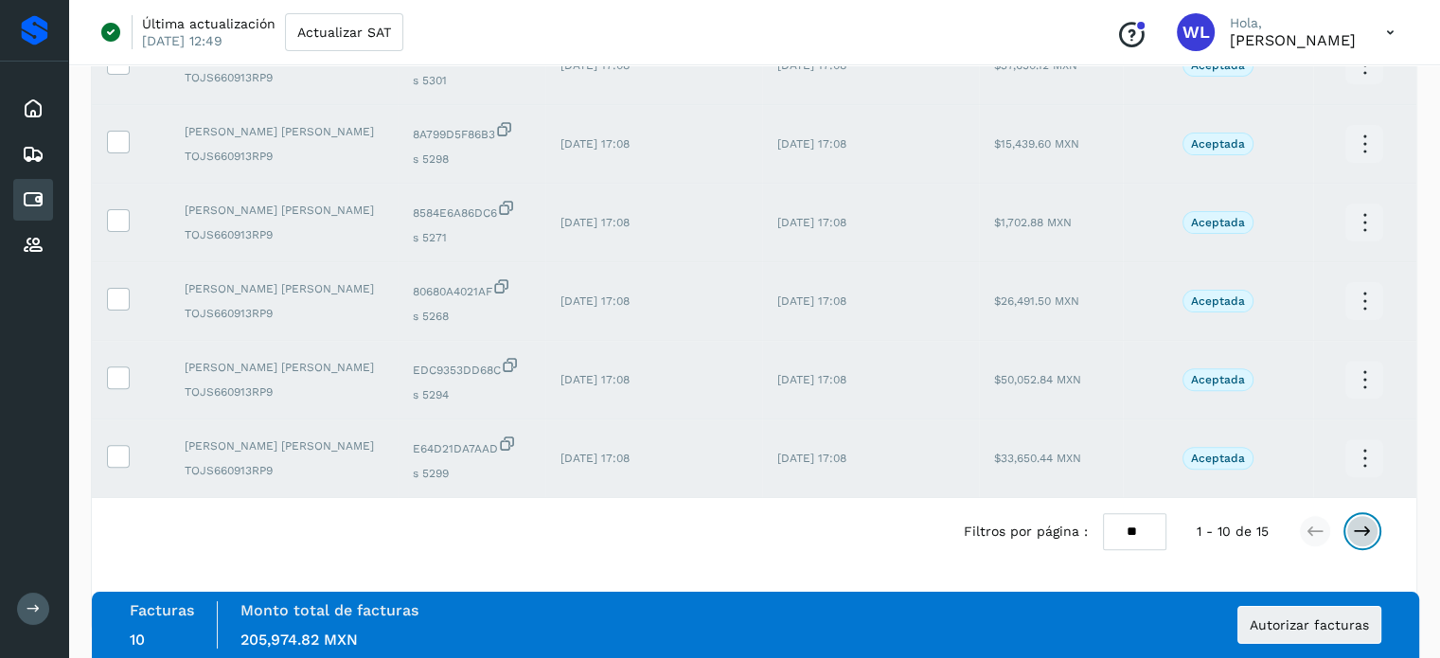
click at [1360, 534] on icon at bounding box center [1362, 531] width 19 height 19
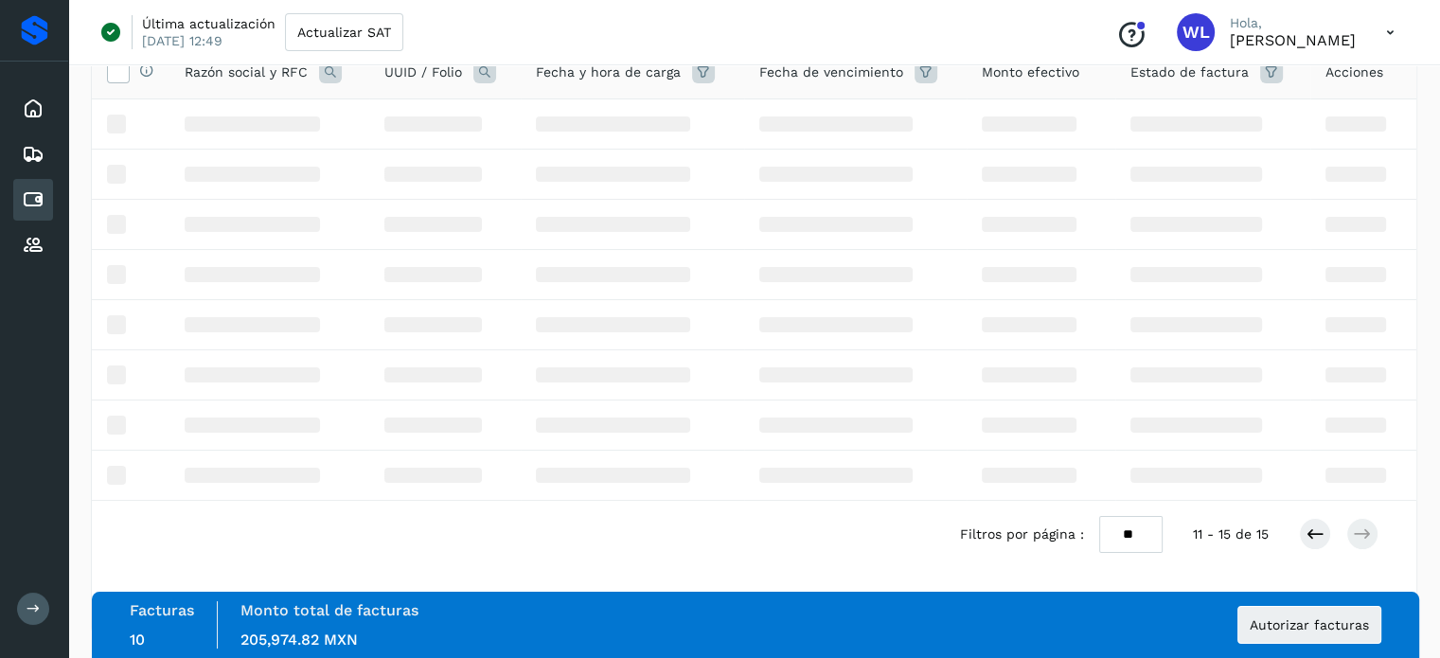
scroll to position [158, 0]
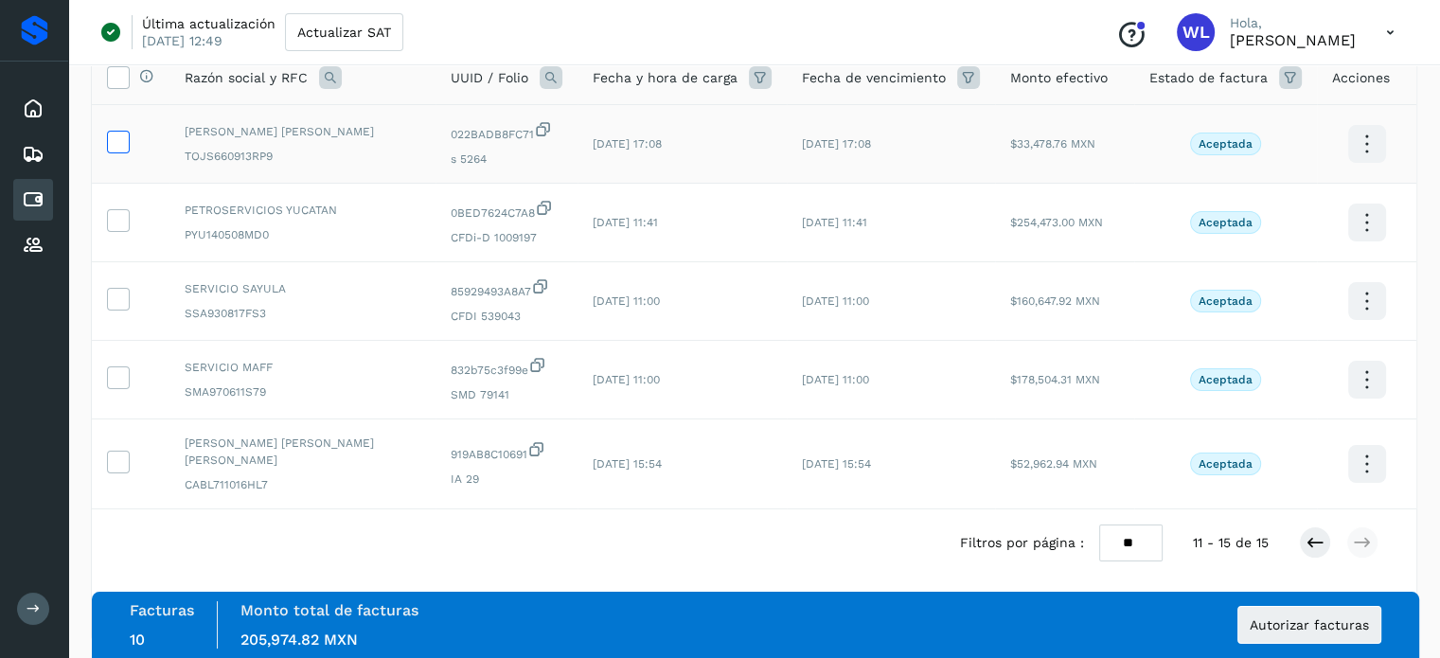
click at [112, 146] on icon at bounding box center [118, 141] width 20 height 20
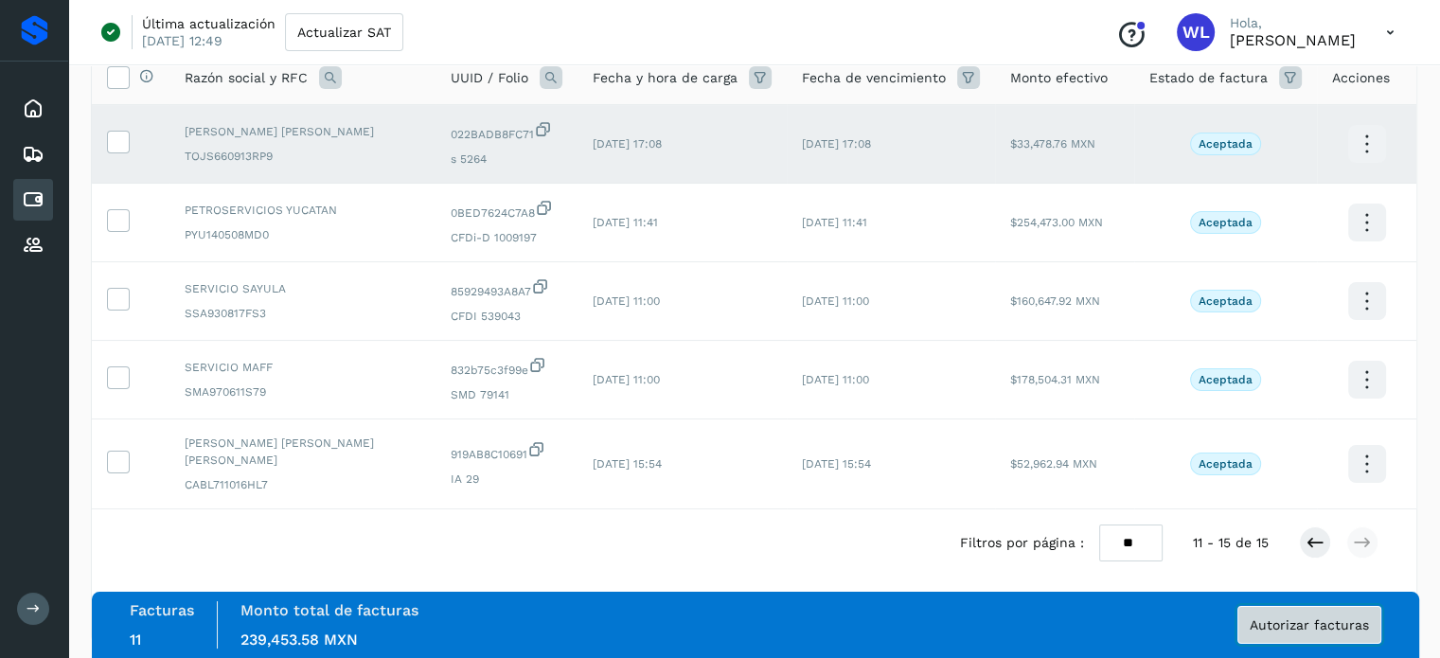
click at [1304, 637] on button "Autorizar facturas" at bounding box center [1310, 625] width 144 height 38
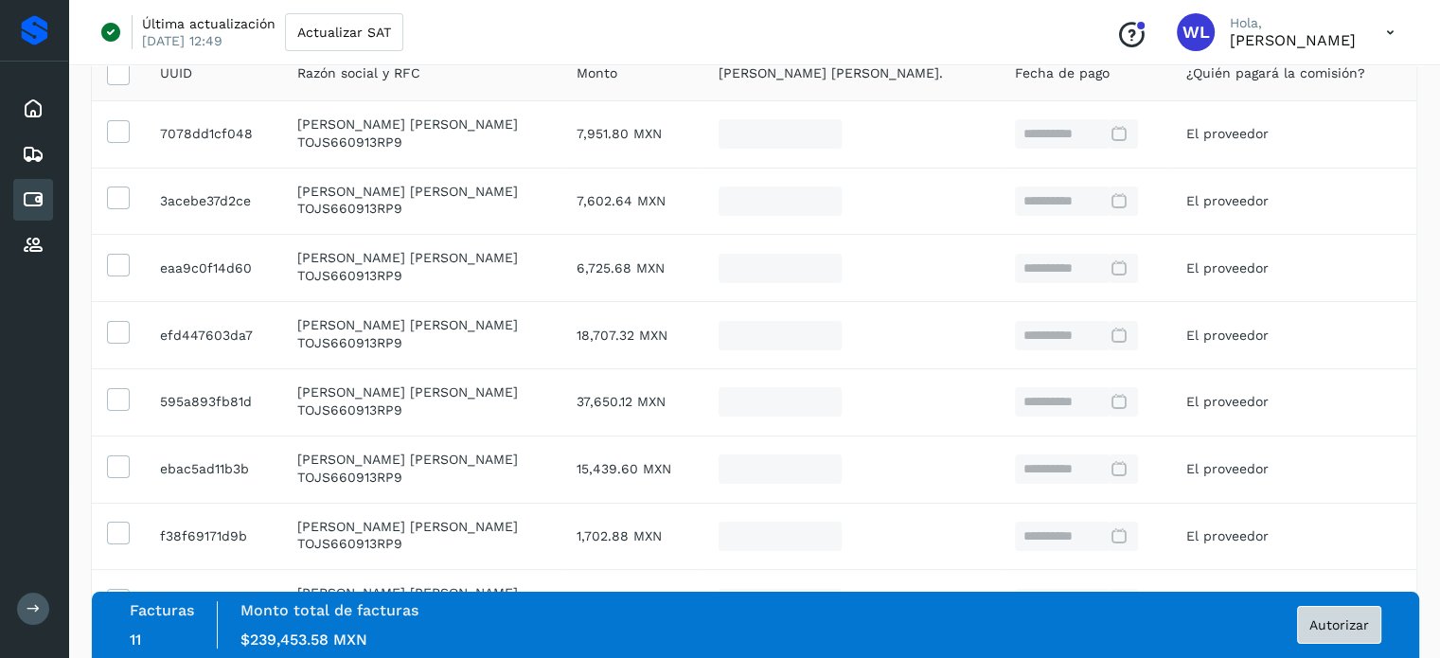
scroll to position [473, 0]
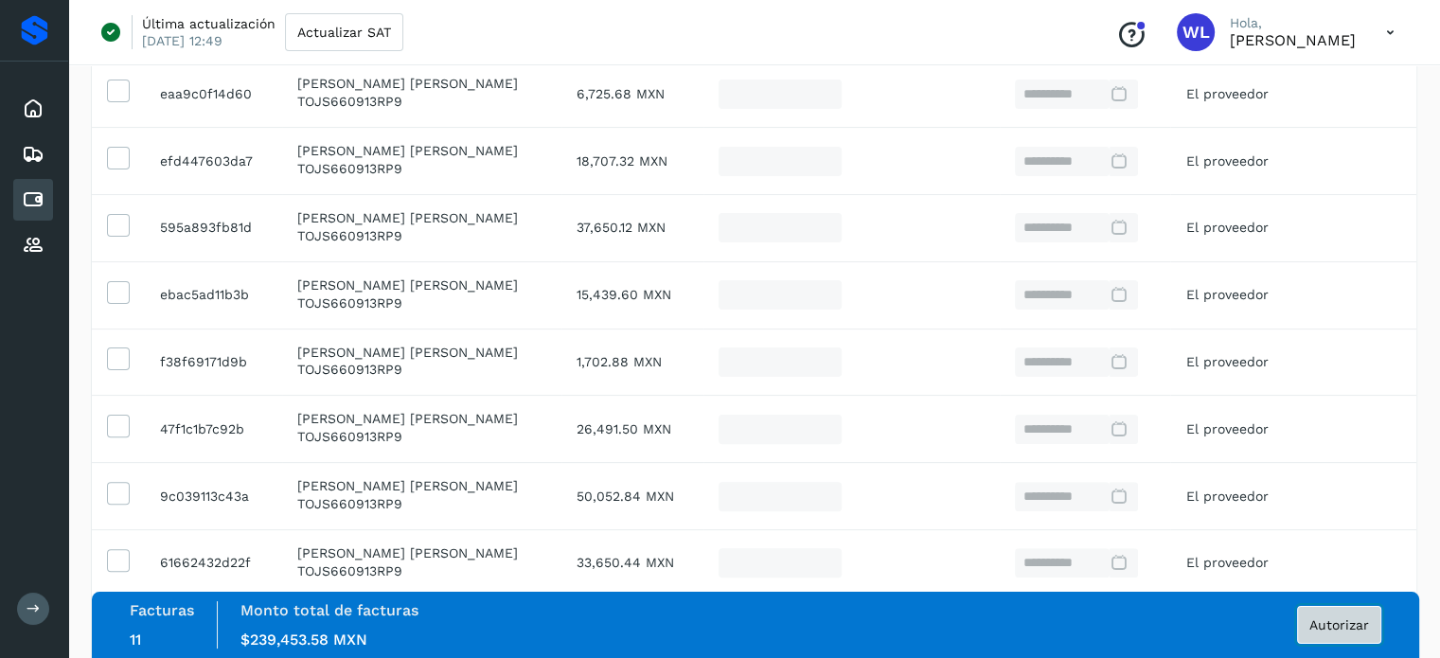
click at [1344, 626] on span "Autorizar" at bounding box center [1340, 624] width 60 height 13
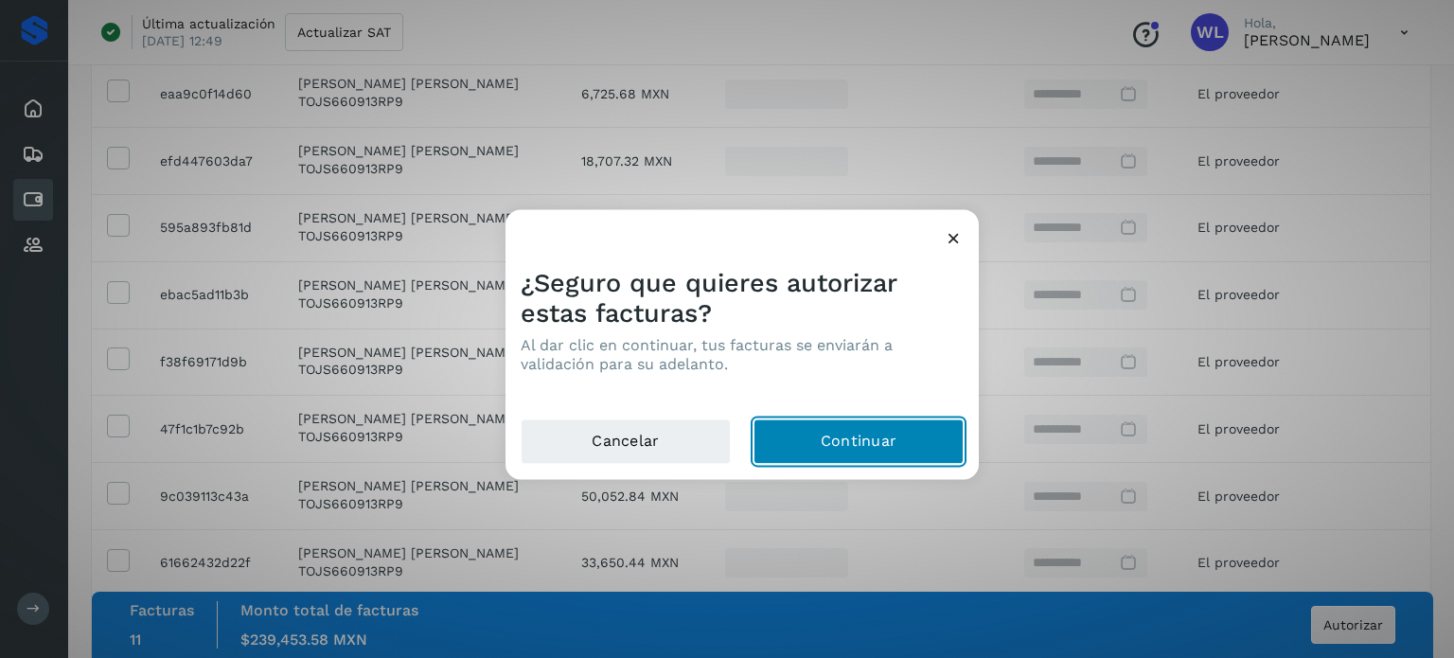
click at [860, 439] on button "Continuar" at bounding box center [859, 441] width 210 height 45
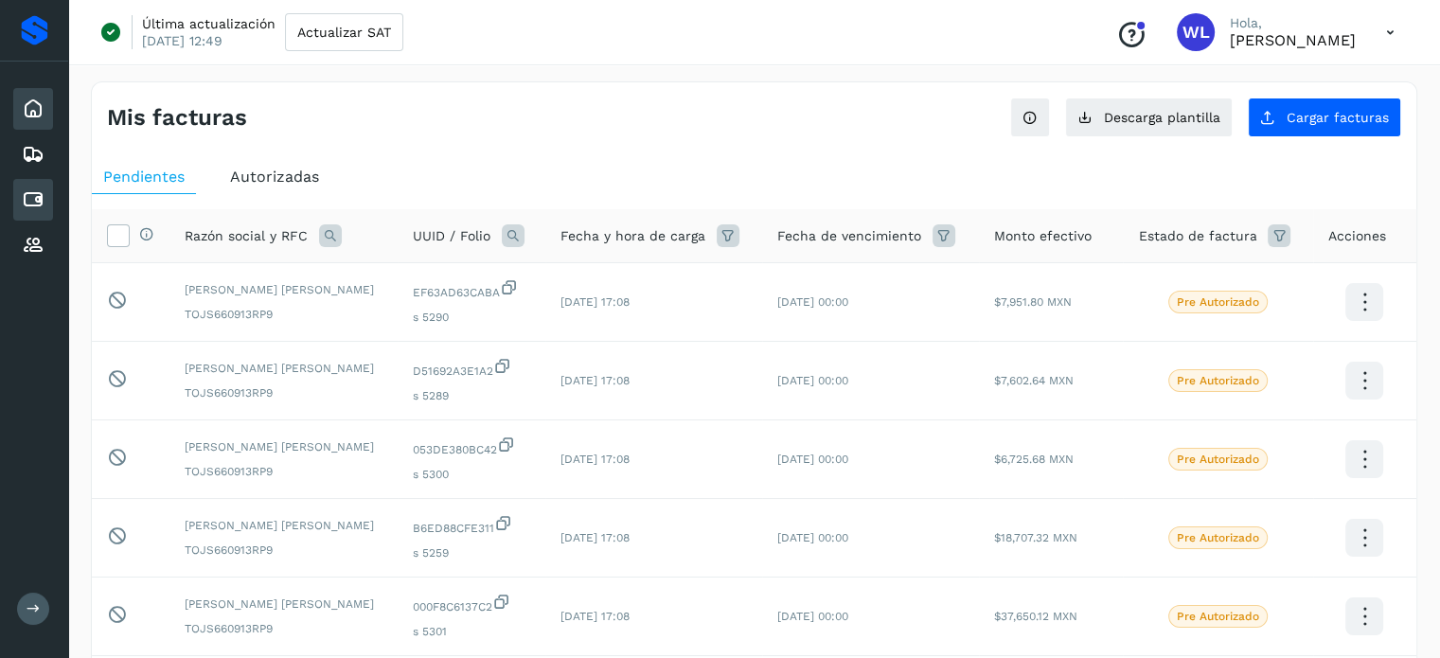
click at [30, 116] on icon at bounding box center [33, 109] width 23 height 23
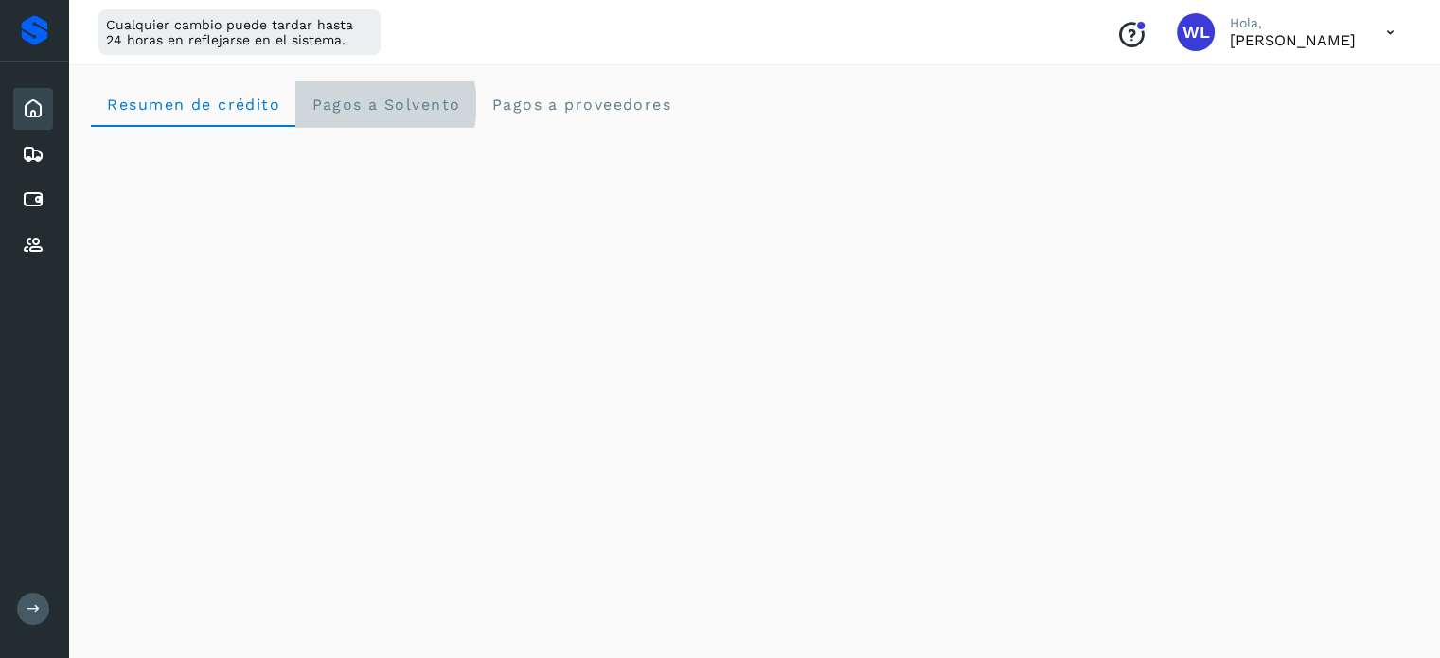
click at [431, 110] on span "Pagos a Solvento" at bounding box center [386, 105] width 150 height 18
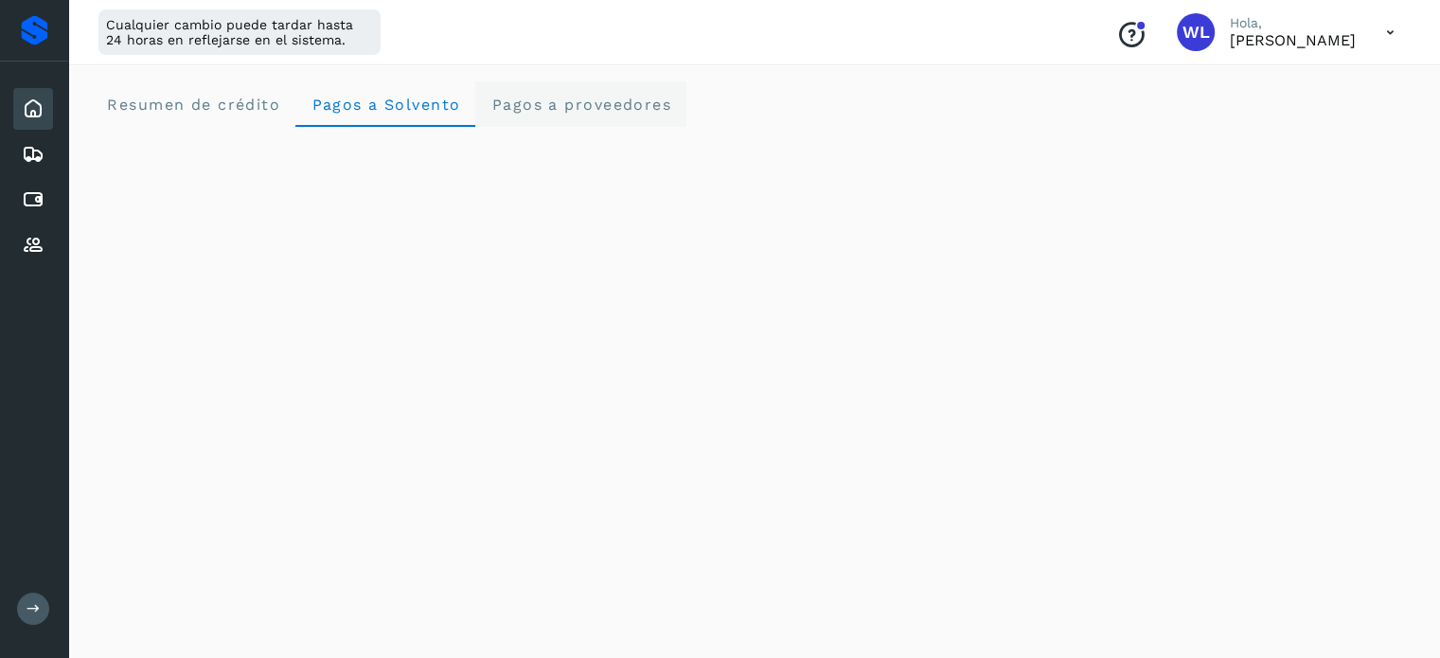
click at [561, 102] on span "Pagos a proveedores" at bounding box center [580, 105] width 181 height 18
click at [241, 94] on crédito "Resumen de crédito" at bounding box center [193, 103] width 205 height 45
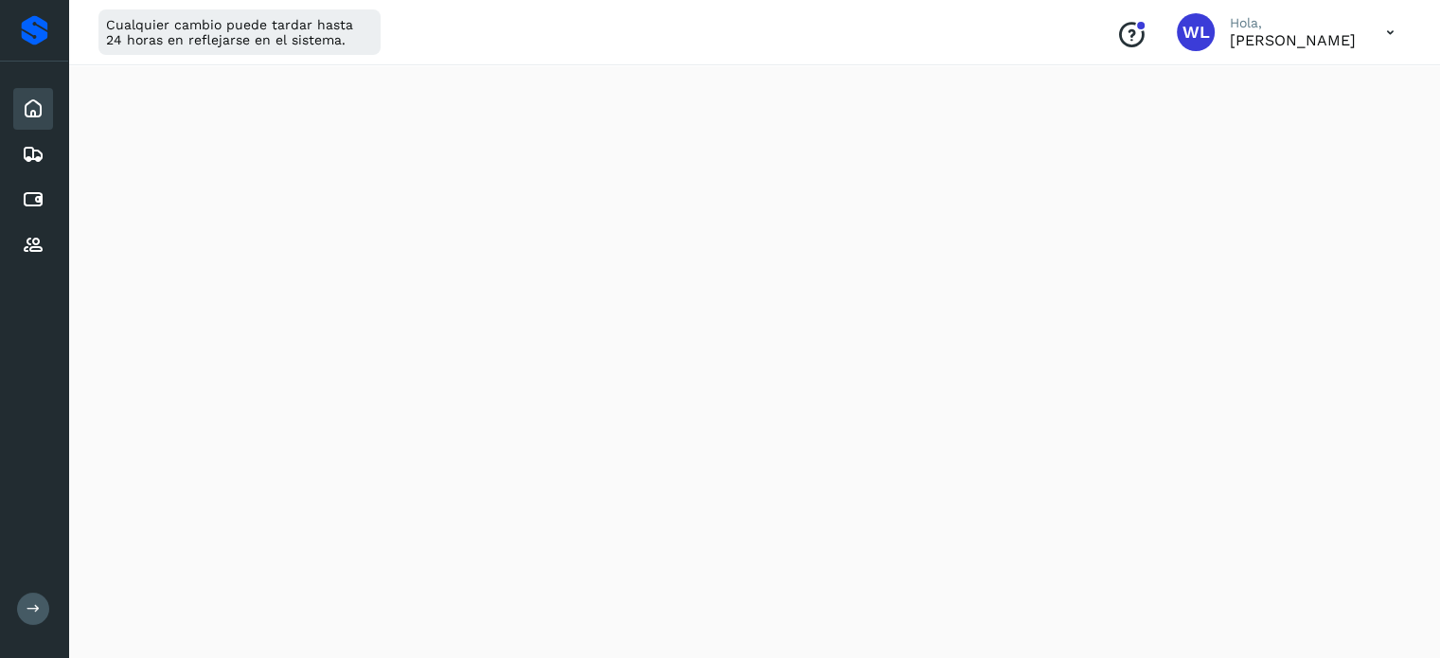
scroll to position [1173, 0]
click at [24, 105] on icon at bounding box center [33, 109] width 23 height 23
